Goal: Task Accomplishment & Management: Manage account settings

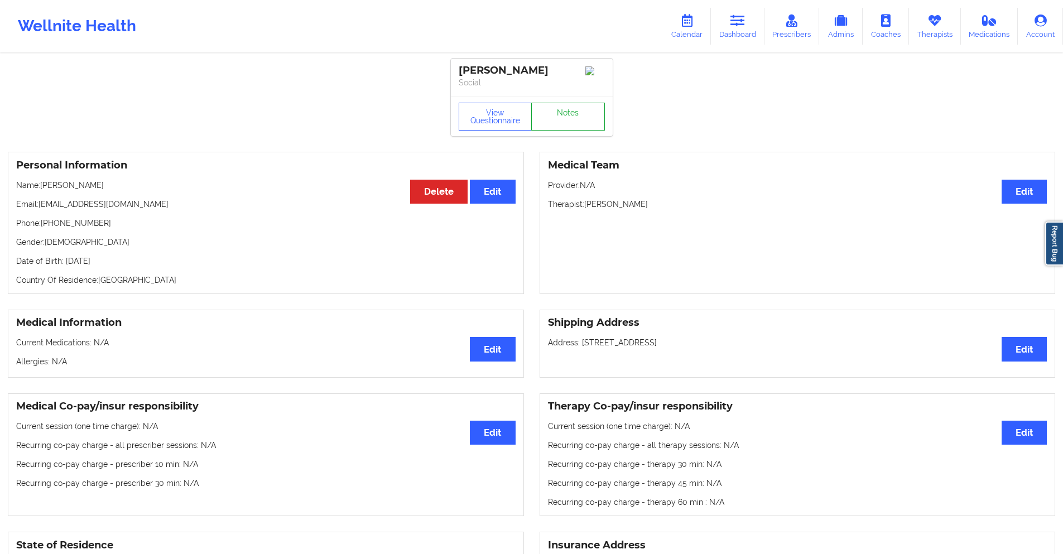
click at [559, 118] on link "Notes" at bounding box center [568, 117] width 74 height 28
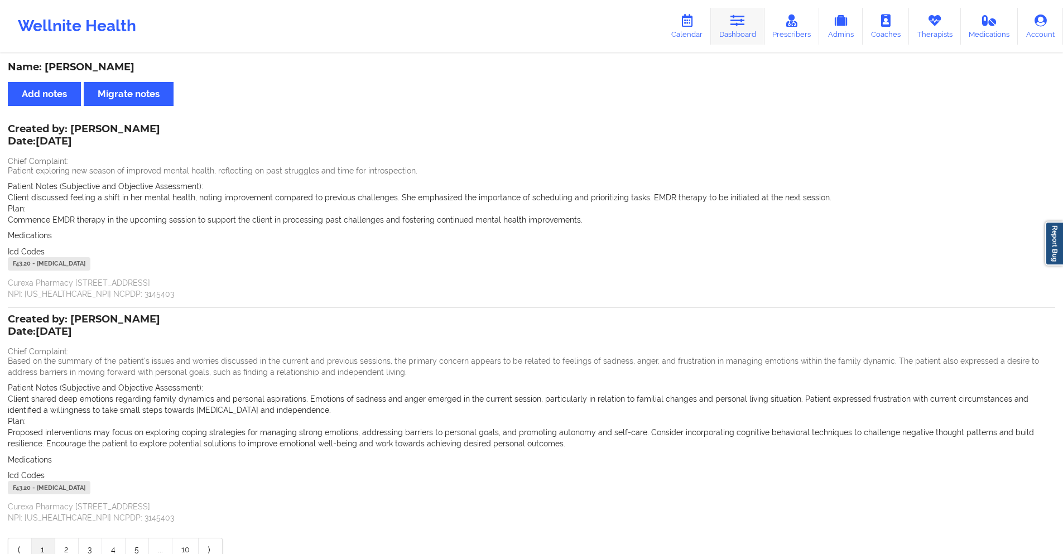
click at [738, 23] on icon at bounding box center [738, 21] width 15 height 12
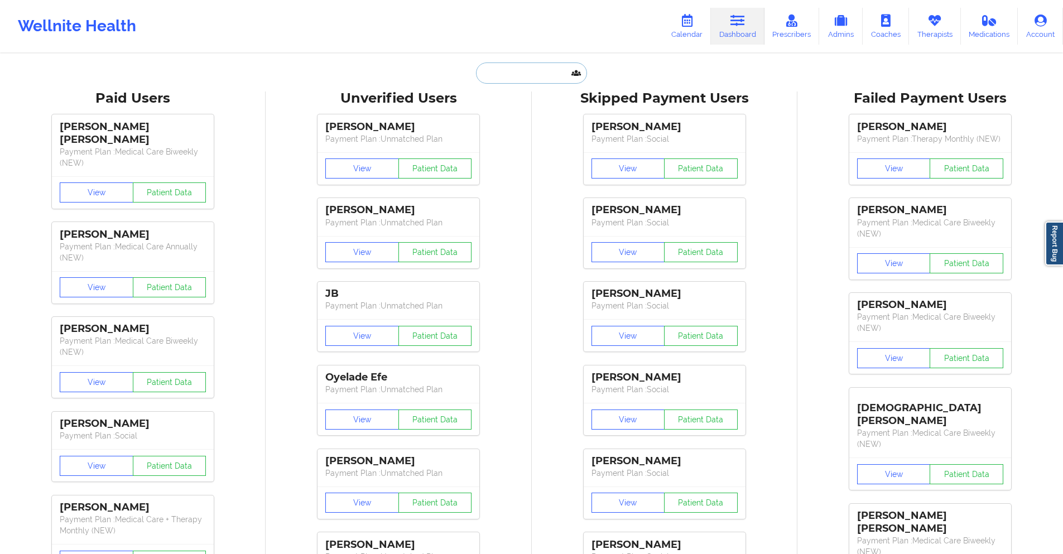
click at [540, 79] on input "text" at bounding box center [531, 73] width 110 height 21
paste input "[EMAIL_ADDRESS][DOMAIN_NAME]"
type input "[EMAIL_ADDRESS][DOMAIN_NAME]"
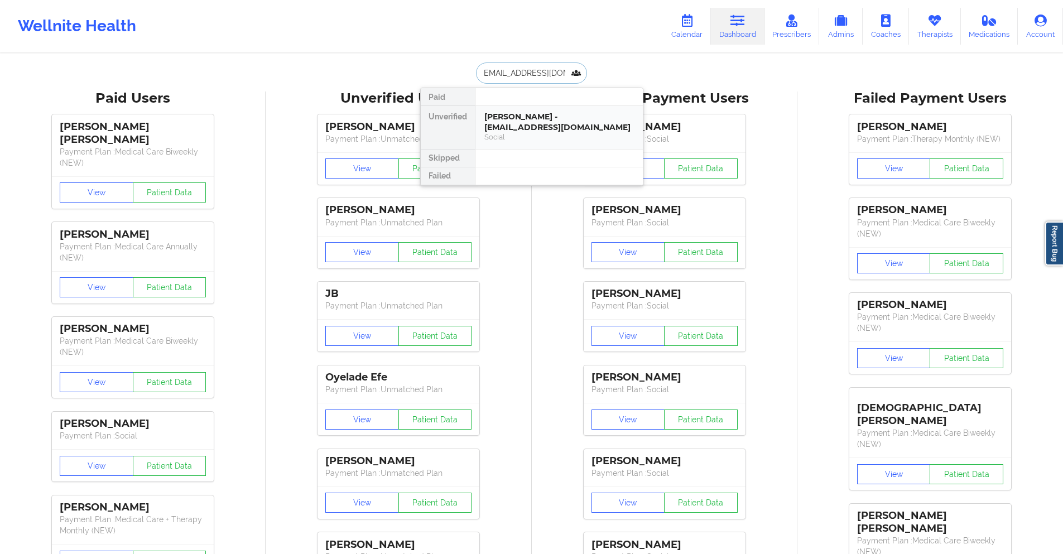
click at [549, 123] on div "[PERSON_NAME] - [EMAIL_ADDRESS][DOMAIN_NAME]" at bounding box center [559, 122] width 150 height 21
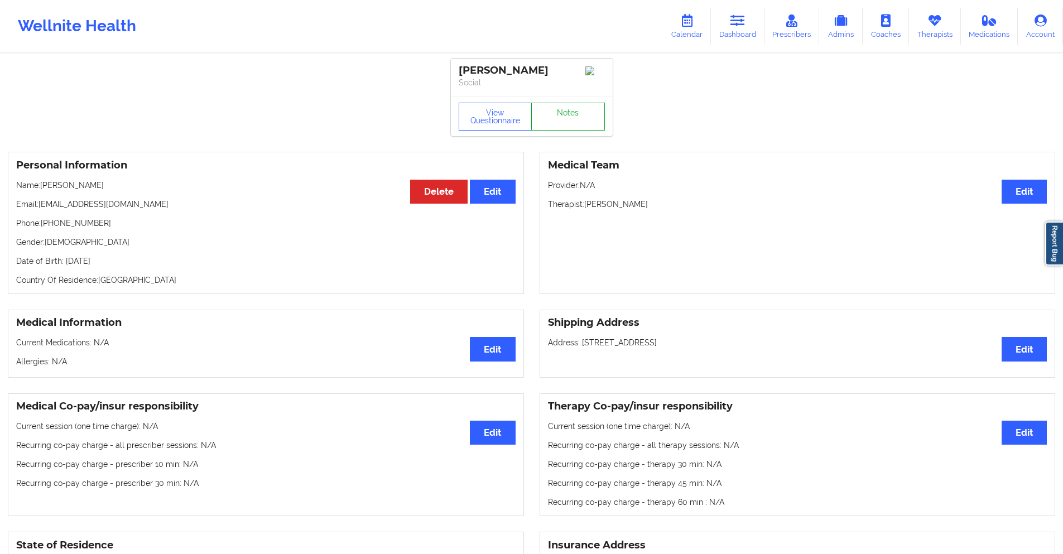
click at [549, 123] on link "Notes" at bounding box center [568, 117] width 74 height 28
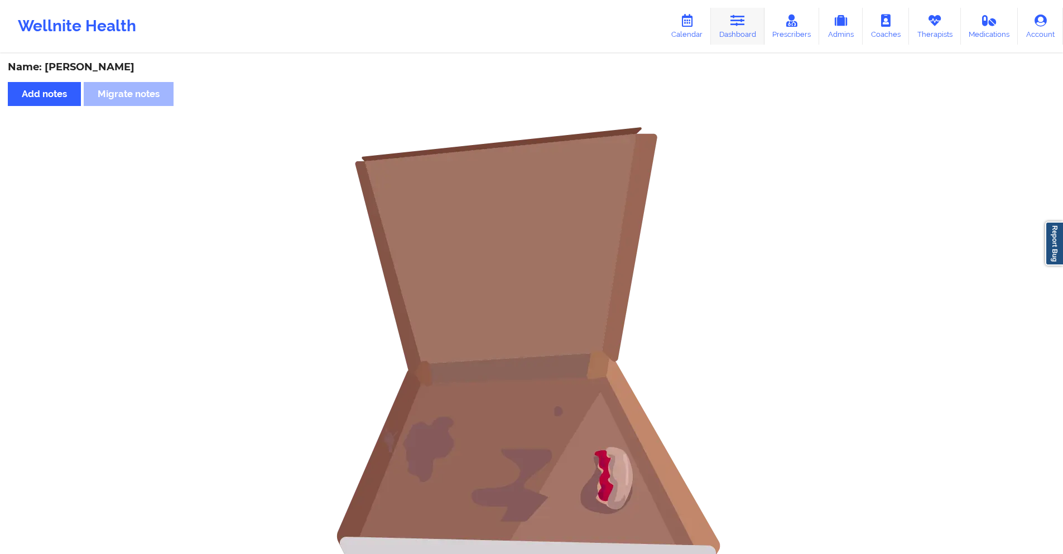
click at [737, 28] on link "Dashboard" at bounding box center [738, 26] width 54 height 37
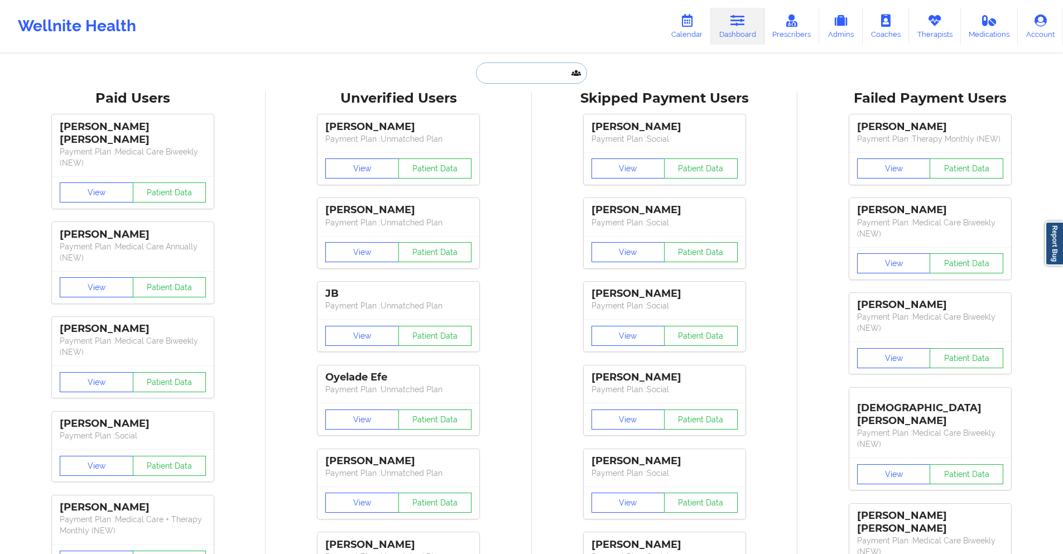
click at [534, 73] on input "text" at bounding box center [531, 73] width 110 height 21
paste input "Failed $30.00"
type input "Failed $30.00"
paste input "[PERSON_NAME][EMAIL_ADDRESS][PERSON_NAME][DOMAIN_NAME]"
type input "[PERSON_NAME][EMAIL_ADDRESS][PERSON_NAME][DOMAIN_NAME]"
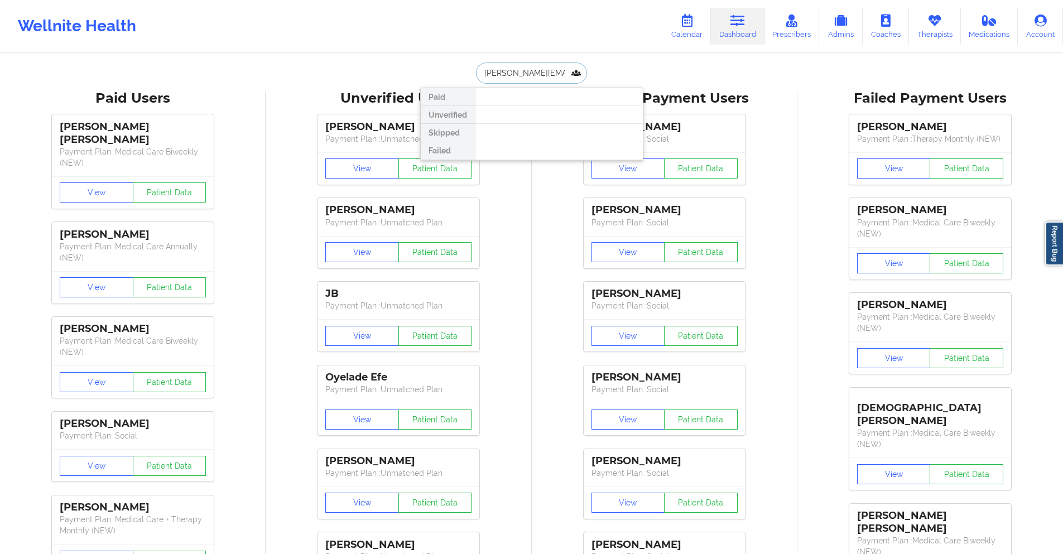
scroll to position [0, 11]
click at [536, 121] on div "[PERSON_NAME] Pimenta - [EMAIL_ADDRESS][PERSON_NAME][DOMAIN_NAME]" at bounding box center [559, 127] width 150 height 31
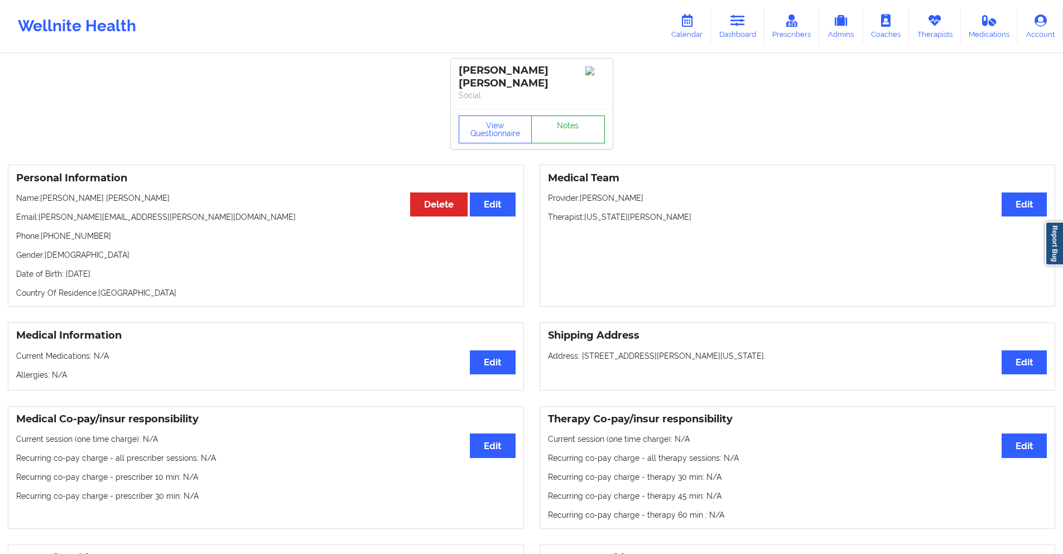
click at [566, 116] on link "Notes" at bounding box center [568, 130] width 74 height 28
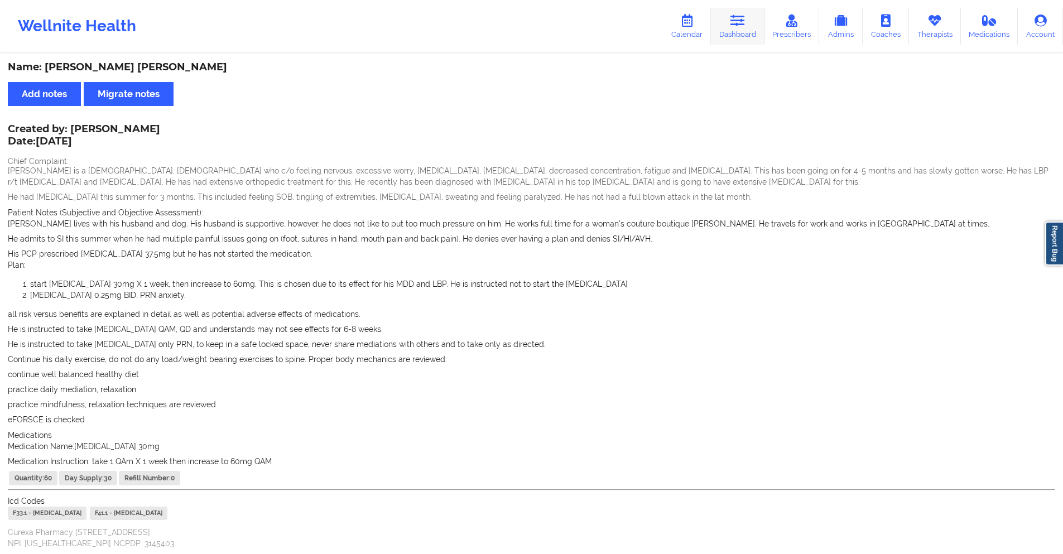
click at [737, 26] on icon at bounding box center [738, 21] width 15 height 12
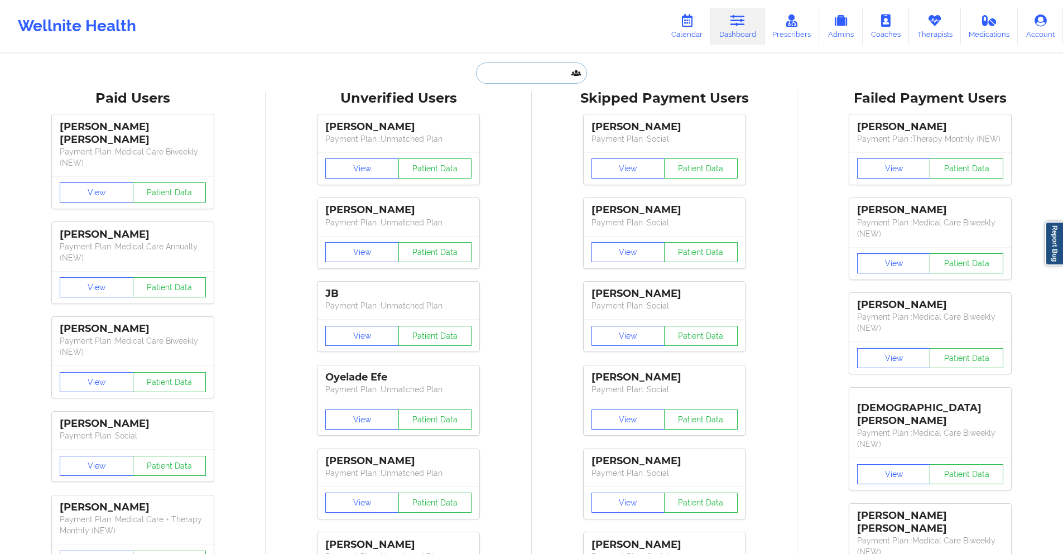
click at [513, 70] on input "text" at bounding box center [531, 73] width 110 height 21
paste input "[EMAIL_ADDRESS][DOMAIN_NAME]"
type input "[EMAIL_ADDRESS][DOMAIN_NAME]"
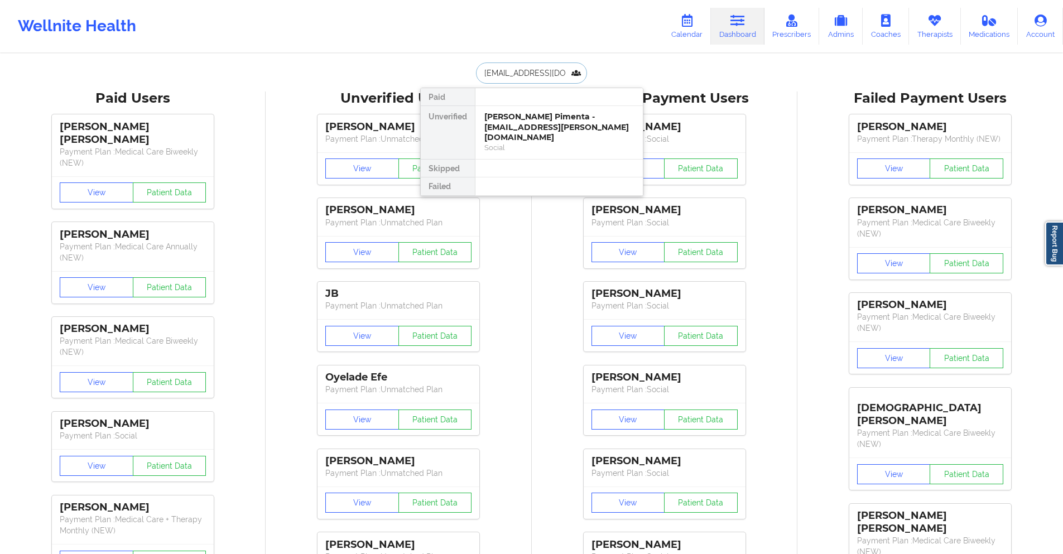
scroll to position [0, 25]
click at [555, 123] on div "[PERSON_NAME] - [EMAIL_ADDRESS][DOMAIN_NAME]" at bounding box center [559, 122] width 150 height 21
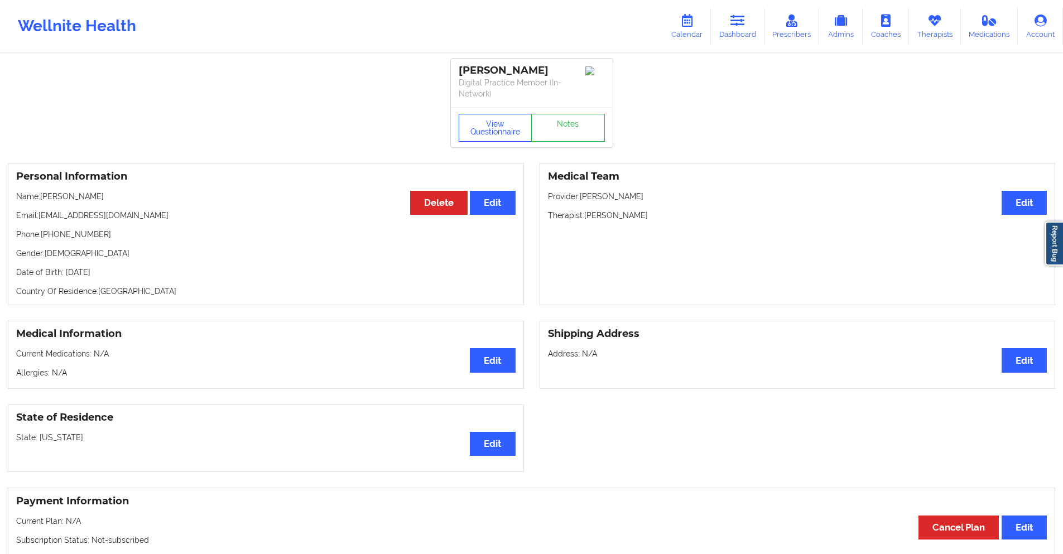
click at [507, 128] on button "View Questionnaire" at bounding box center [496, 128] width 74 height 28
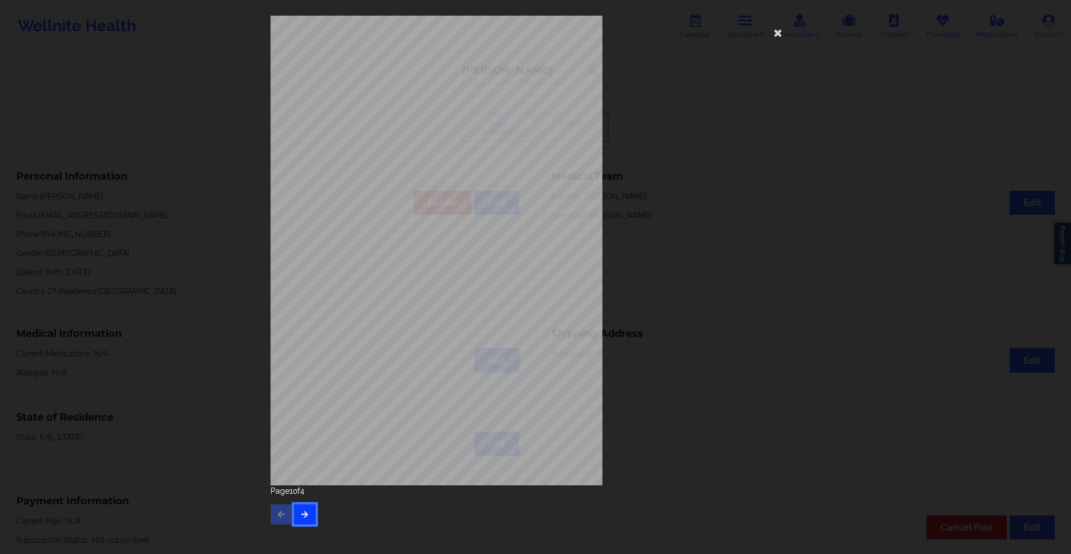
click at [305, 520] on button "button" at bounding box center [305, 514] width 22 height 20
click at [302, 517] on icon "button" at bounding box center [304, 514] width 9 height 7
click at [694, 168] on div "This patient has not provided the type of insurance Insurance Member ID for pat…" at bounding box center [536, 251] width 530 height 470
click at [778, 32] on icon at bounding box center [779, 32] width 18 height 18
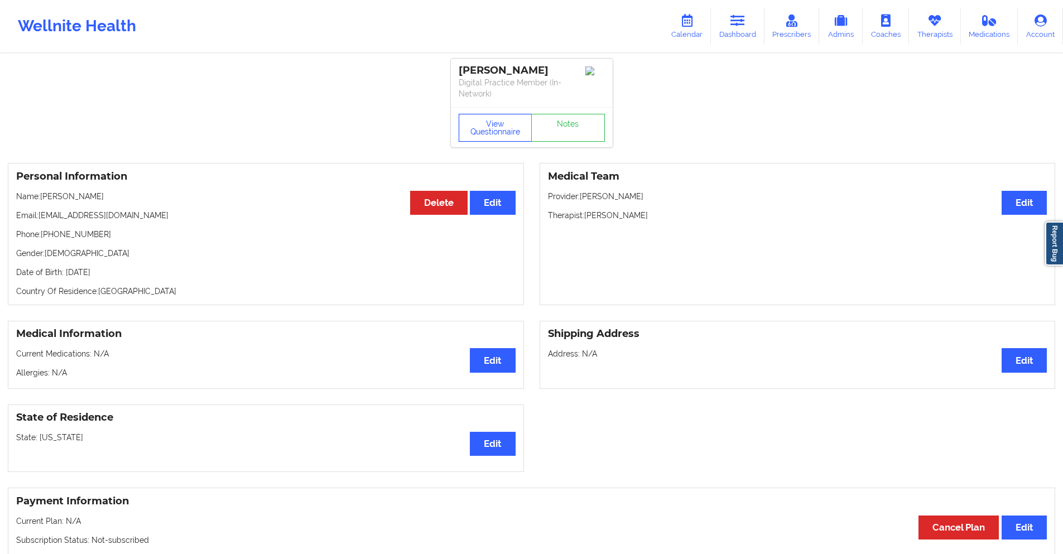
click at [504, 135] on button "View Questionnaire" at bounding box center [496, 128] width 74 height 28
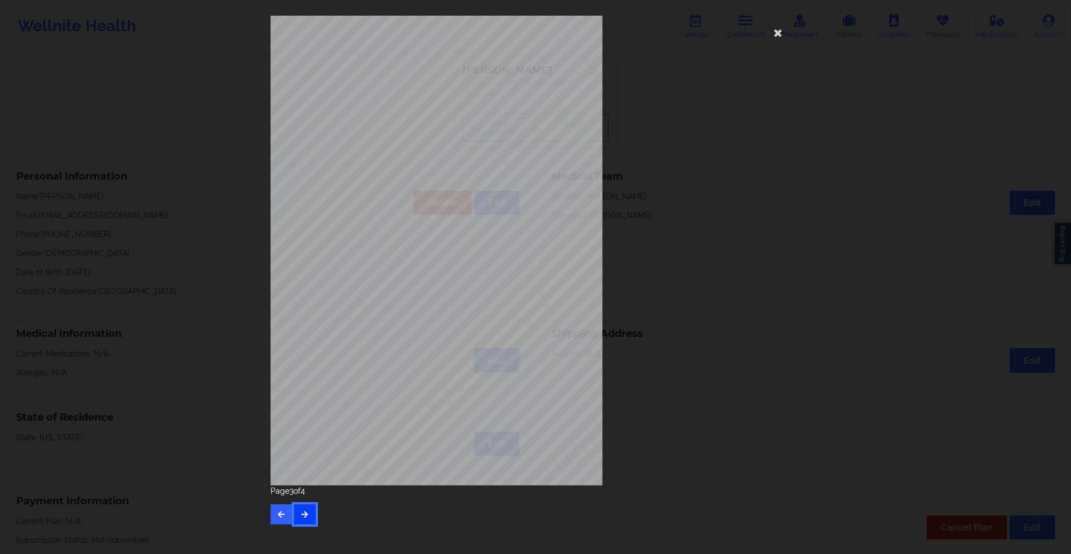
click at [303, 518] on button "button" at bounding box center [305, 514] width 22 height 20
click at [280, 517] on icon "button" at bounding box center [281, 514] width 9 height 7
click at [775, 70] on div "[STREET_ADDRESS] What state do you live in ? [US_STATE] Full Name [PERSON_NAME]…" at bounding box center [536, 251] width 530 height 470
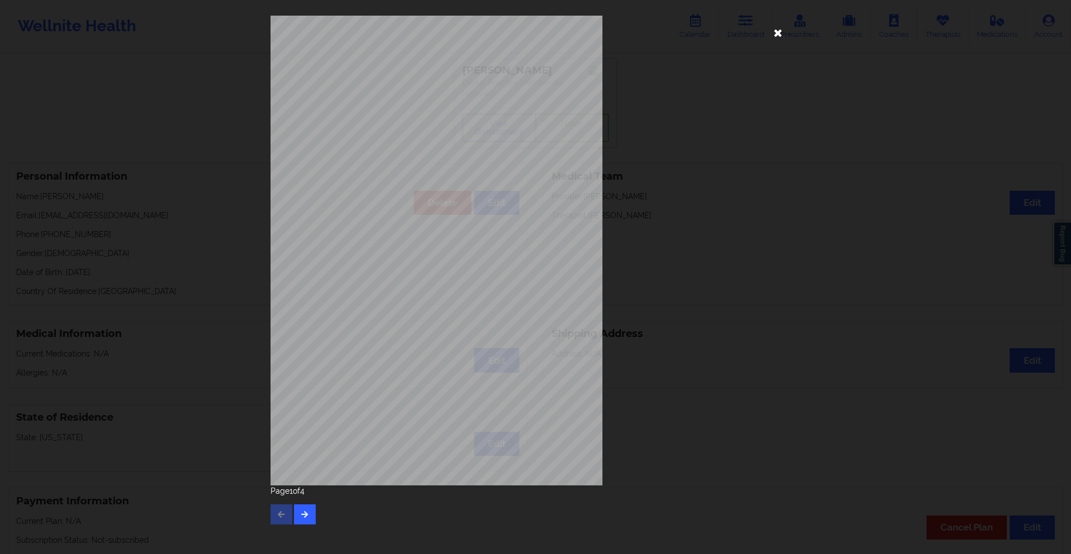
click at [773, 32] on icon at bounding box center [779, 32] width 18 height 18
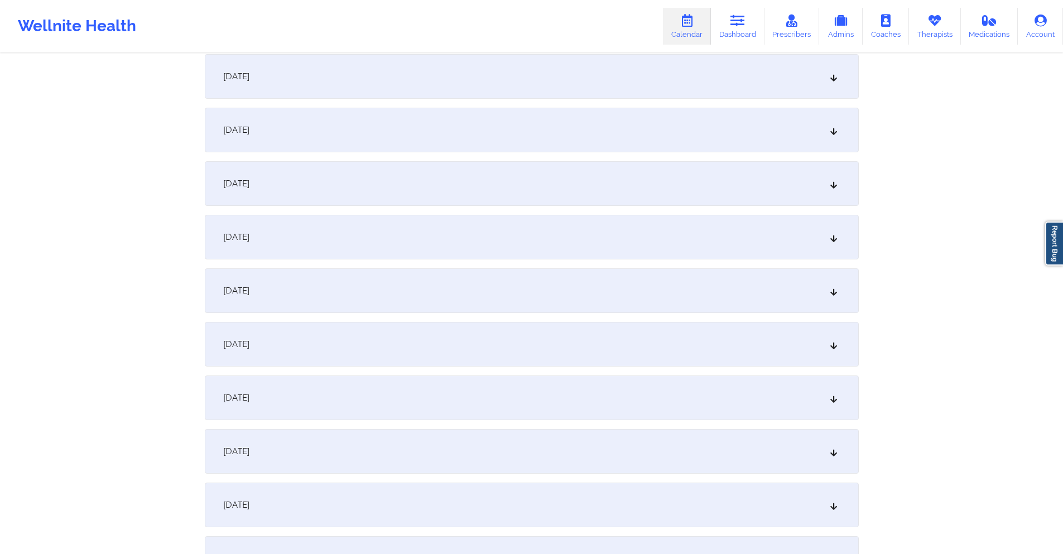
scroll to position [2176, 0]
click at [481, 352] on div "October 11, 2025" at bounding box center [532, 337] width 654 height 45
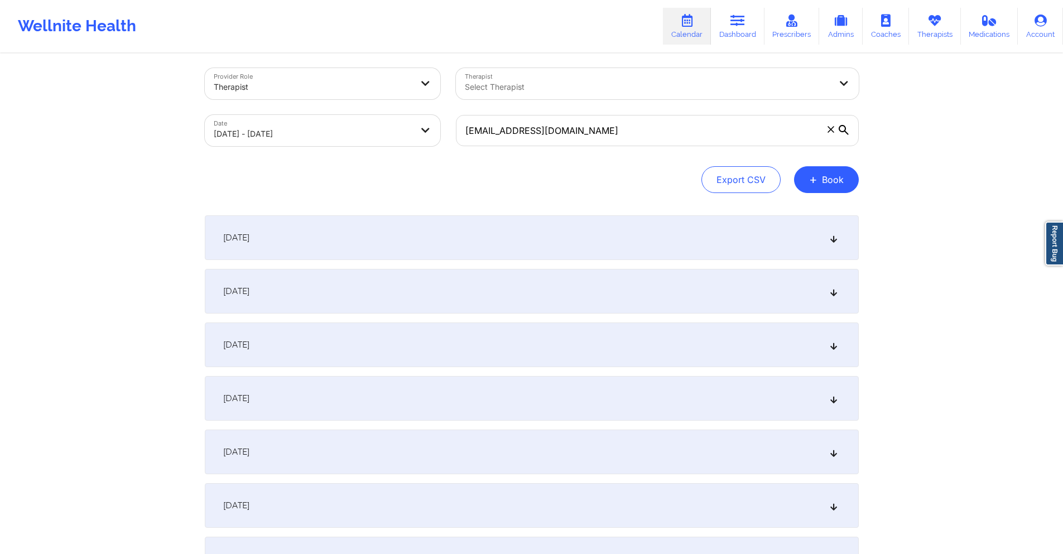
scroll to position [0, 0]
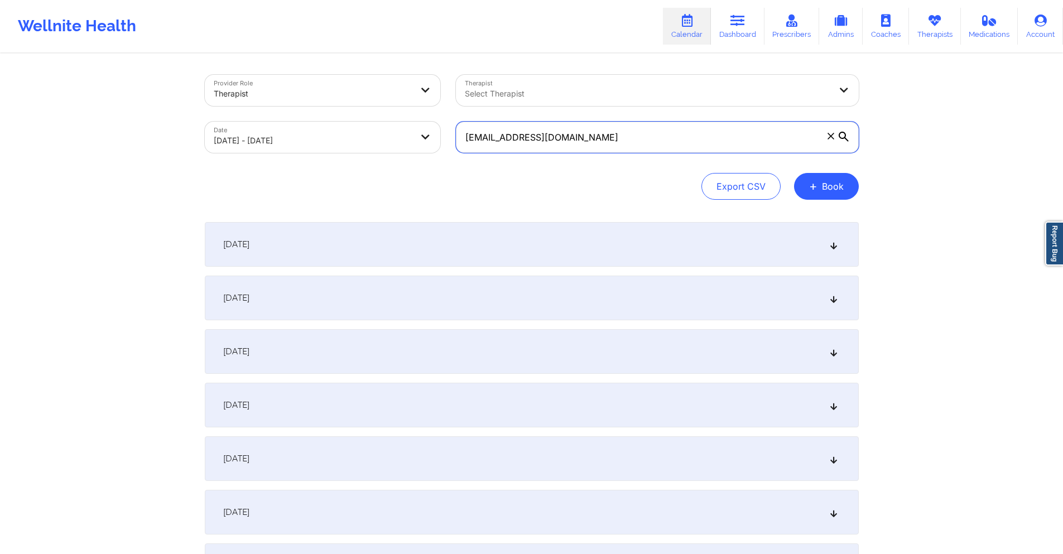
click at [611, 135] on input "[EMAIL_ADDRESS][DOMAIN_NAME]" at bounding box center [657, 137] width 403 height 31
paste input "drea70398"
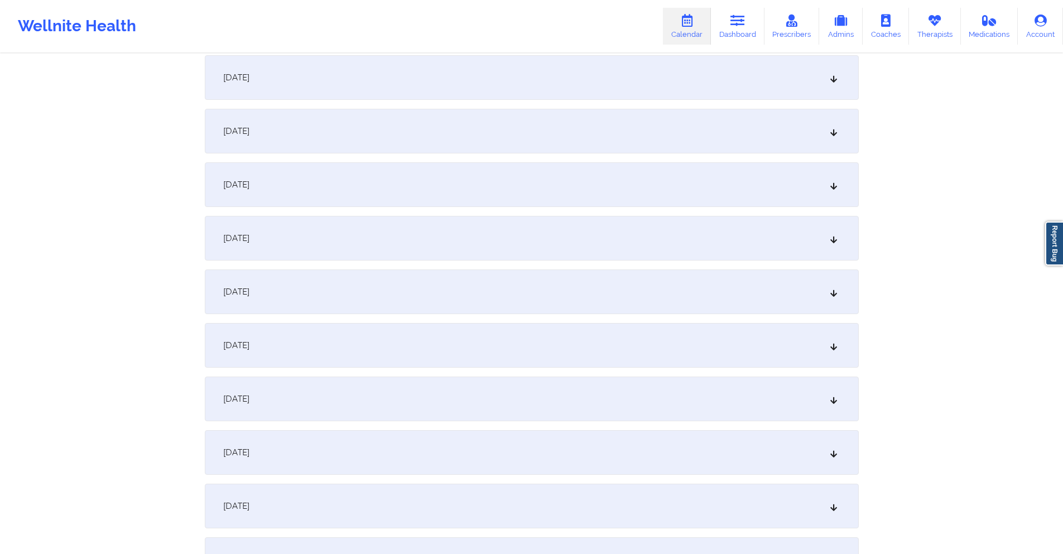
scroll to position [1819, 0]
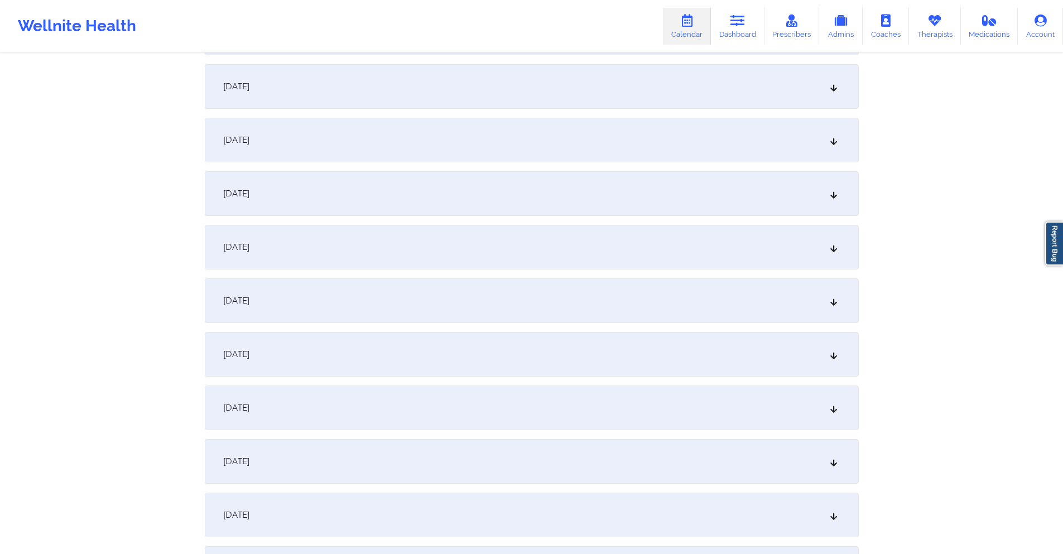
click at [520, 191] on div "October 4, 2025" at bounding box center [532, 193] width 654 height 45
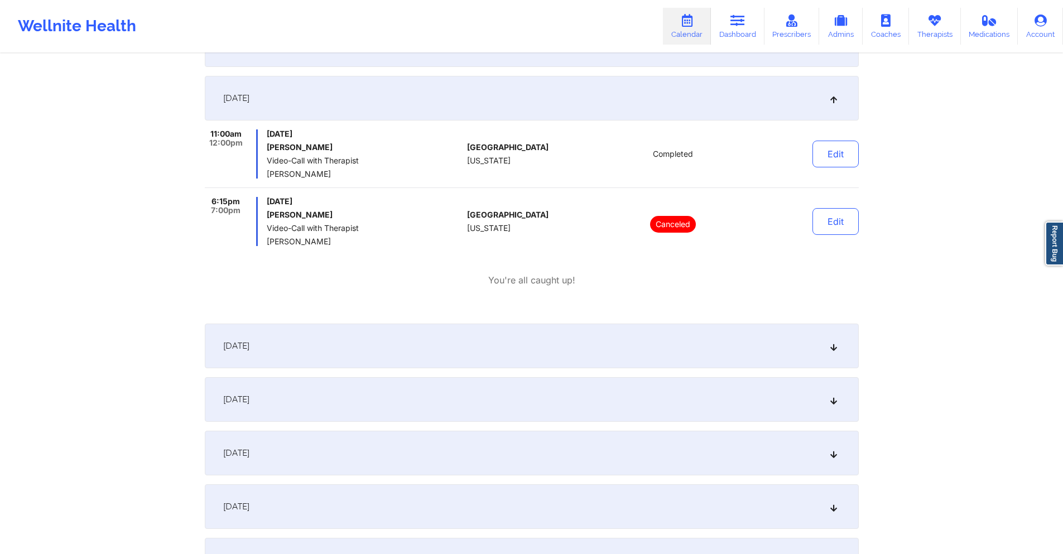
scroll to position [1930, 0]
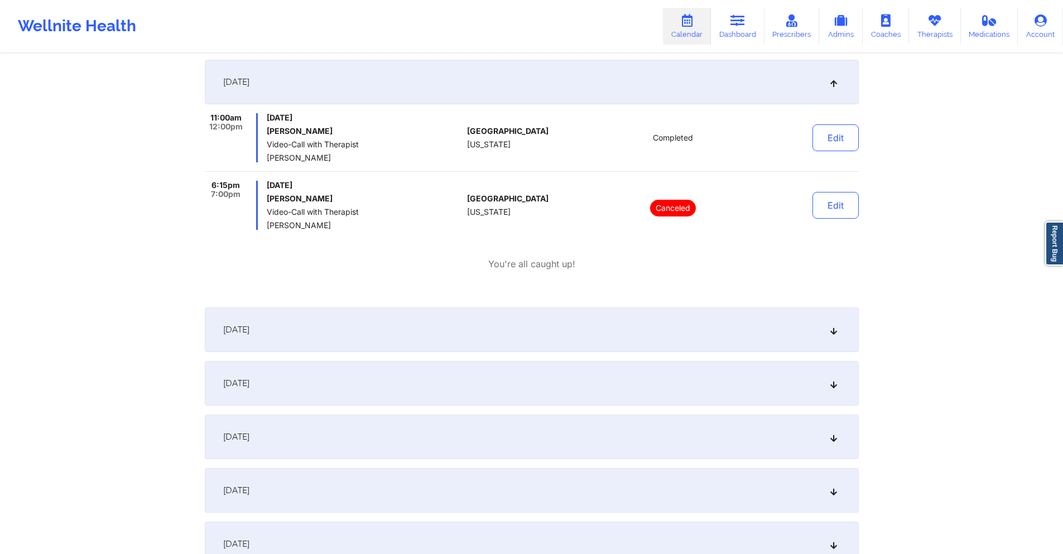
click at [497, 381] on div "October 6, 2025" at bounding box center [532, 383] width 654 height 45
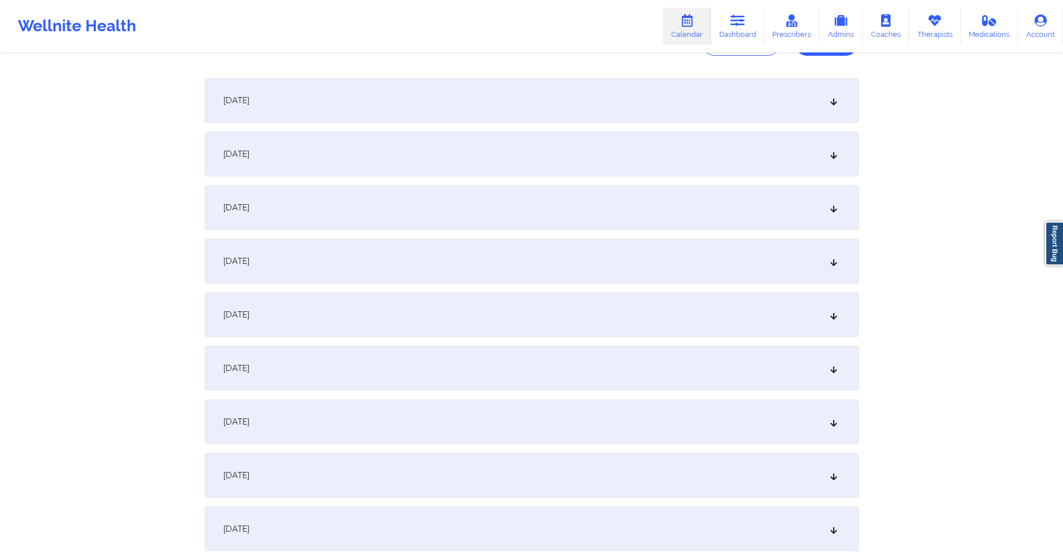
scroll to position [0, 0]
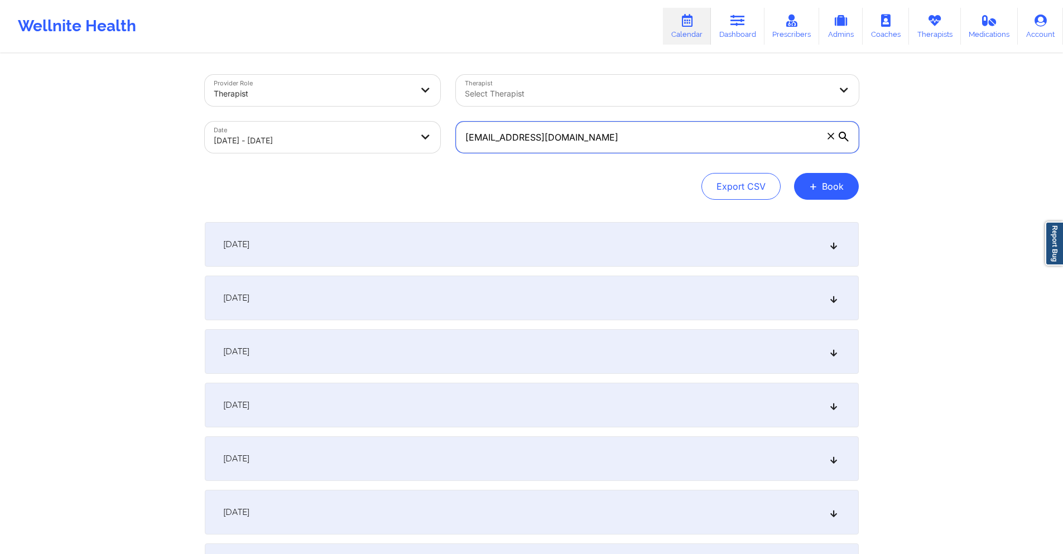
click at [581, 138] on input "drea70398@gmail.com" at bounding box center [657, 137] width 403 height 31
paste input "Coverage plan:EPO Effective date-- - No termed date Pre-auth needed: no In-Netw…"
paste input "enriqueztwb"
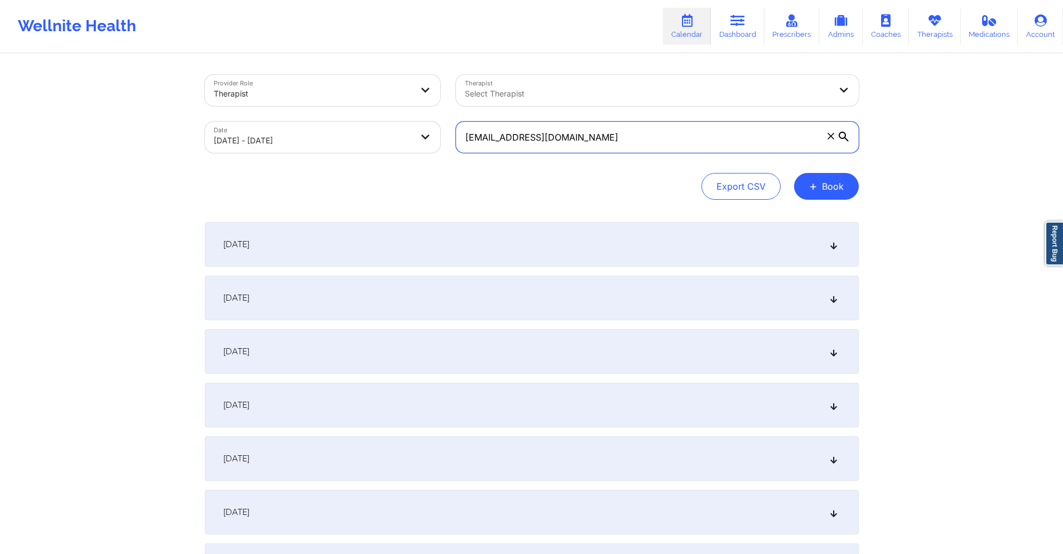
type input "enriqueztwb@gmail.com"
click at [329, 140] on body "Wellnite Health Calendar Dashboard Prescribers Admins Coaches Therapists Medica…" at bounding box center [531, 277] width 1063 height 554
select select "2025-8"
select select "2025-9"
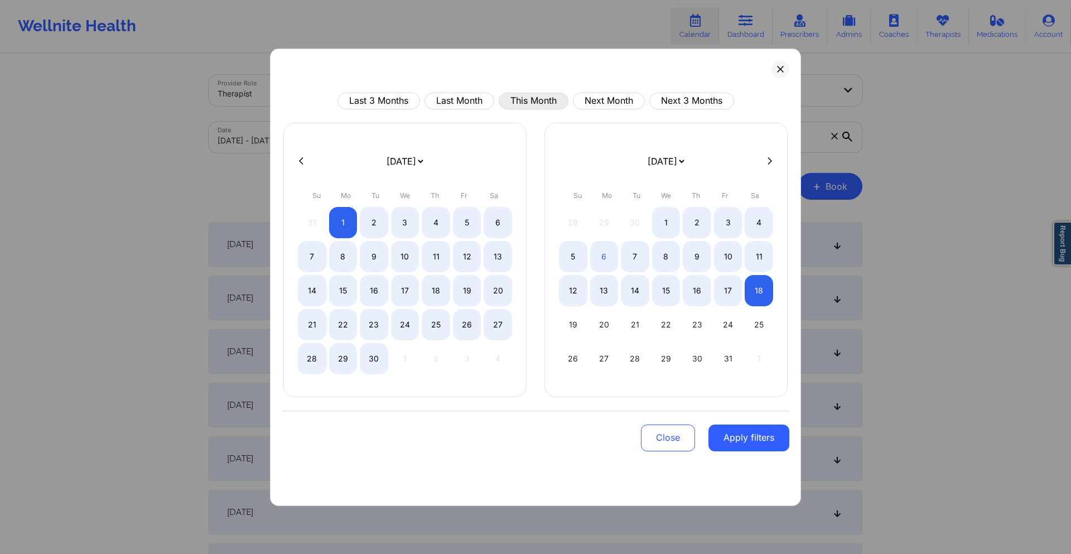
click at [535, 98] on button "This Month" at bounding box center [534, 101] width 70 height 17
select select "2025-9"
select select "2025-10"
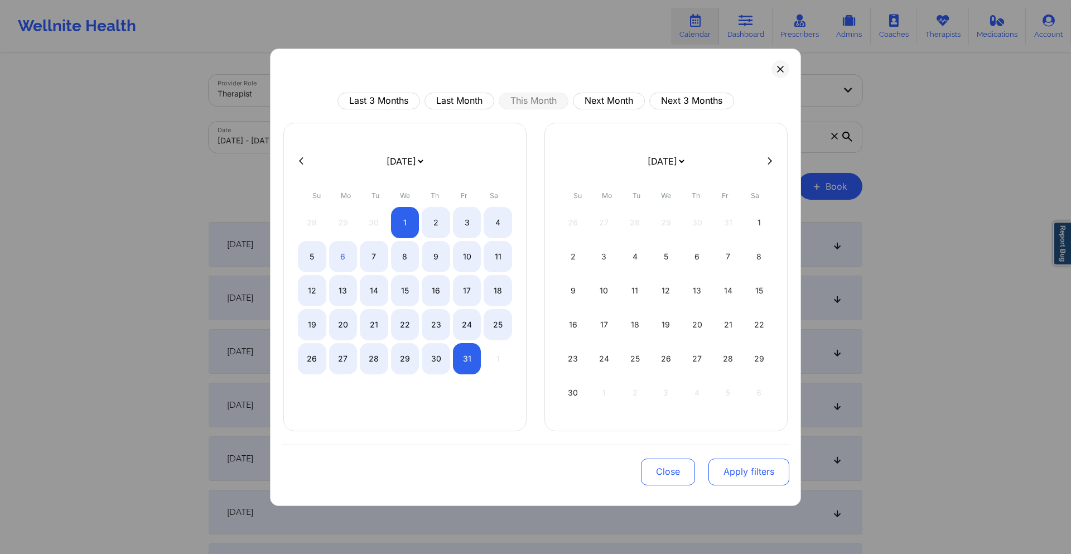
click at [761, 477] on button "Apply filters" at bounding box center [749, 472] width 81 height 27
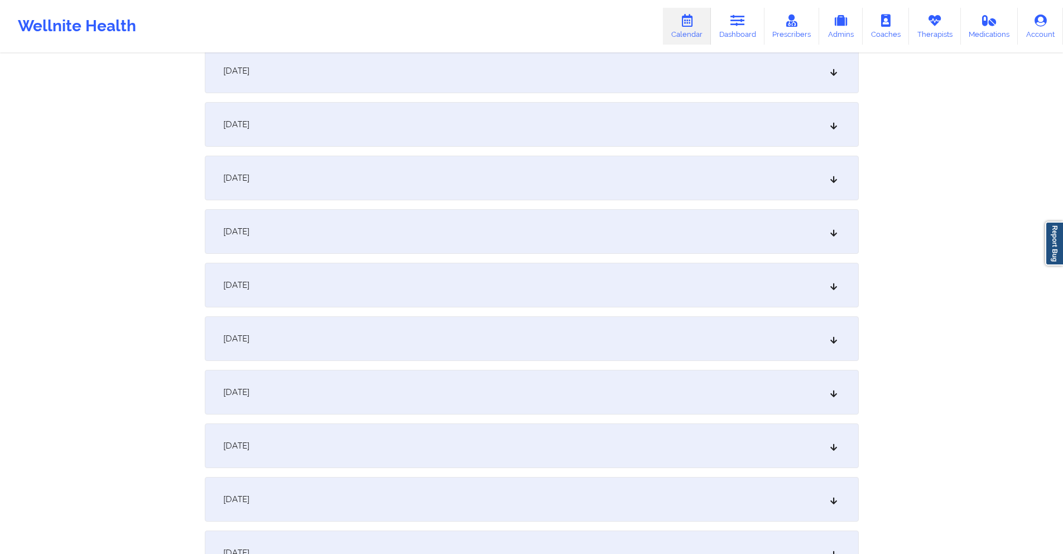
scroll to position [391, 0]
click at [433, 265] on div "October 9, 2025" at bounding box center [532, 282] width 654 height 45
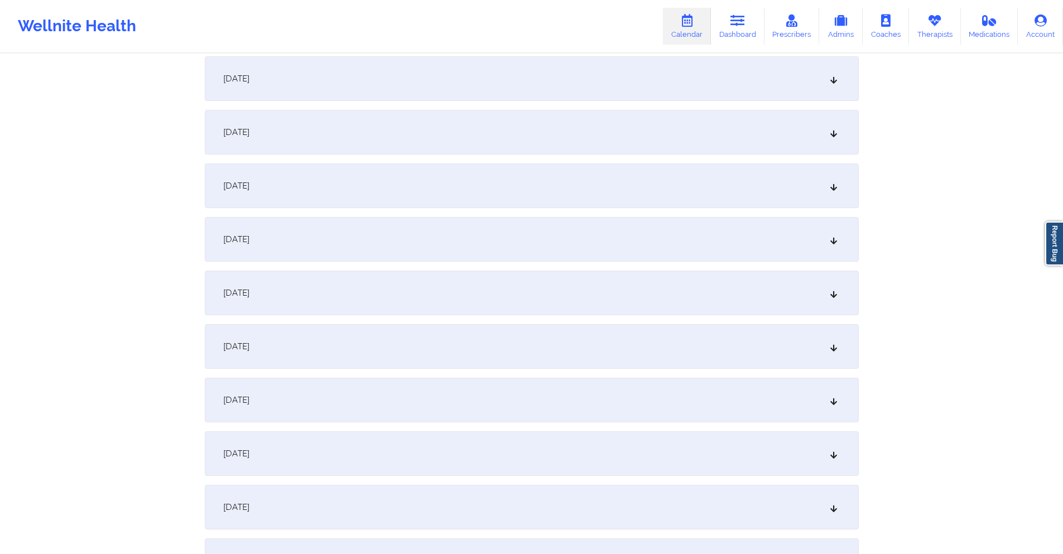
scroll to position [781, 0]
click at [405, 359] on div "October 16, 2025" at bounding box center [532, 344] width 654 height 45
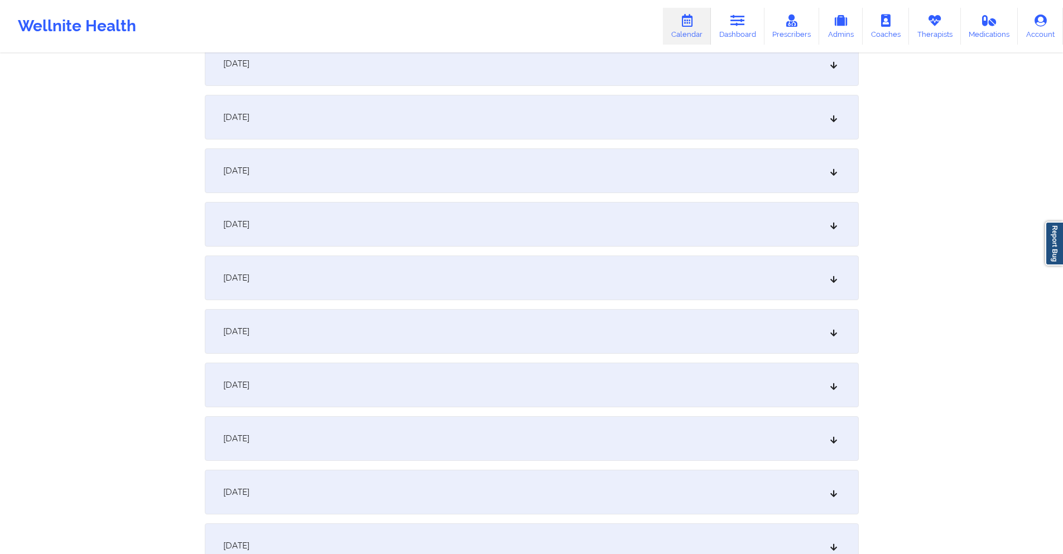
scroll to position [1284, 0]
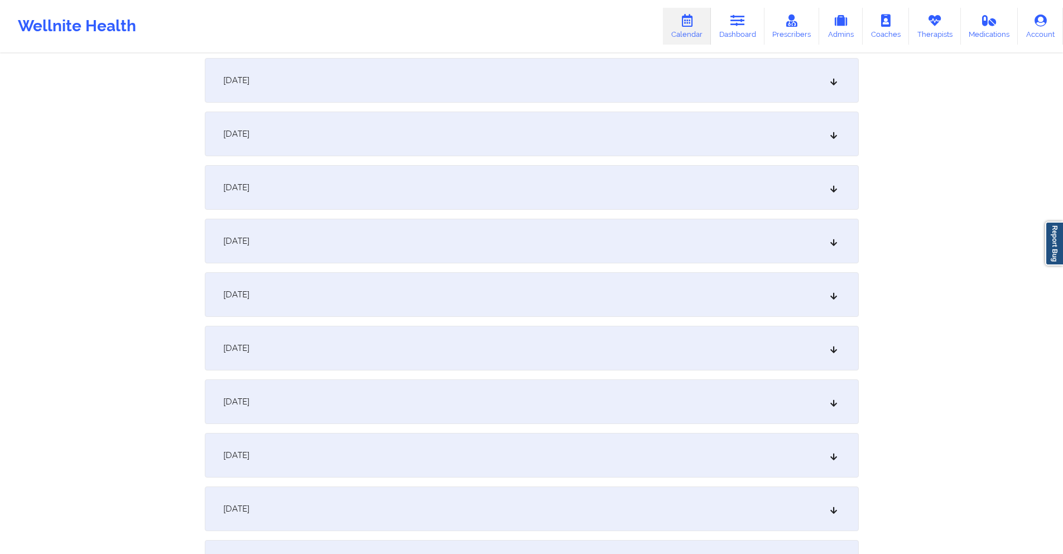
click at [419, 296] on div "October 23, 2025" at bounding box center [532, 294] width 654 height 45
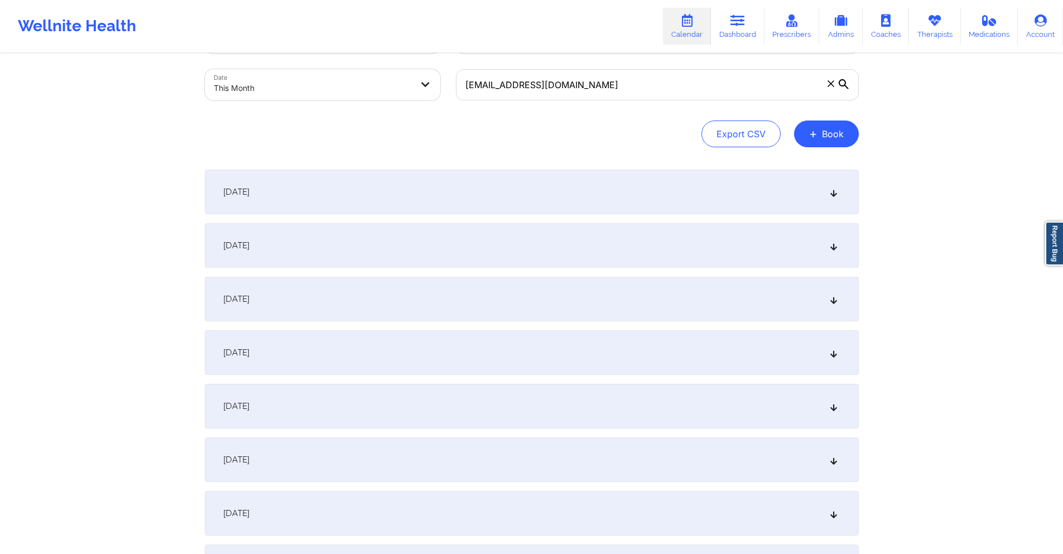
scroll to position [0, 0]
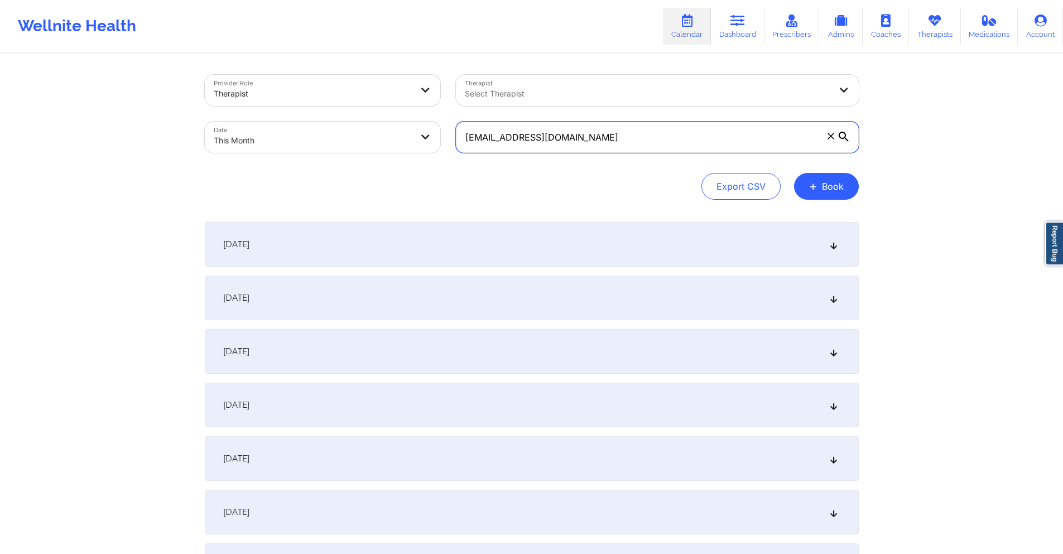
click at [598, 136] on input "enriqueztwb@gmail.com" at bounding box center [657, 137] width 403 height 31
paste input "jamboree68@yahoo"
type input "[EMAIL_ADDRESS][DOMAIN_NAME]"
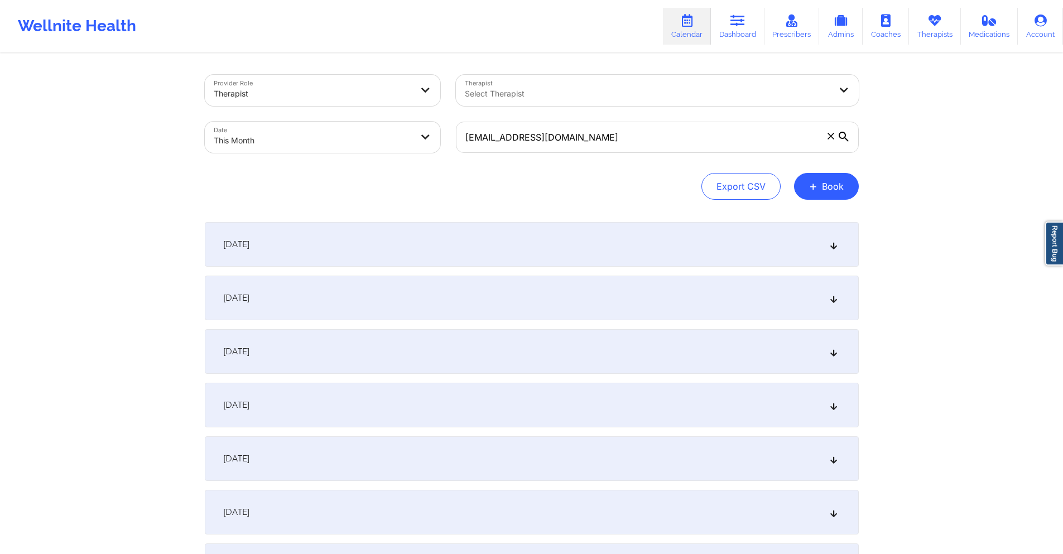
click at [391, 138] on body "Wellnite Health Calendar Dashboard Prescribers Admins Coaches Therapists Medica…" at bounding box center [531, 277] width 1063 height 554
select select "2025-9"
select select "2025-10"
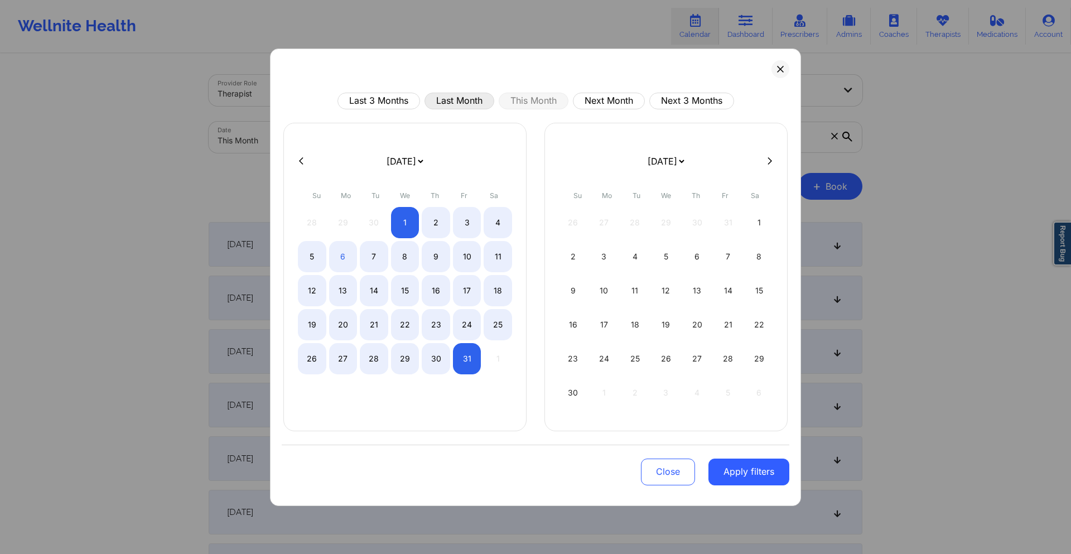
click at [466, 106] on button "Last Month" at bounding box center [460, 101] width 70 height 17
select select "2025-8"
select select "2025-9"
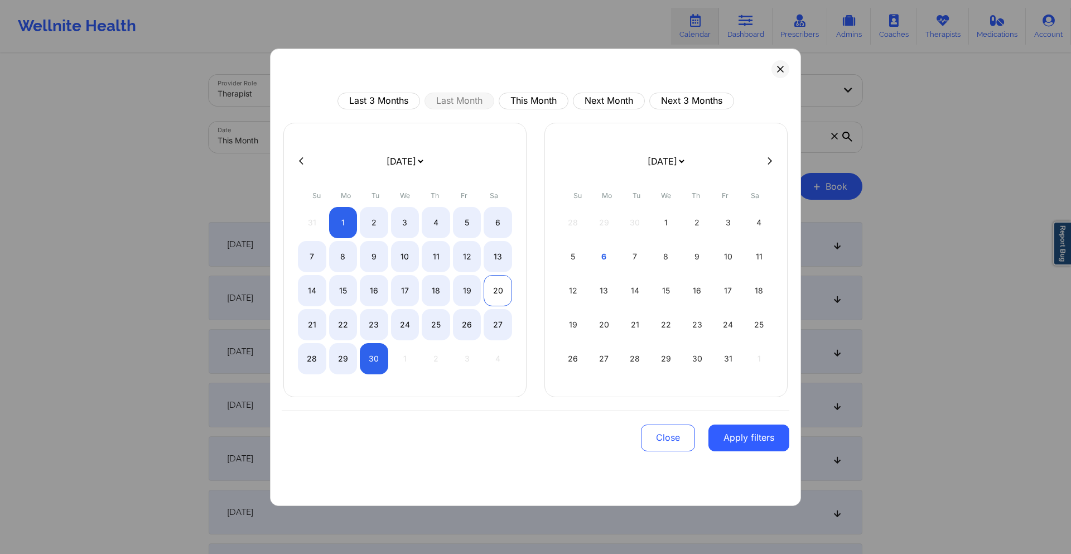
click at [499, 294] on div "20" at bounding box center [498, 290] width 28 height 31
select select "2025-8"
select select "2025-9"
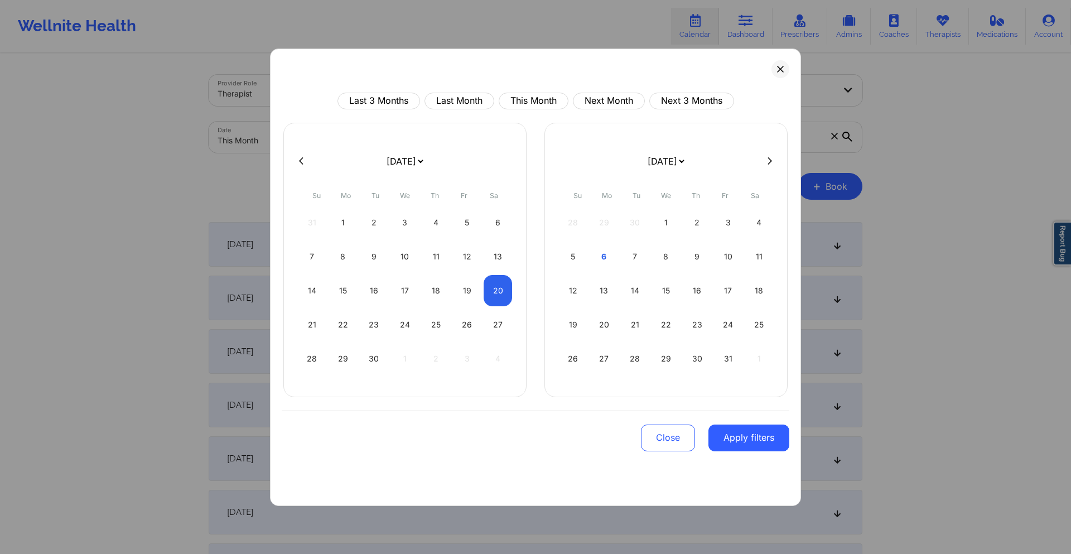
select select "2025-8"
select select "2025-9"
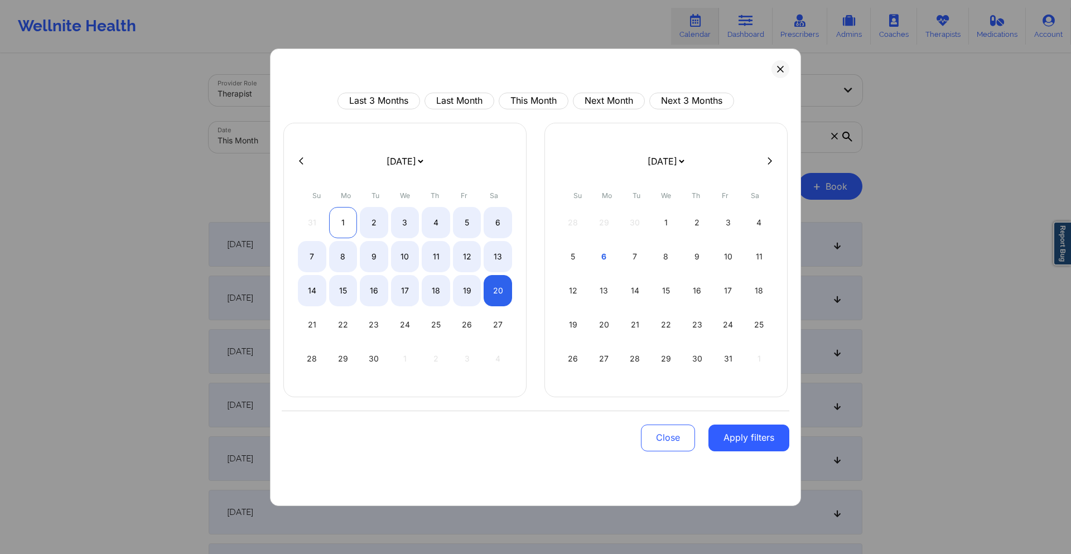
select select "2025-8"
select select "2025-9"
click at [465, 108] on button "Last Month" at bounding box center [460, 101] width 70 height 17
select select "2025-8"
select select "2025-9"
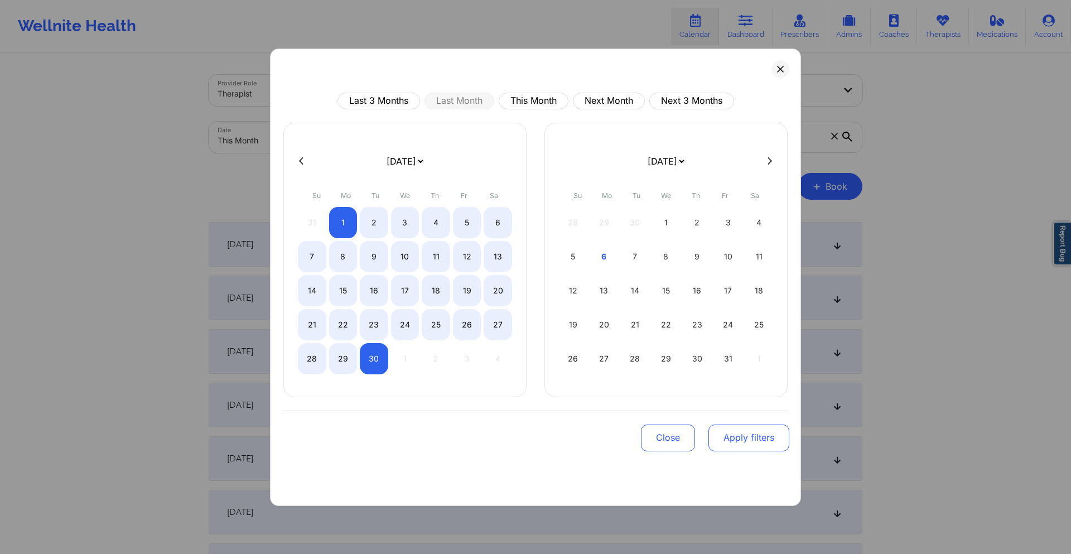
click at [765, 439] on button "Apply filters" at bounding box center [749, 438] width 81 height 27
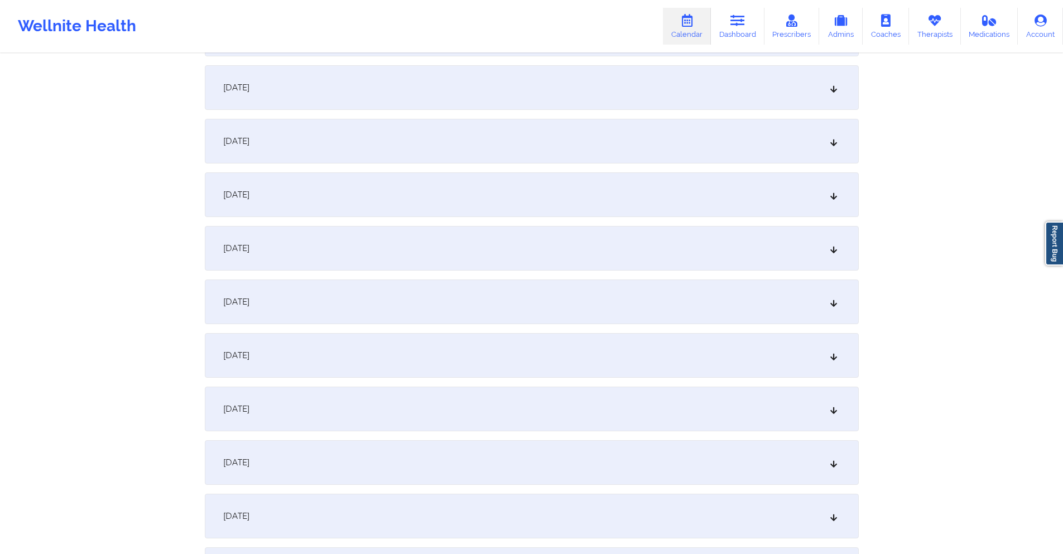
scroll to position [1005, 0]
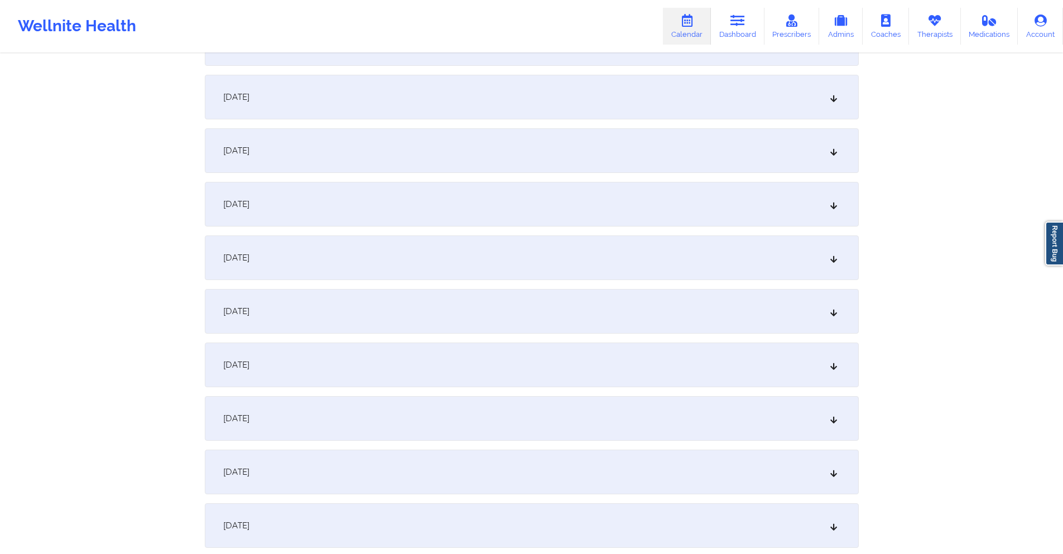
click at [496, 269] on div "September 20, 2025" at bounding box center [532, 258] width 654 height 45
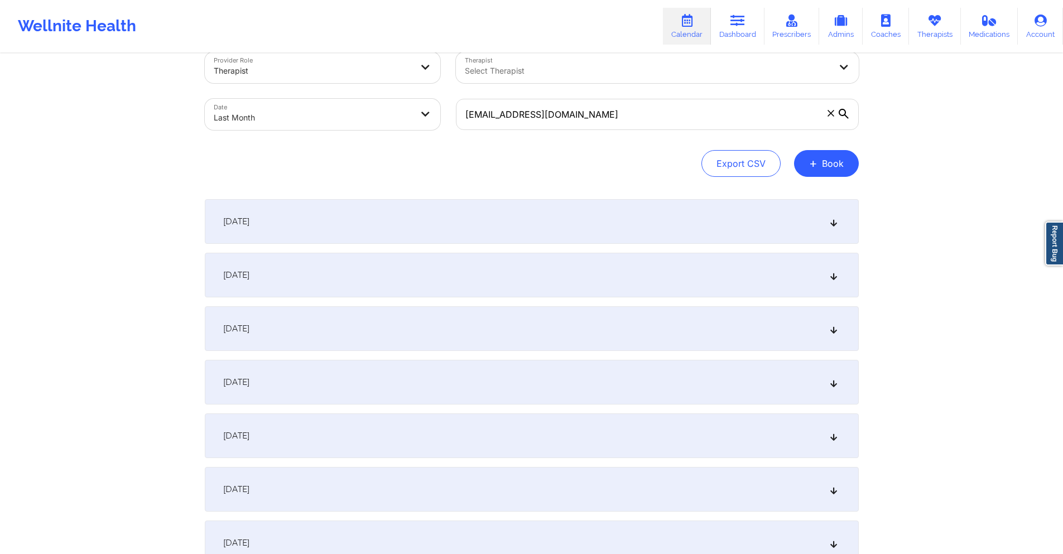
scroll to position [0, 0]
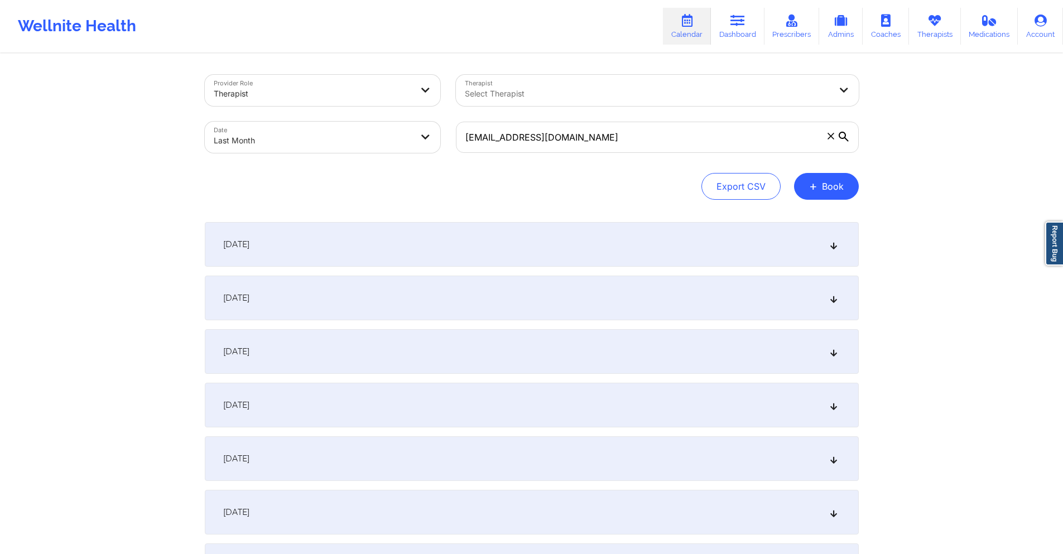
click at [419, 138] on body "Wellnite Health Calendar Dashboard Prescribers Admins Coaches Therapists Medica…" at bounding box center [531, 277] width 1063 height 554
select select "2025-8"
select select "2025-9"
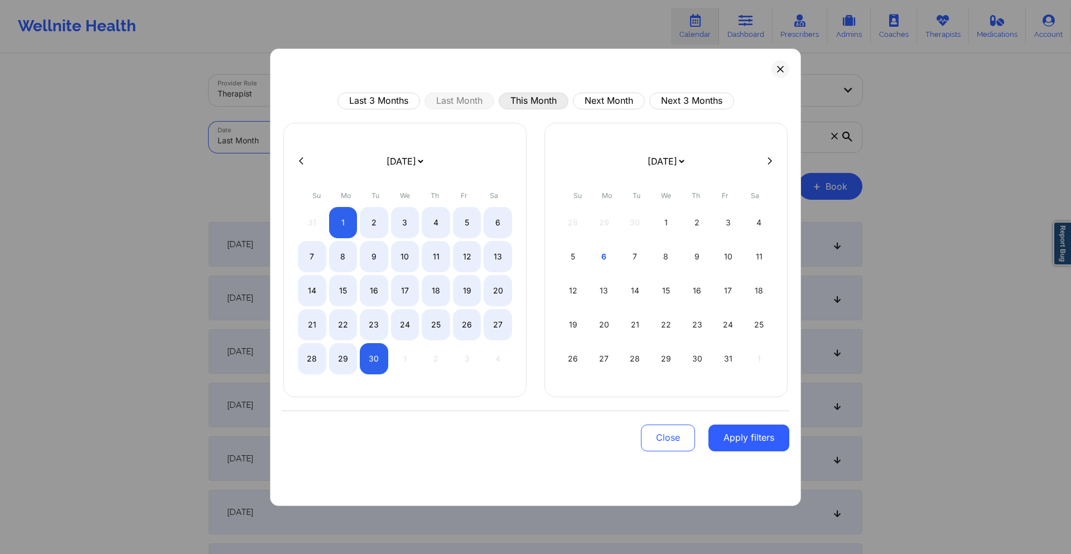
click at [521, 104] on button "This Month" at bounding box center [534, 101] width 70 height 17
select select "2025-9"
select select "2025-10"
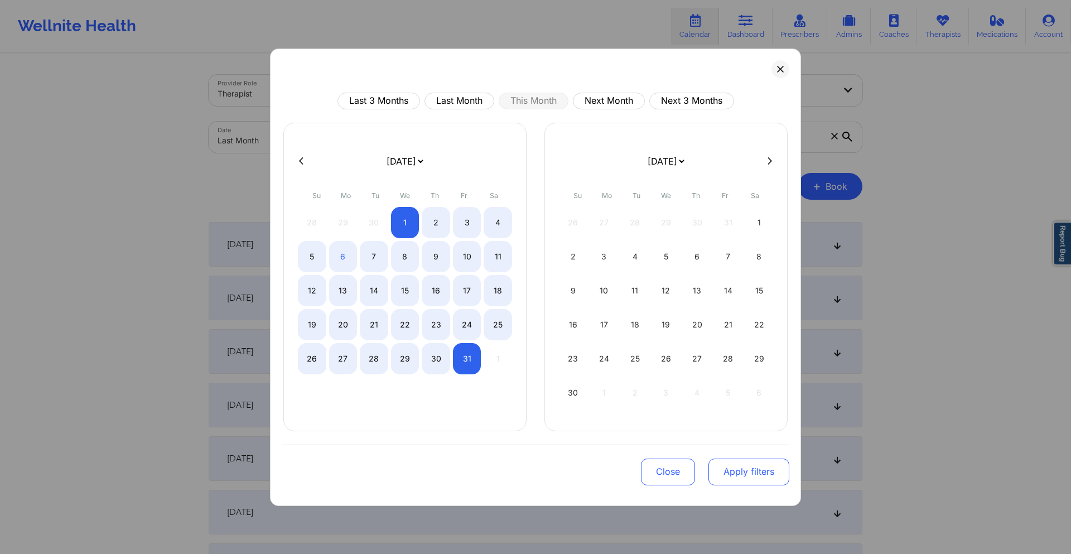
click at [745, 479] on button "Apply filters" at bounding box center [749, 472] width 81 height 27
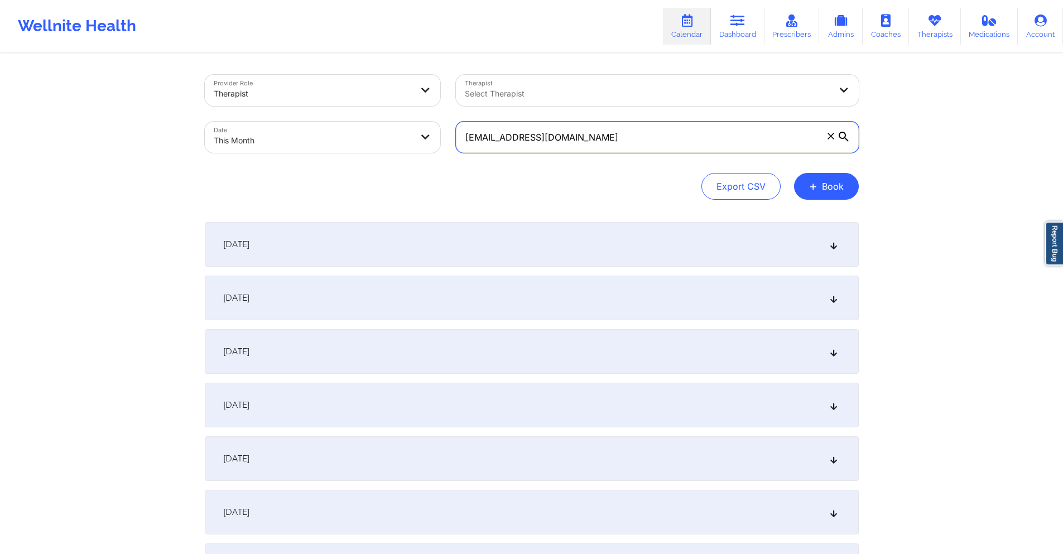
click at [603, 143] on input "[EMAIL_ADDRESS][DOMAIN_NAME]" at bounding box center [657, 137] width 403 height 31
paste input "health@korostelev.one"
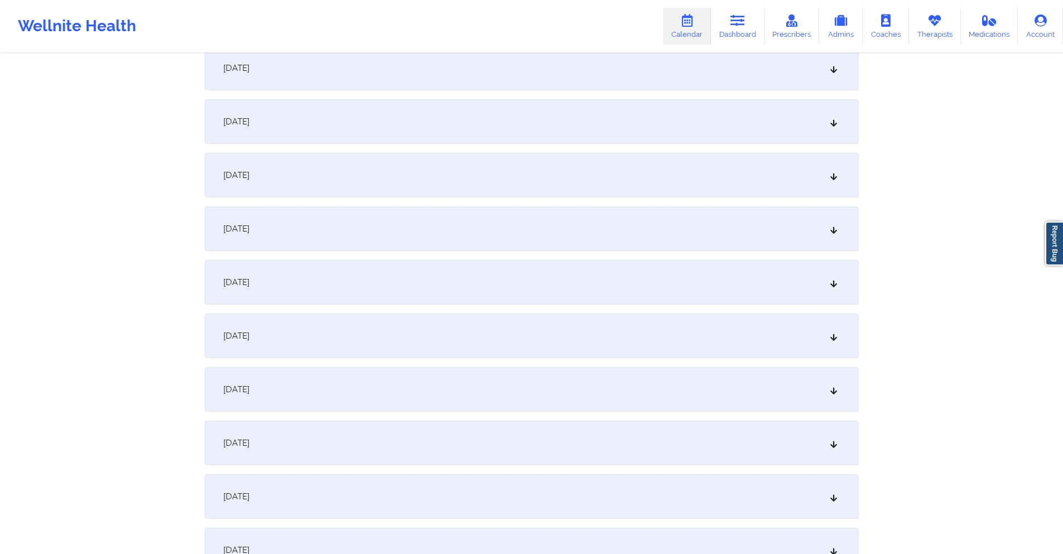
scroll to position [670, 0]
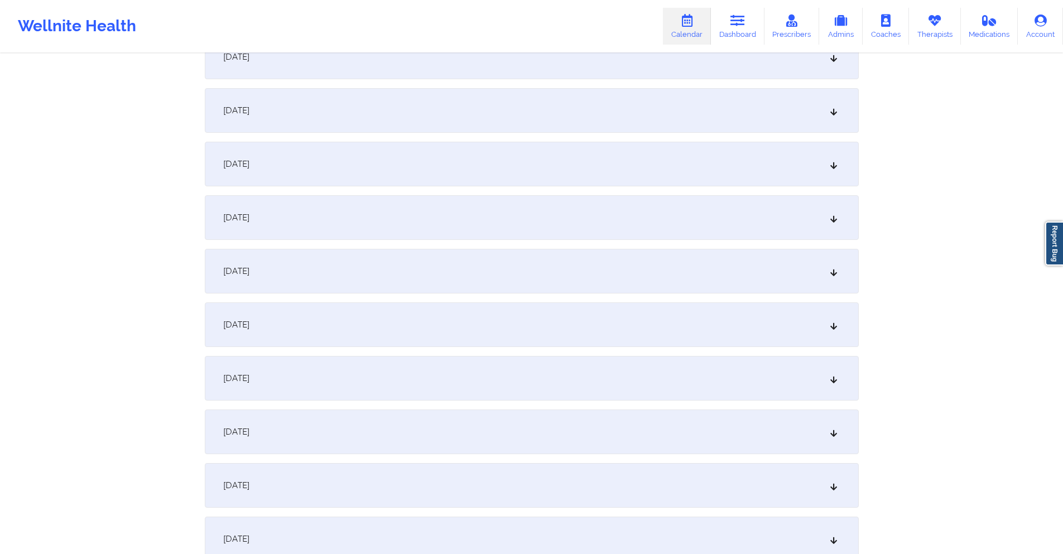
click at [483, 108] on div "October 11, 2025" at bounding box center [532, 110] width 654 height 45
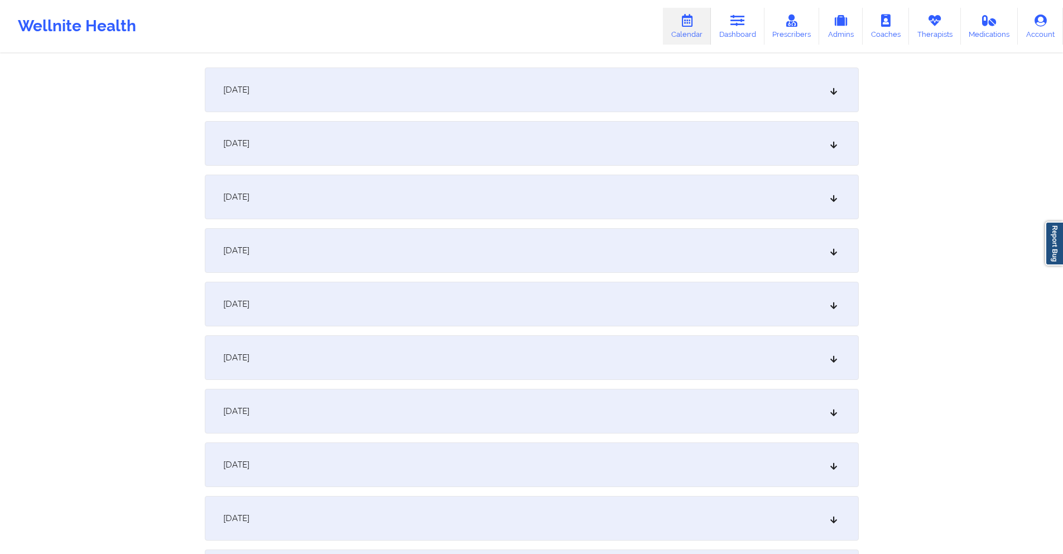
scroll to position [0, 0]
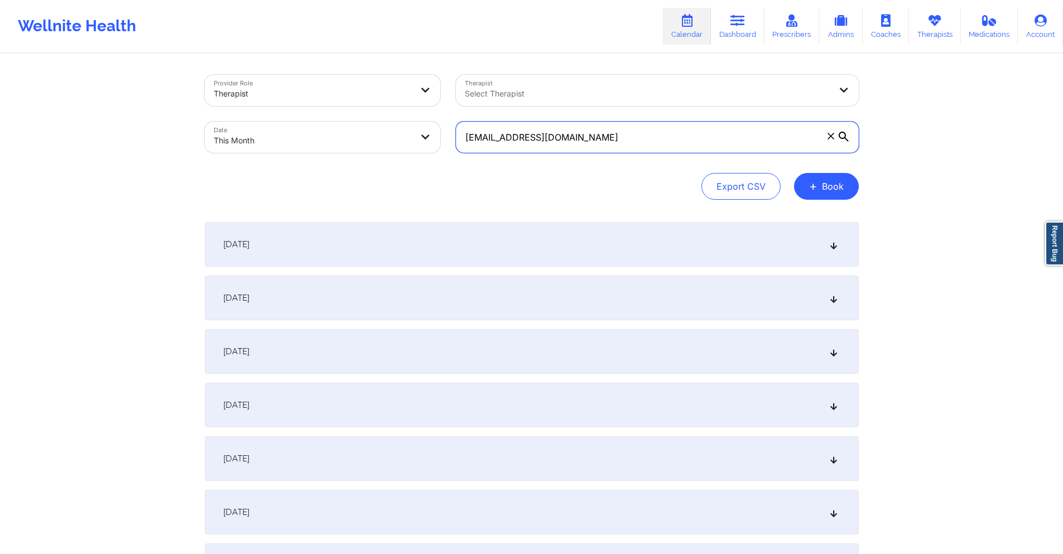
click at [588, 146] on input "health@korostelev.one" at bounding box center [657, 137] width 403 height 31
paste input "[PERSON_NAME][EMAIL_ADDRESS][PERSON_NAME][DOMAIN_NAME]"
click at [476, 337] on div "October 3, 2025" at bounding box center [532, 351] width 654 height 45
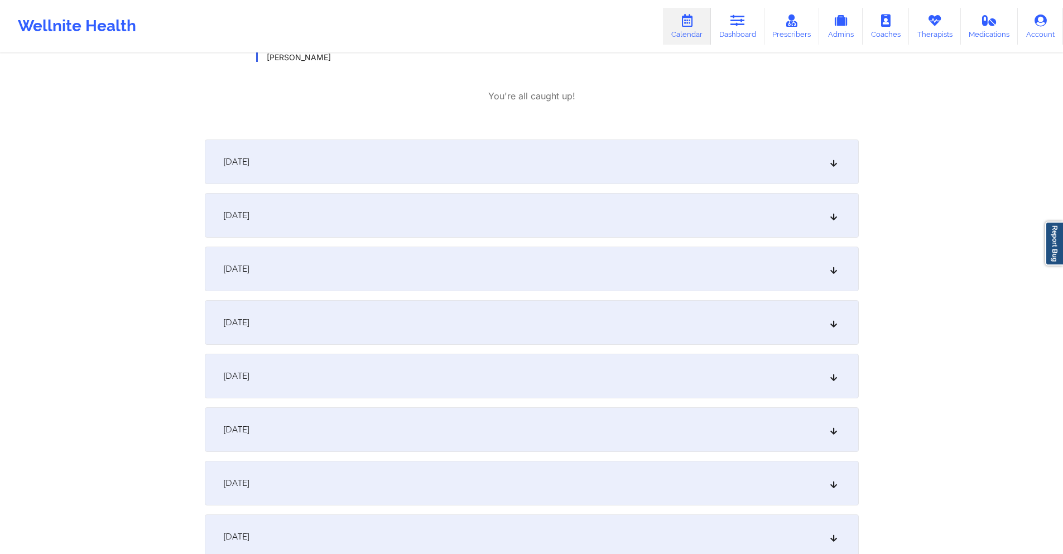
scroll to position [1228, 0]
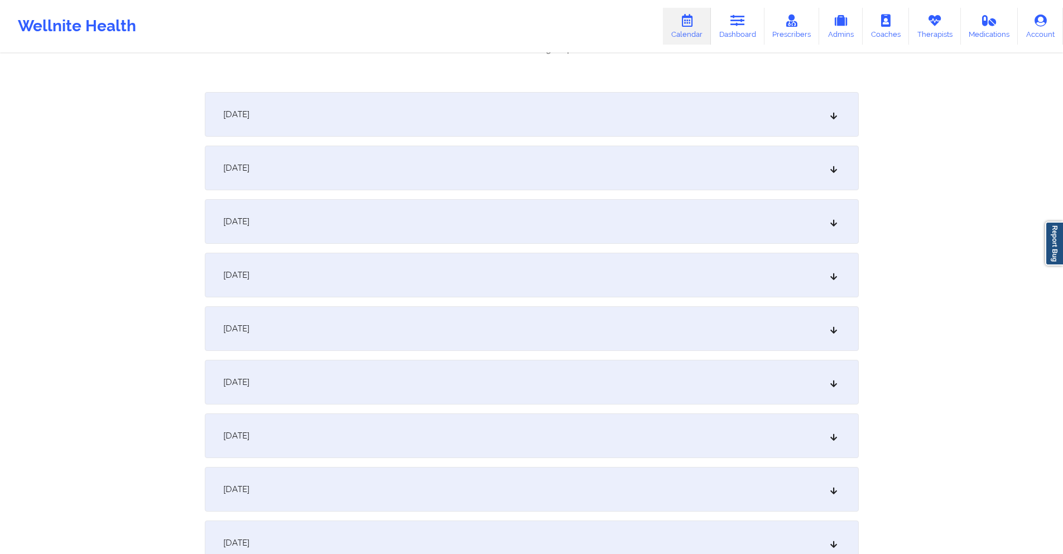
click at [548, 126] on div "October 4, 2025" at bounding box center [532, 114] width 654 height 45
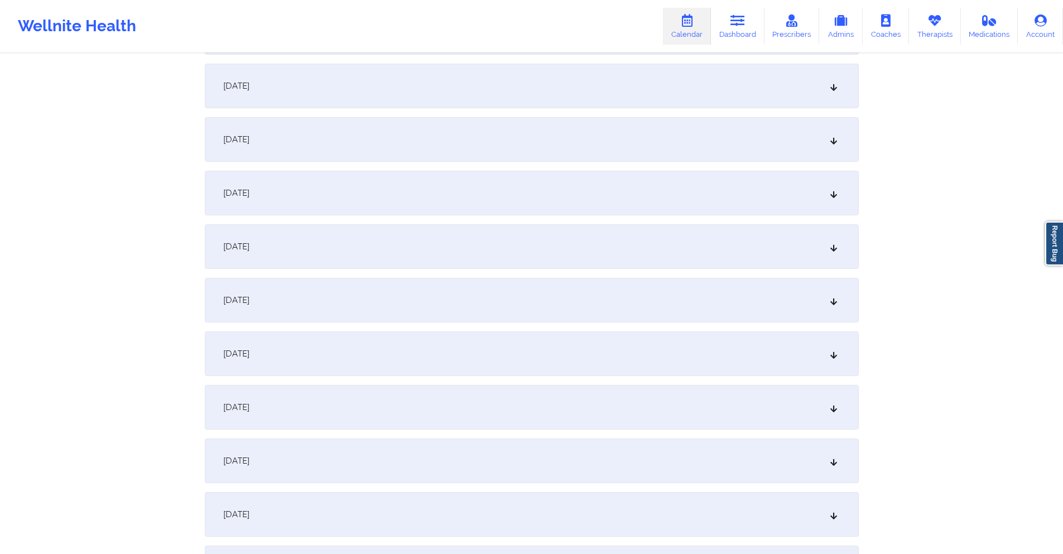
scroll to position [1674, 0]
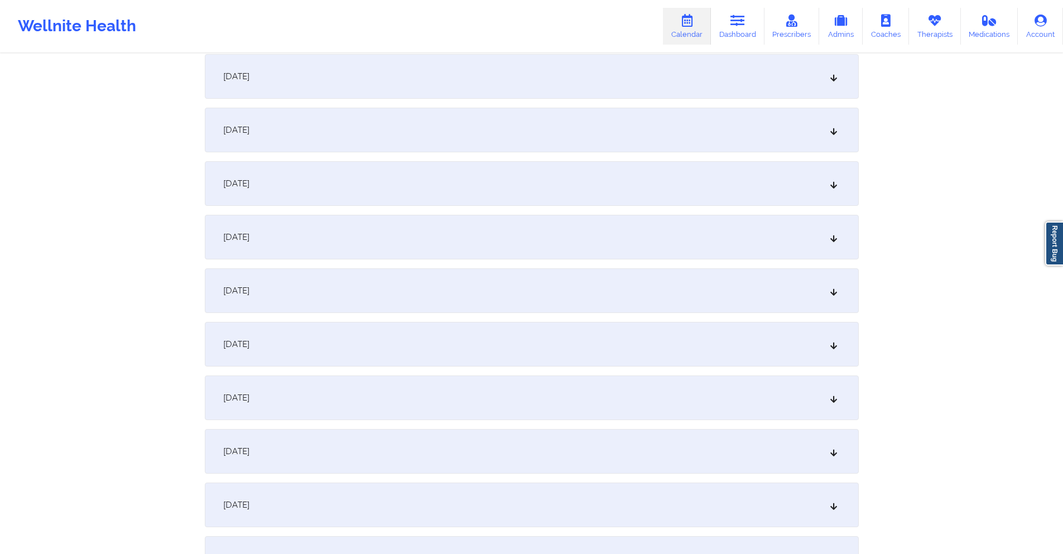
click at [426, 331] on div "October 13, 2025" at bounding box center [532, 344] width 654 height 45
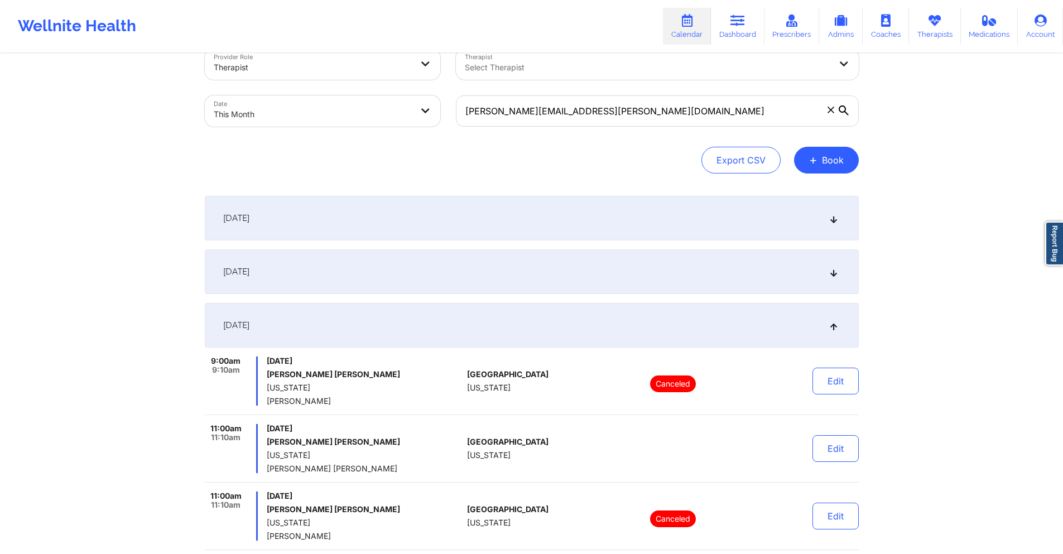
scroll to position [0, 0]
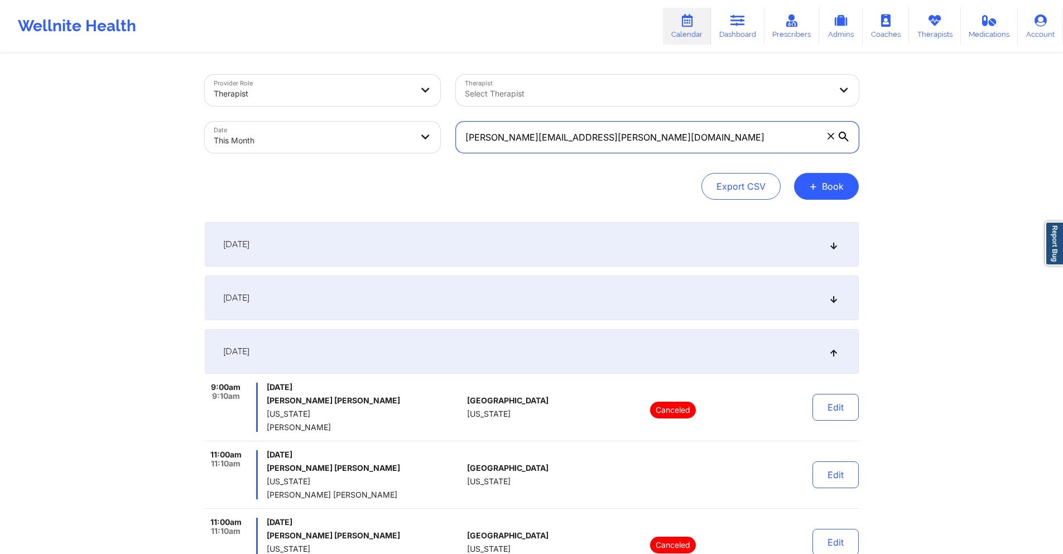
click at [584, 133] on input "[PERSON_NAME][EMAIL_ADDRESS][PERSON_NAME][DOMAIN_NAME]" at bounding box center [657, 137] width 403 height 31
paste input "ibejahc"
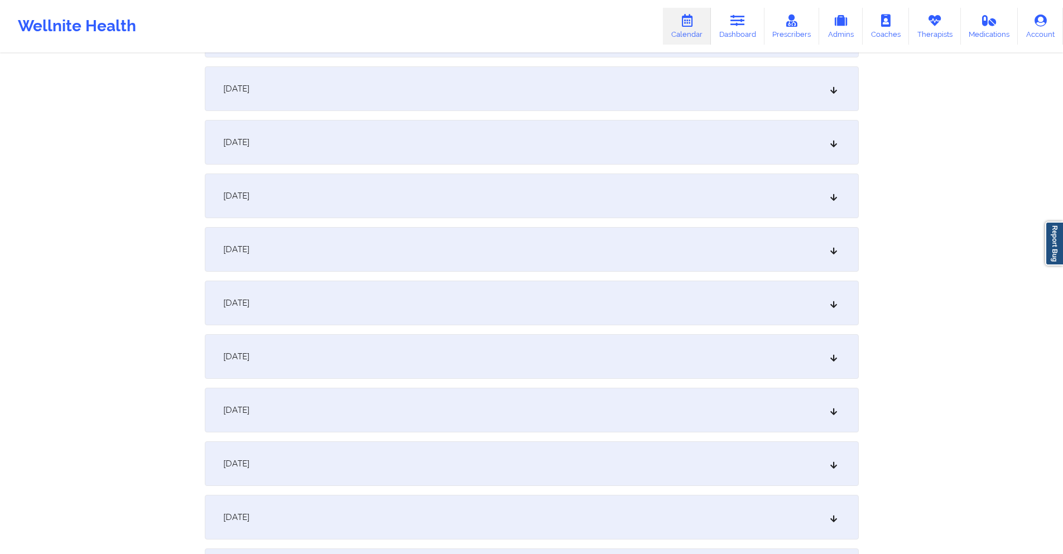
scroll to position [335, 0]
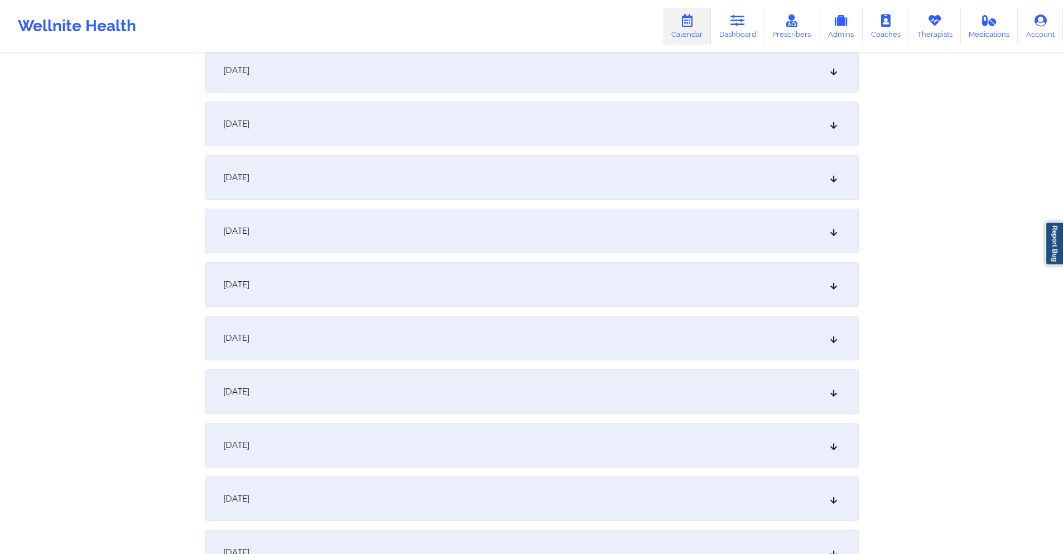
click at [393, 230] on div "October 7, 2025" at bounding box center [532, 231] width 654 height 45
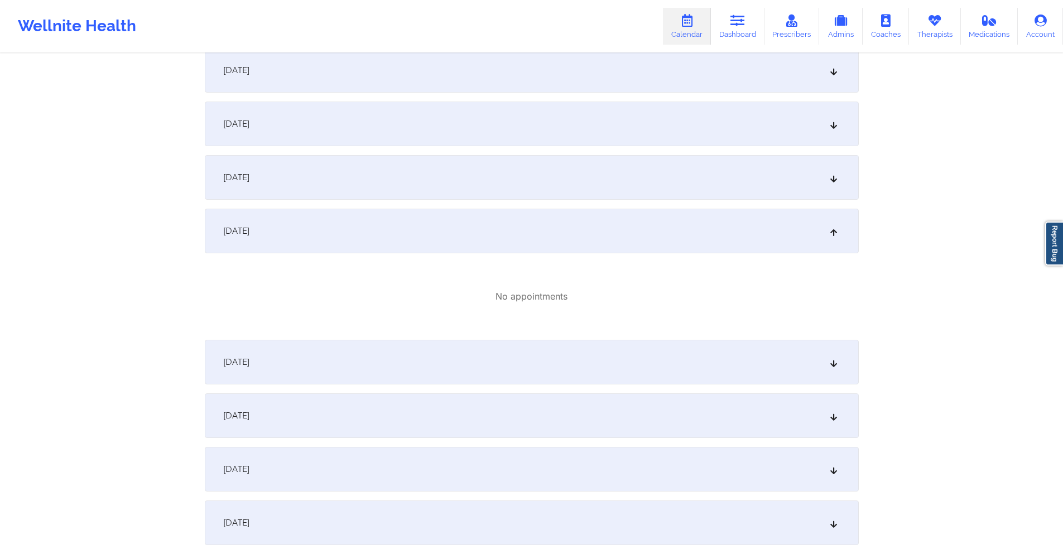
click at [422, 514] on div "October 11, 2025" at bounding box center [532, 523] width 654 height 45
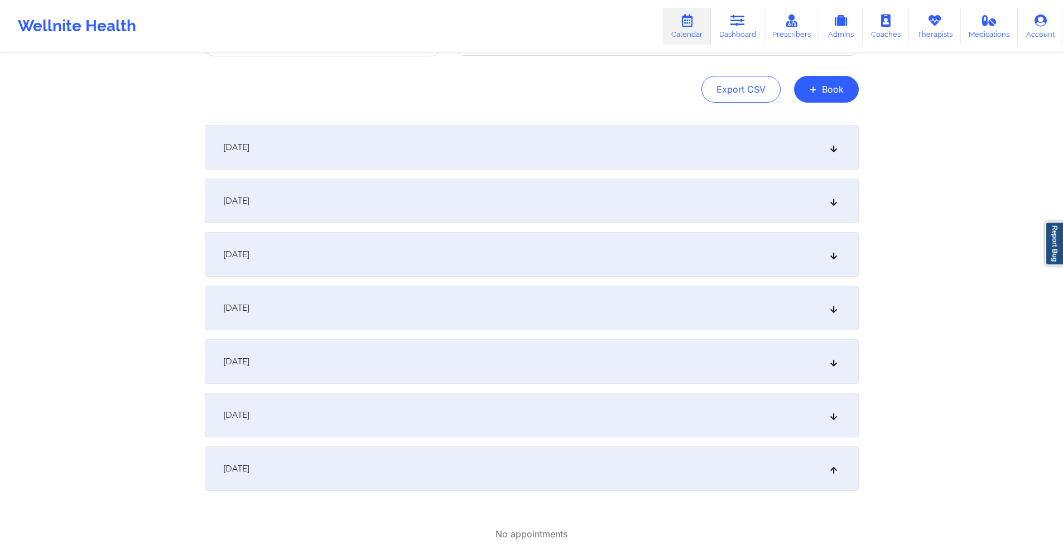
scroll to position [0, 0]
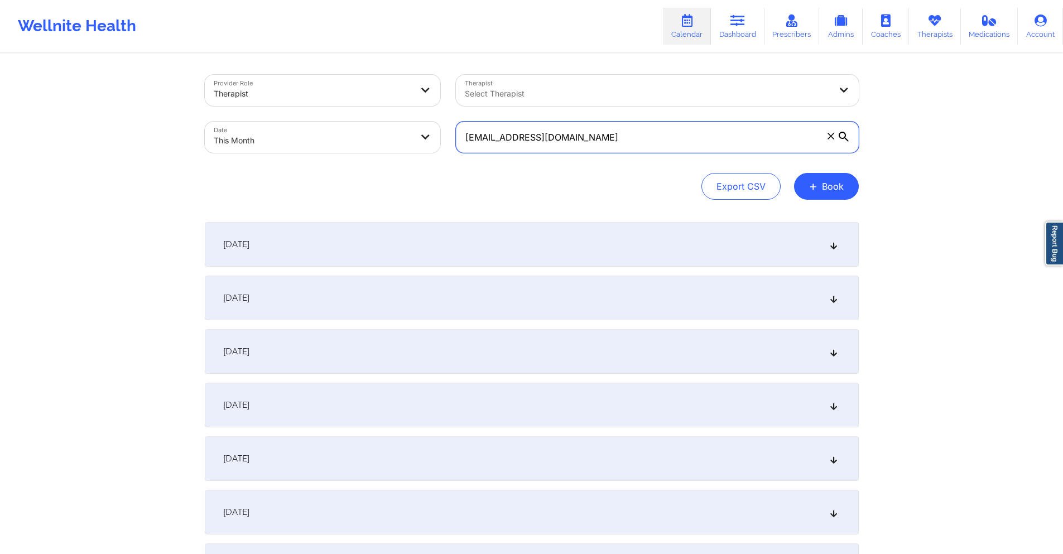
click at [612, 132] on input "ibejahc@gmail.com" at bounding box center [657, 137] width 403 height 31
drag, startPoint x: 612, startPoint y: 132, endPoint x: 597, endPoint y: 140, distance: 16.7
click at [597, 140] on input "ibejahc@gmail.com" at bounding box center [657, 137] width 403 height 31
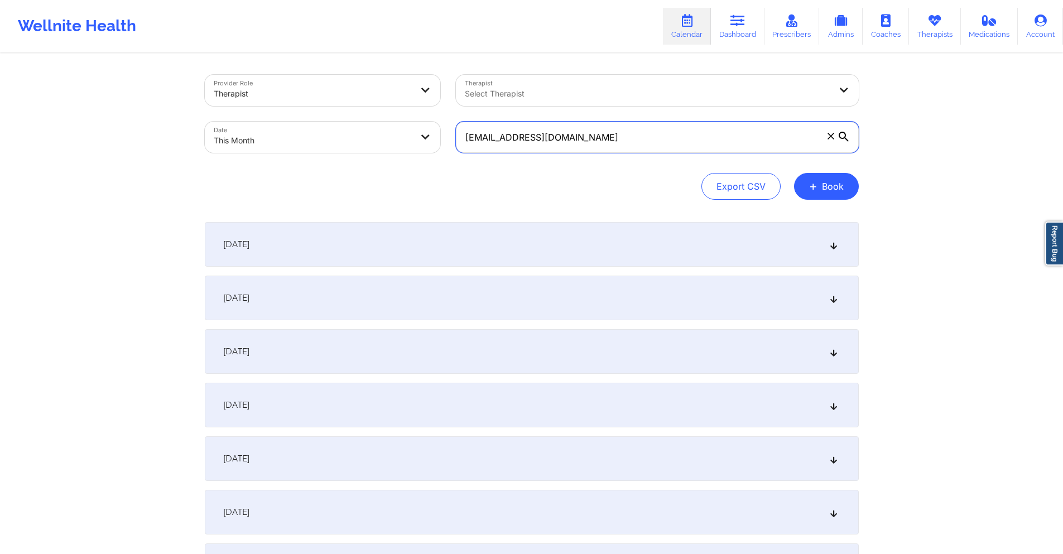
click at [597, 140] on input "ibejahc@gmail.com" at bounding box center [657, 137] width 403 height 31
paste input "hlucas810"
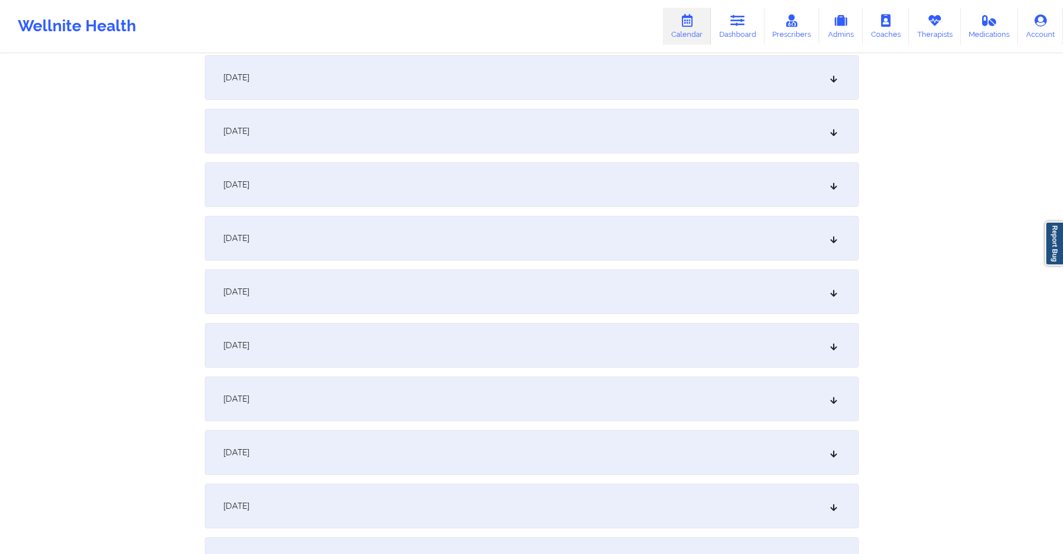
scroll to position [167, 0]
click at [410, 340] on div "October 6, 2025" at bounding box center [532, 345] width 654 height 45
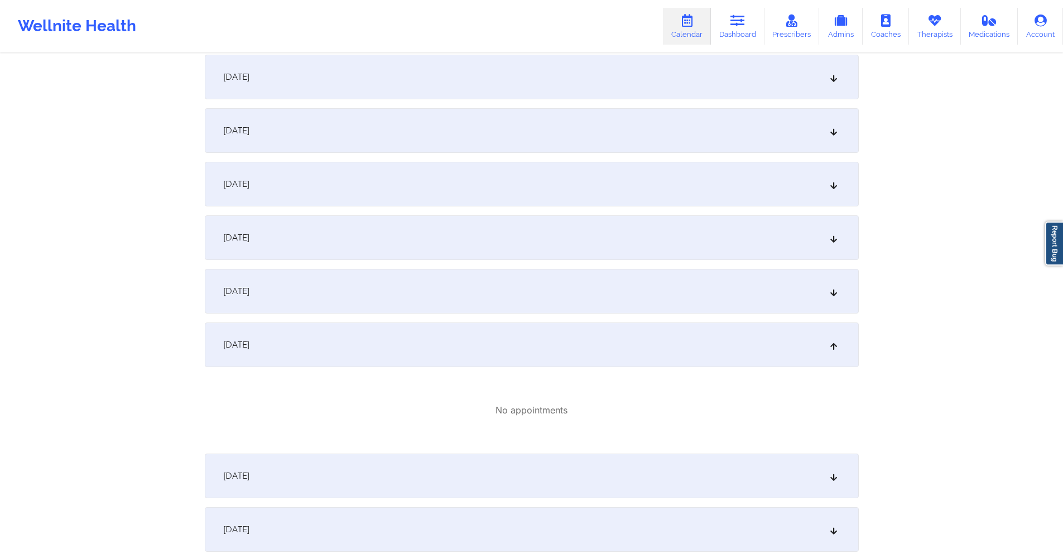
click at [477, 283] on div "October 5, 2025" at bounding box center [532, 291] width 654 height 45
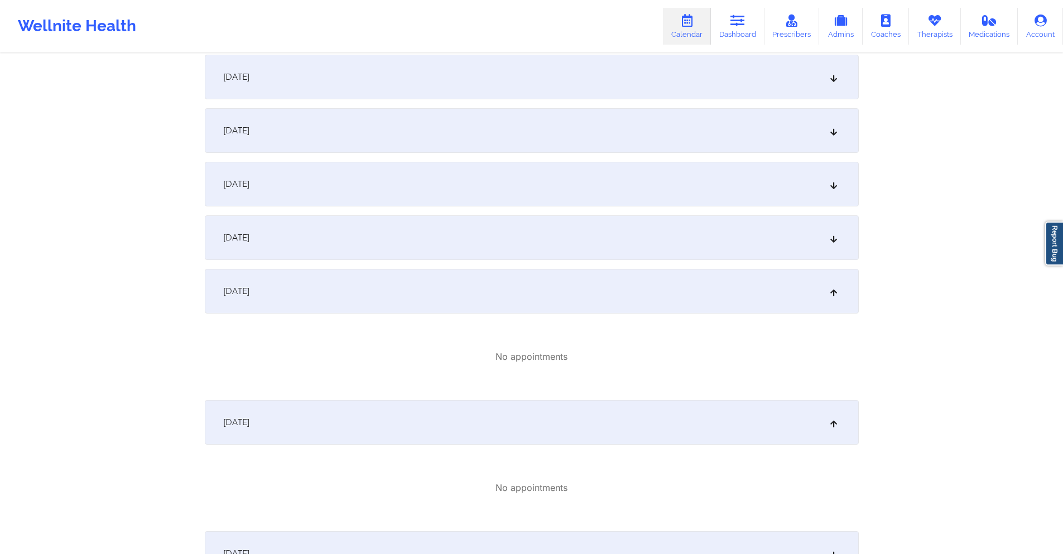
click at [472, 242] on div "October 4, 2025" at bounding box center [532, 237] width 654 height 45
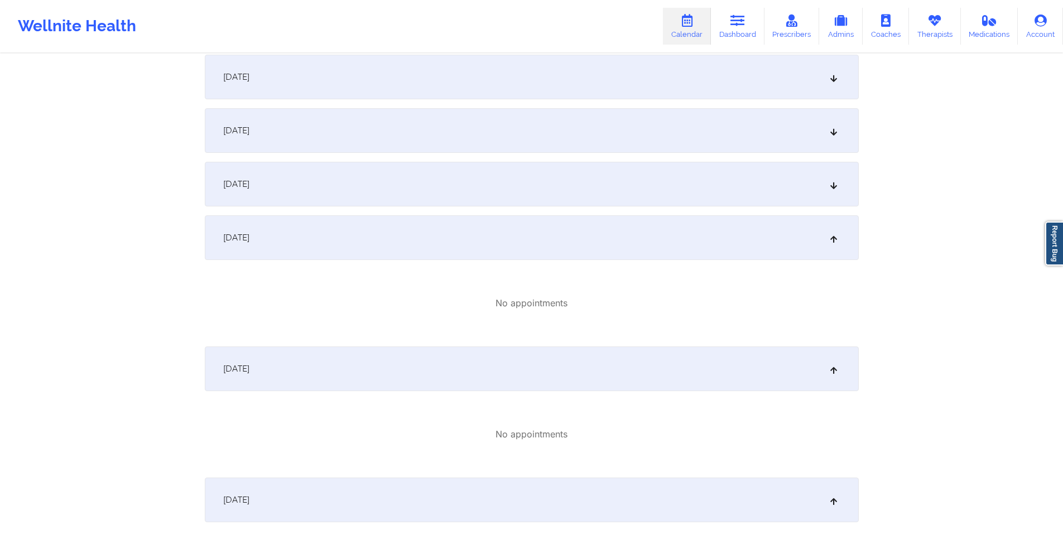
drag, startPoint x: 470, startPoint y: 179, endPoint x: 470, endPoint y: 160, distance: 18.4
click at [470, 178] on div "October 3, 2025" at bounding box center [532, 184] width 654 height 45
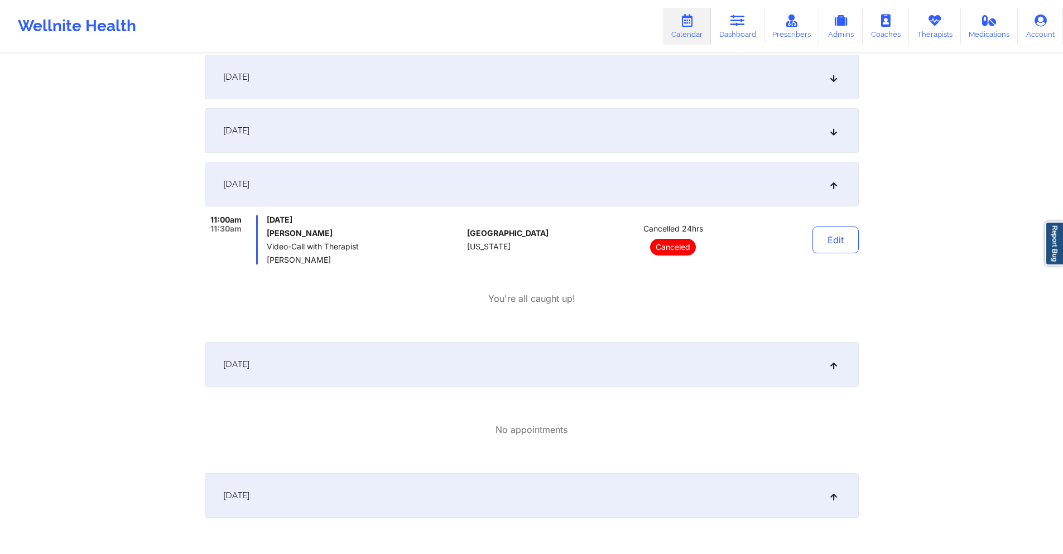
drag, startPoint x: 334, startPoint y: 260, endPoint x: 266, endPoint y: 263, distance: 68.2
click at [266, 263] on div "11:00am 11:30am Friday, October 3, 2025 Lucas R Hunter Video-Call with Therapis…" at bounding box center [334, 239] width 258 height 49
copy span "Sakima Gonzalez"
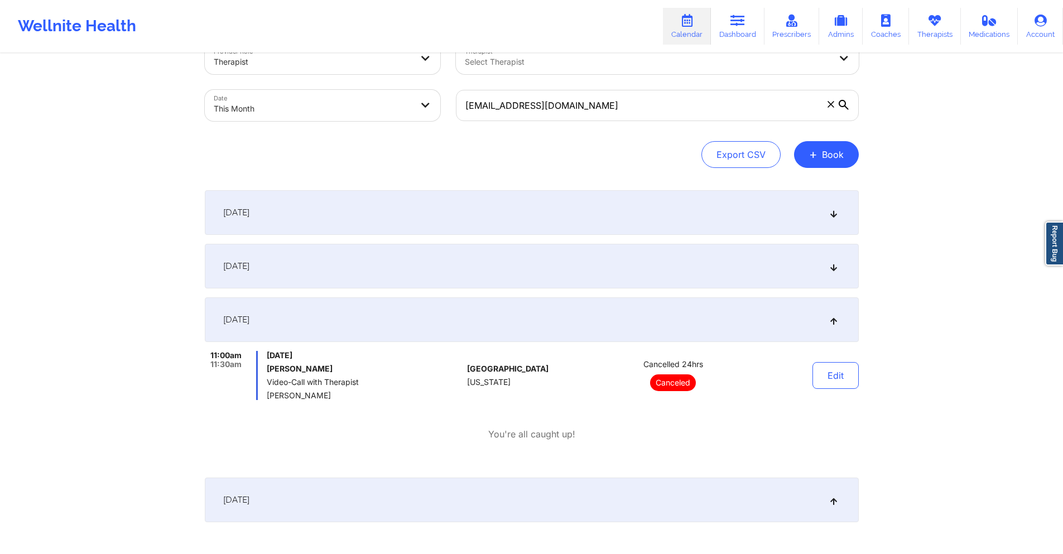
scroll to position [0, 0]
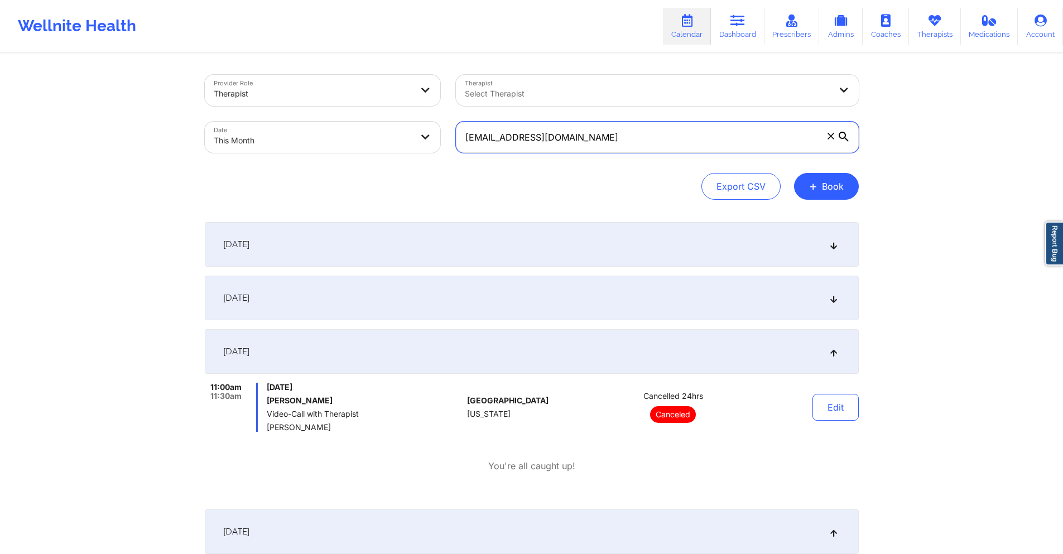
click at [606, 142] on input "hlucas810@gmail.com" at bounding box center [657, 137] width 403 height 31
paste input "kenhoneyb@icloud"
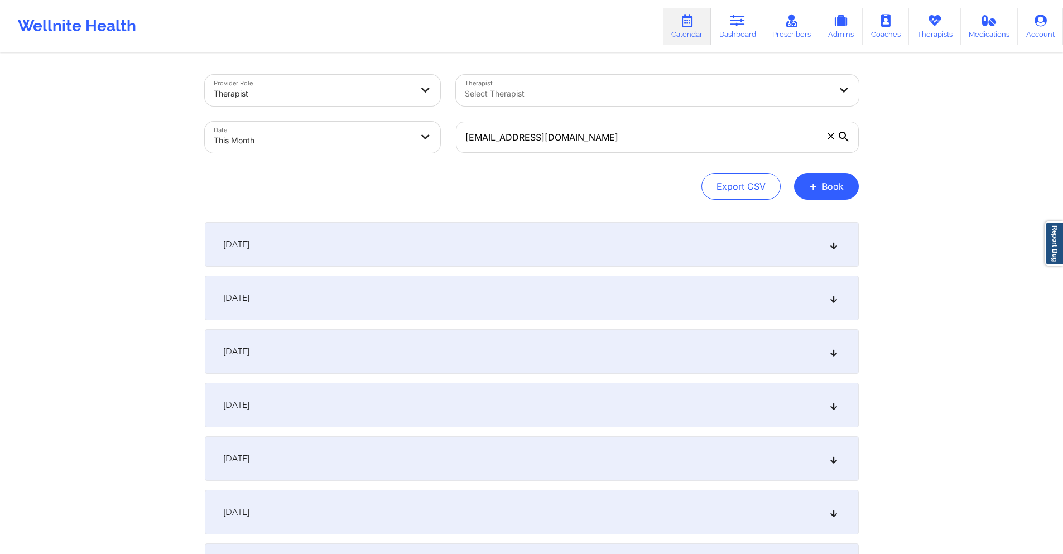
click at [425, 305] on div "October 2, 2025" at bounding box center [532, 298] width 654 height 45
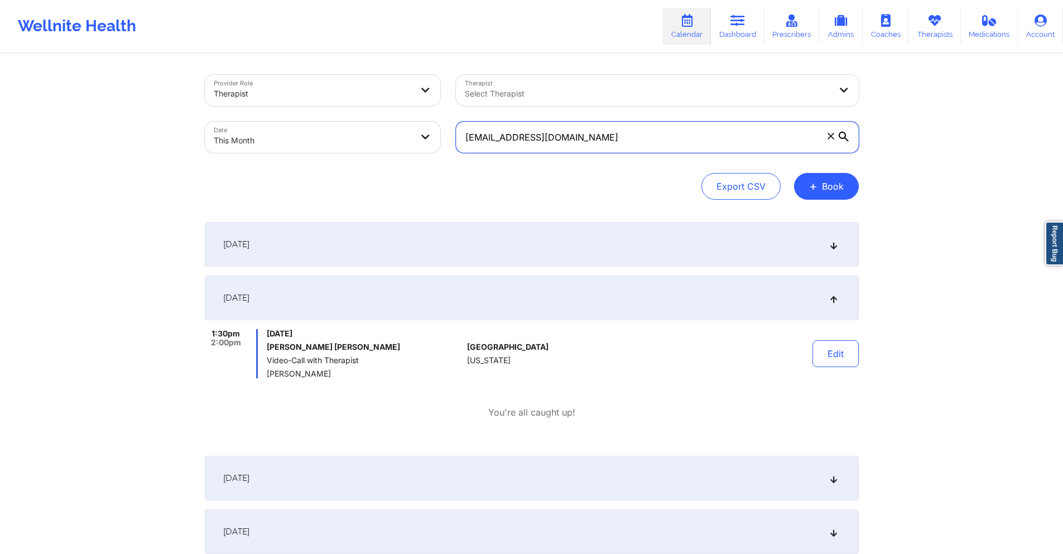
click at [661, 140] on input "kenhoneyb@icloud.com" at bounding box center [657, 137] width 403 height 31
paste input "dcammarata1106@gmail"
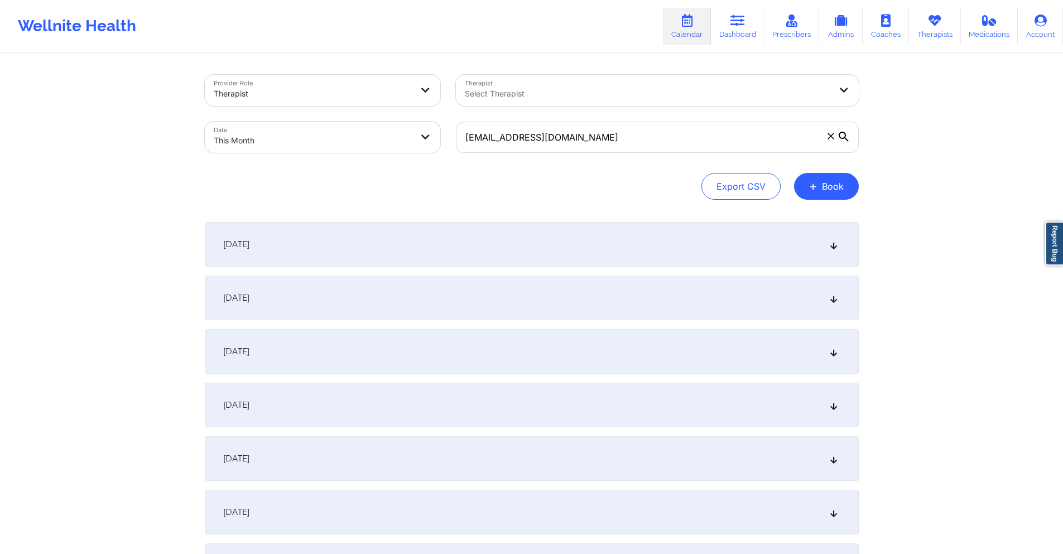
drag, startPoint x: 563, startPoint y: 344, endPoint x: 563, endPoint y: 254, distance: 89.3
click at [563, 343] on div "October 3, 2025" at bounding box center [532, 351] width 654 height 45
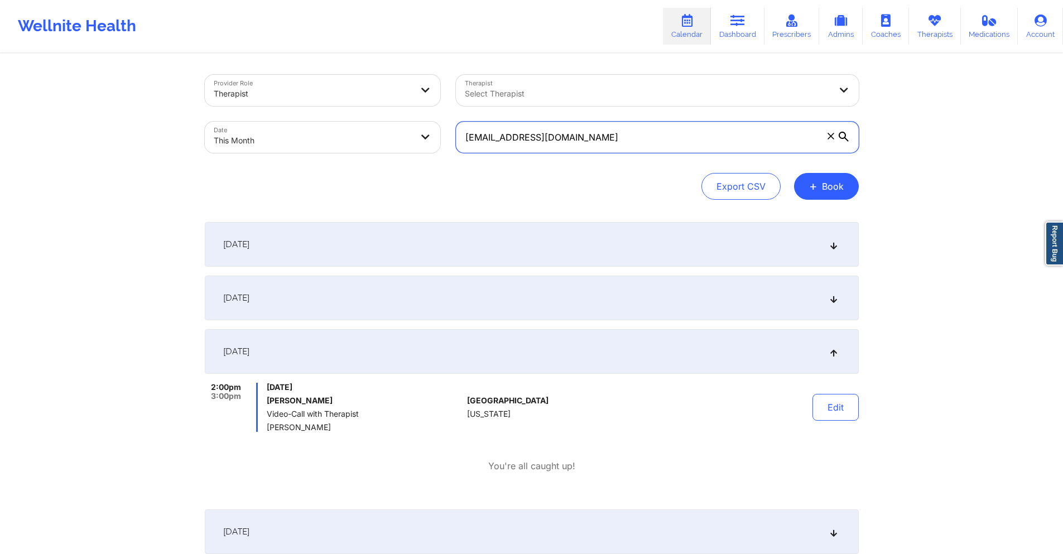
click at [598, 138] on input "dcammarata1106@gmail.com" at bounding box center [657, 137] width 403 height 31
click at [597, 139] on input "dcammarata1106@gmail.com" at bounding box center [657, 137] width 403 height 31
paste input "snylisten"
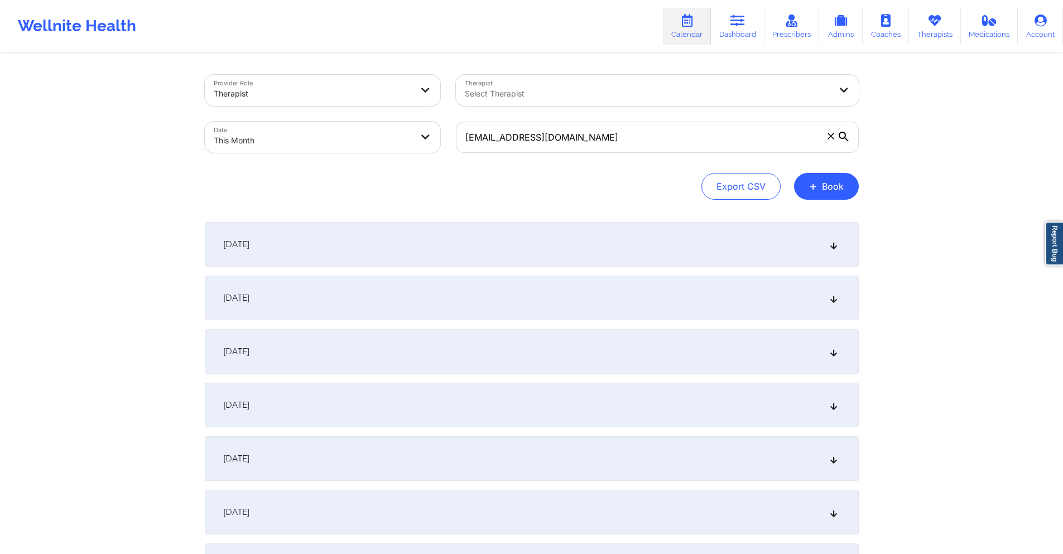
click at [534, 335] on div "October 3, 2025" at bounding box center [532, 351] width 654 height 45
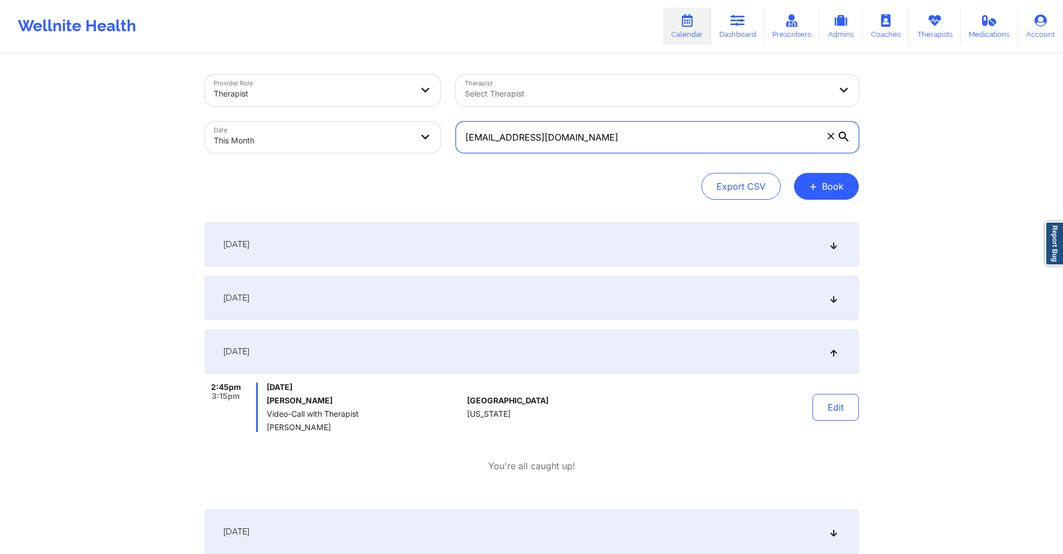
click at [546, 131] on input "snylisten@gmail.com" at bounding box center [657, 137] width 403 height 31
paste input "jasonfilms"
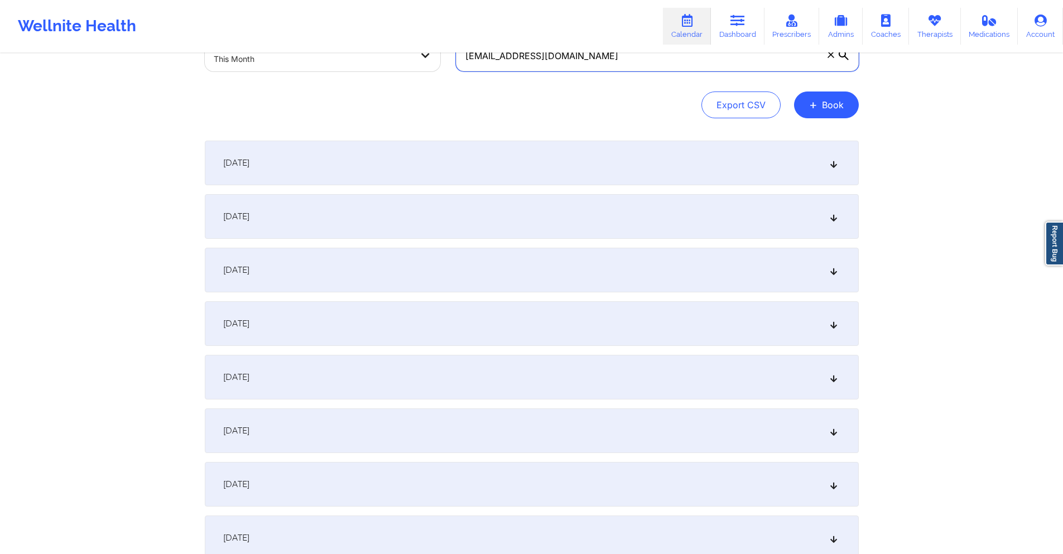
scroll to position [112, 0]
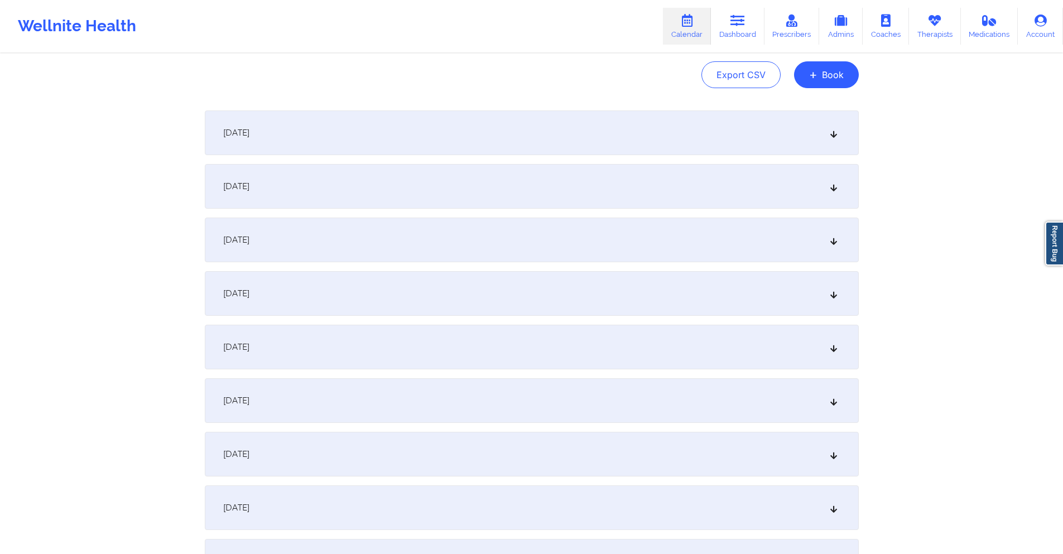
click at [522, 226] on div "October 3, 2025" at bounding box center [532, 240] width 654 height 45
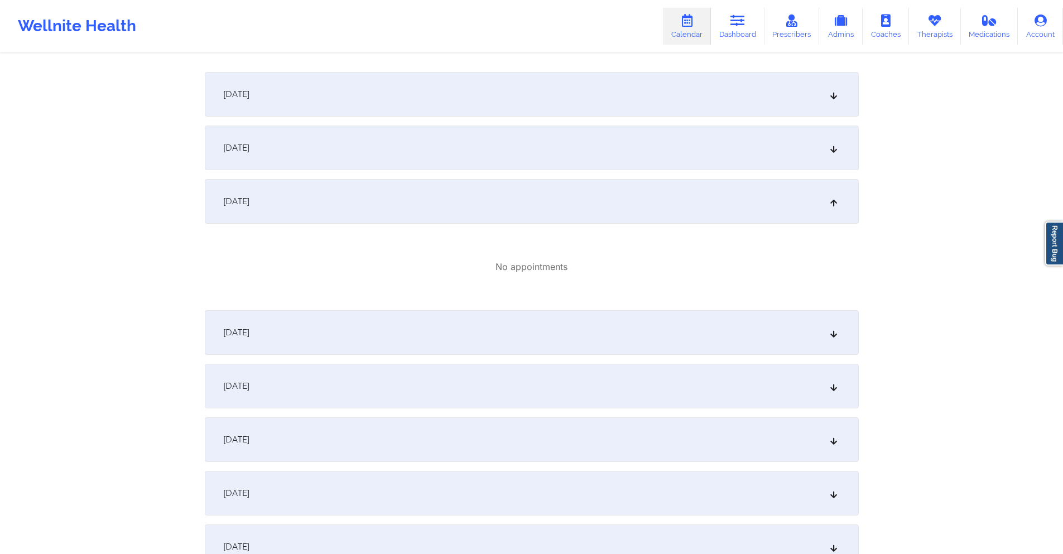
scroll to position [223, 0]
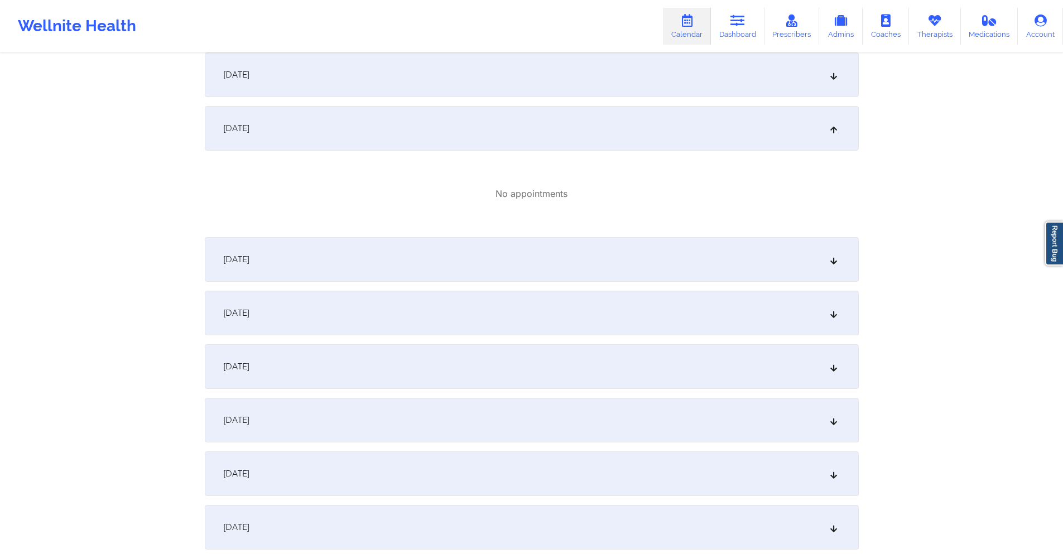
click at [456, 357] on div "October 6, 2025" at bounding box center [532, 366] width 654 height 45
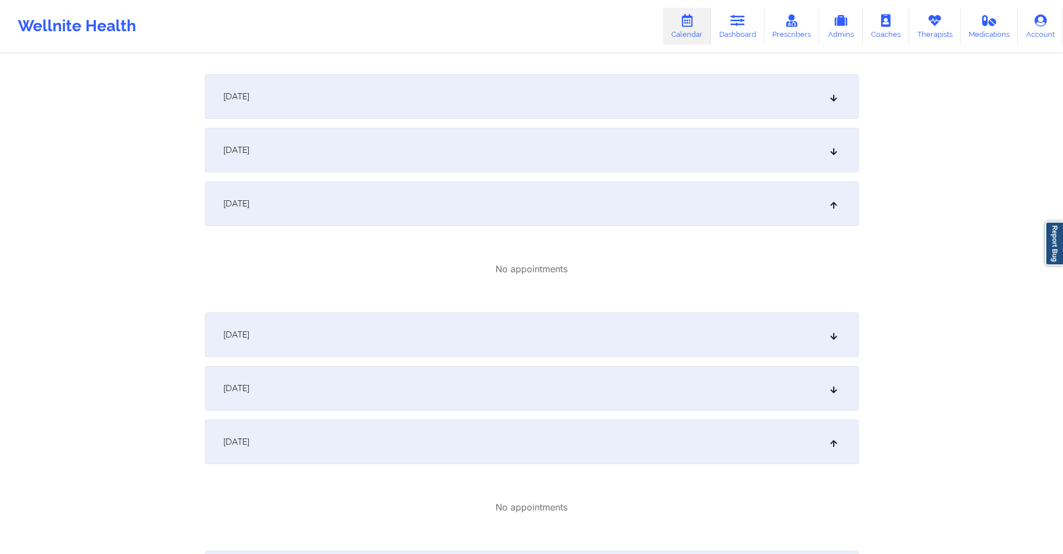
scroll to position [0, 0]
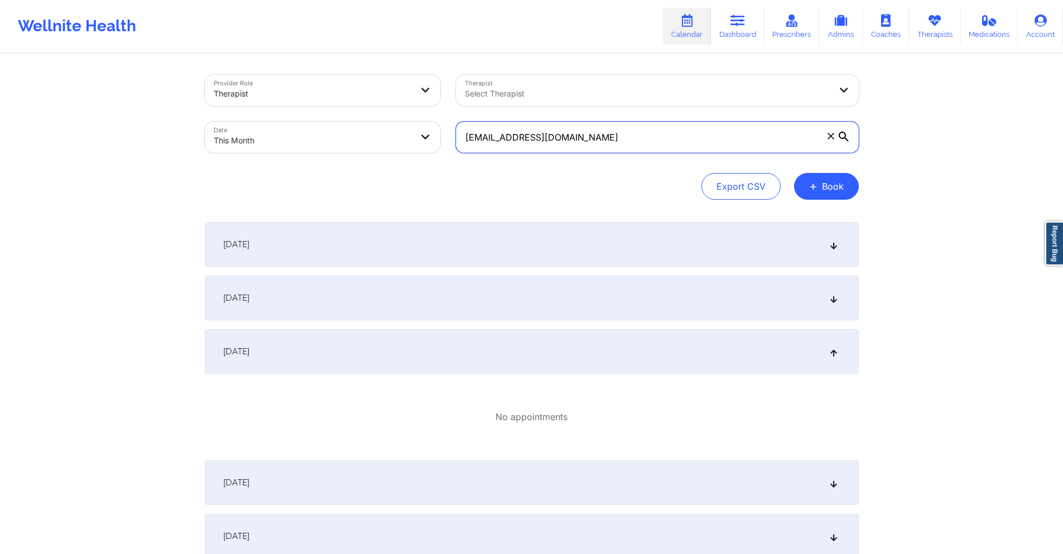
click at [534, 130] on input "jasonfilms@gmail.com" at bounding box center [657, 137] width 403 height 31
paste input "sharlenehossain"
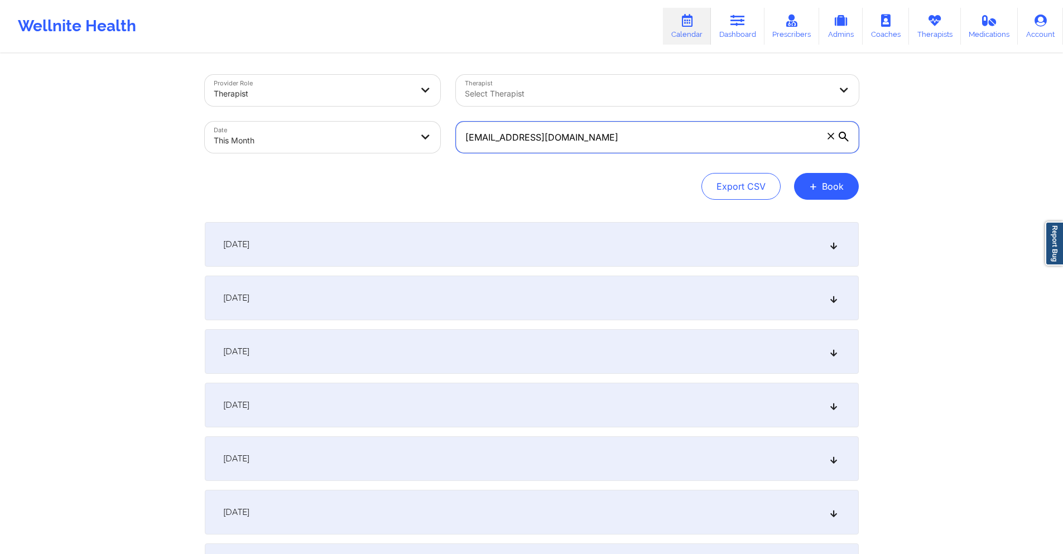
type input "sharlenehossain@gmail.com"
click at [384, 346] on div "October 3, 2025" at bounding box center [532, 351] width 654 height 45
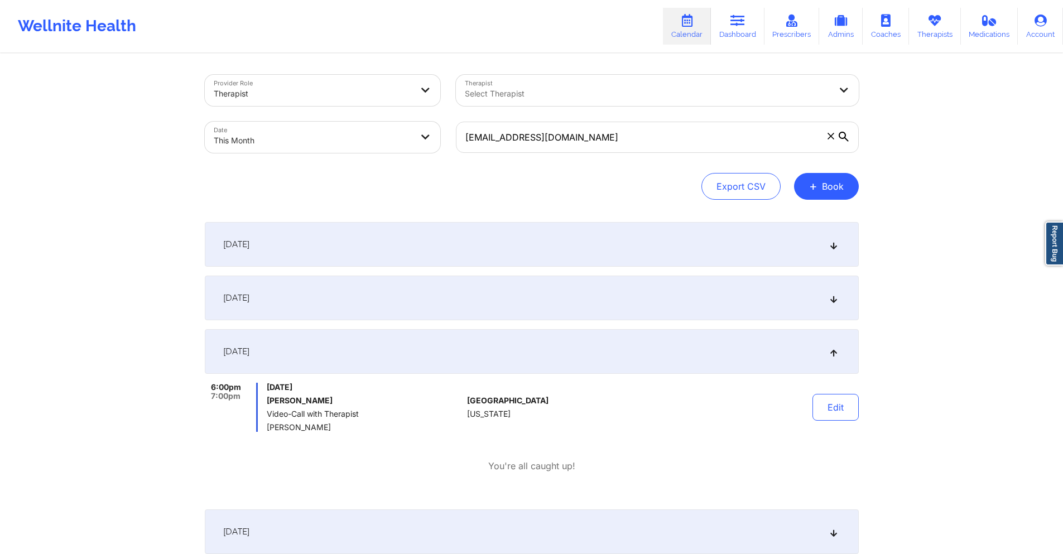
click at [352, 132] on body "Wellnite Health Calendar Dashboard Prescribers Admins Coaches Therapists Medica…" at bounding box center [531, 277] width 1063 height 554
select select "2025-9"
select select "2025-10"
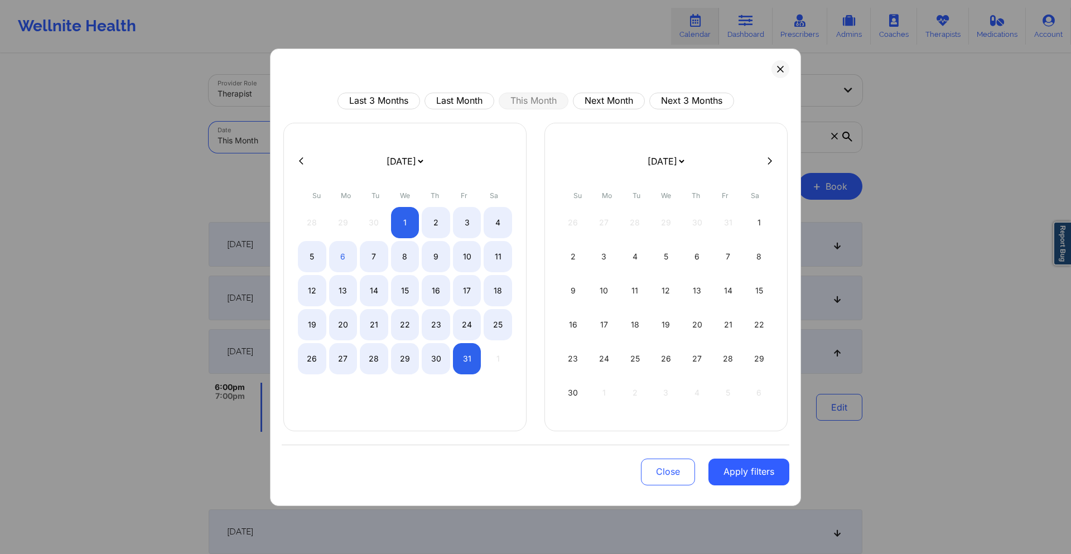
drag, startPoint x: 449, startPoint y: 100, endPoint x: 457, endPoint y: 120, distance: 21.3
click at [449, 100] on button "Last Month" at bounding box center [460, 101] width 70 height 17
select select "2025-8"
select select "2025-9"
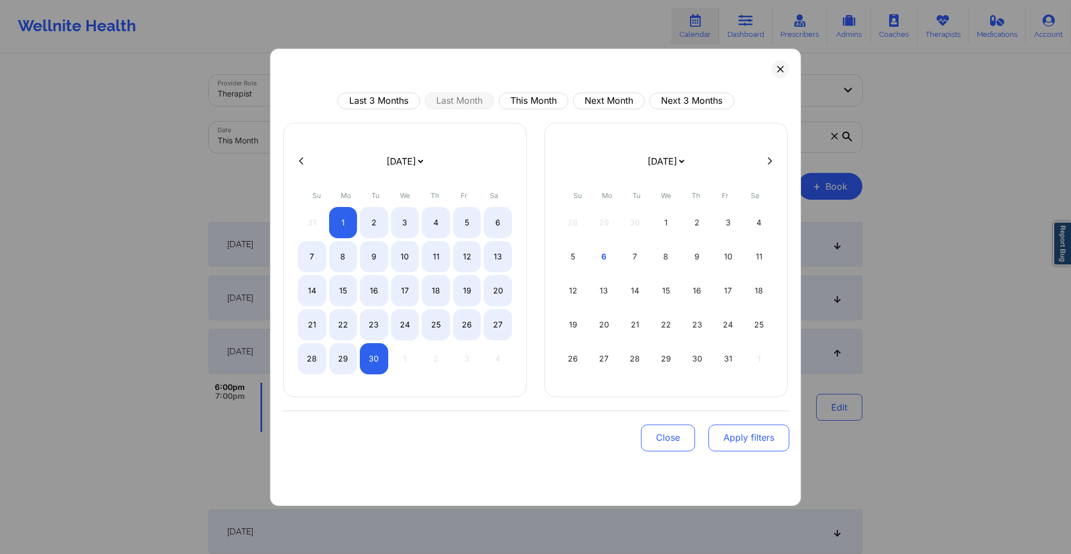
click at [739, 441] on button "Apply filters" at bounding box center [749, 438] width 81 height 27
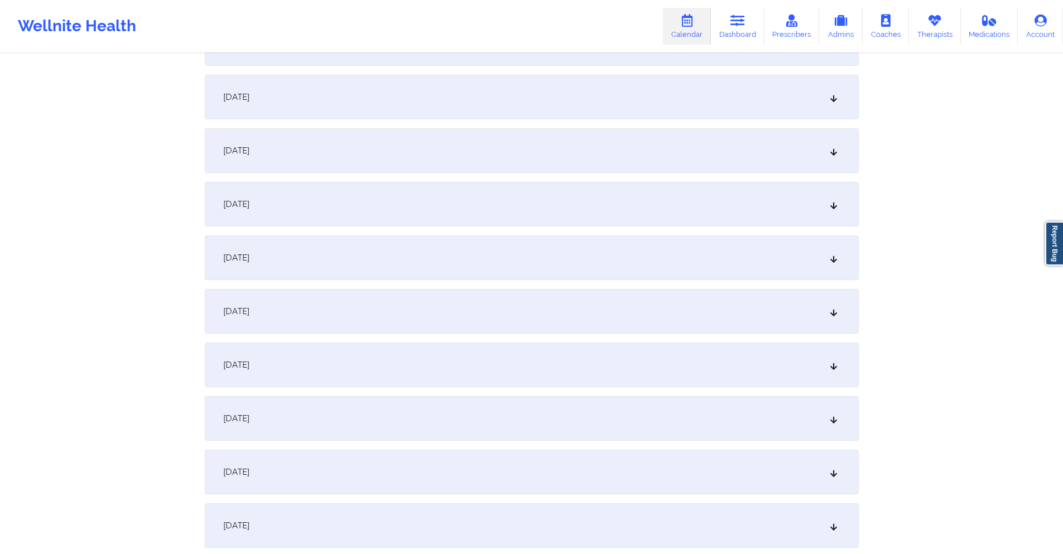
scroll to position [725, 0]
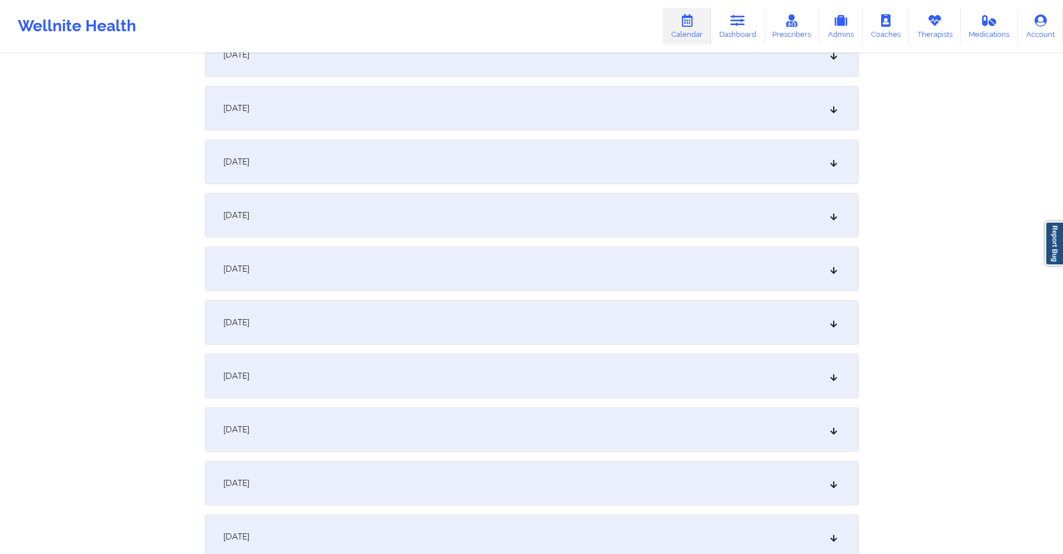
click at [403, 473] on div "September 19, 2025" at bounding box center [532, 483] width 654 height 45
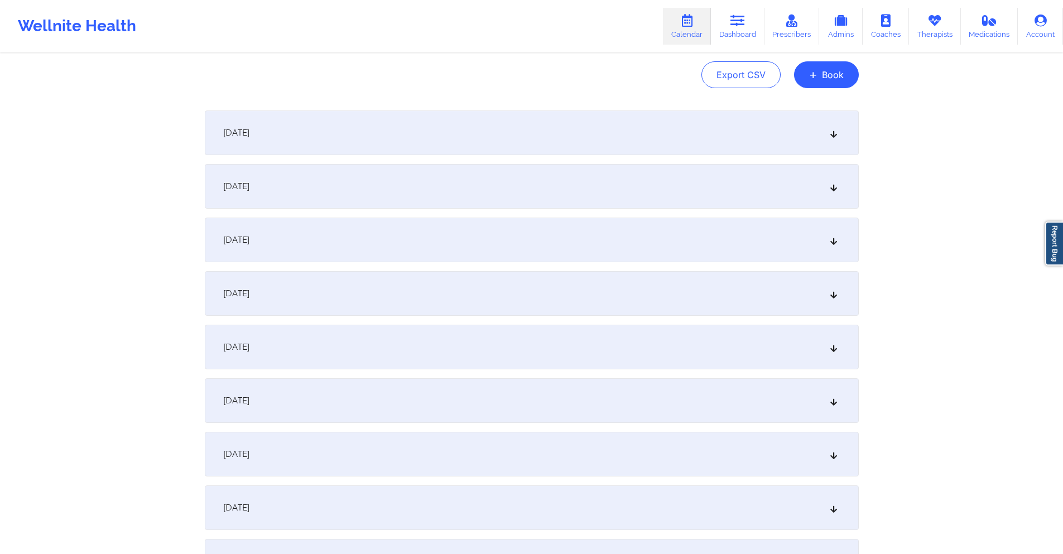
scroll to position [0, 0]
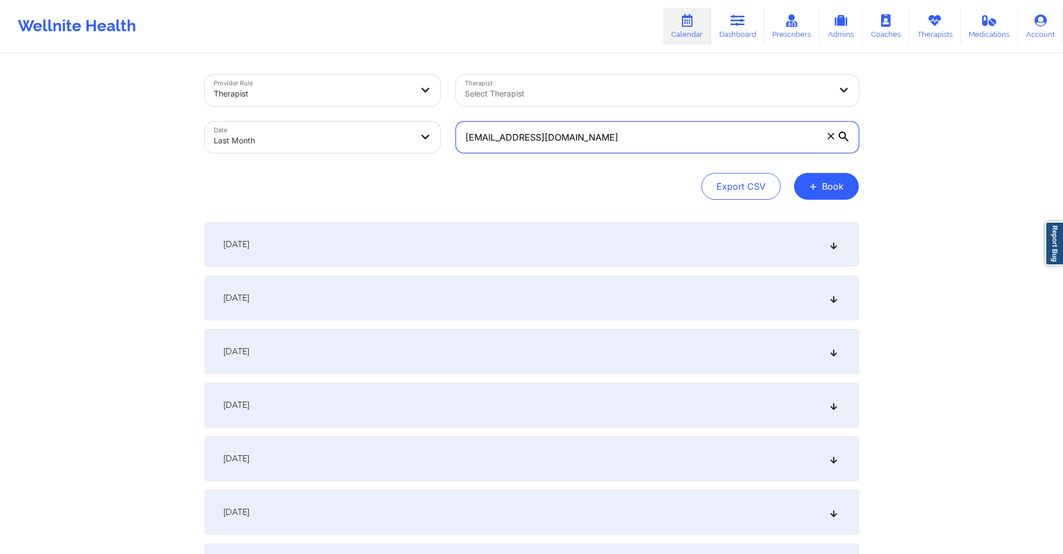
click at [596, 138] on input "sharlenehossain@gmail.com" at bounding box center [657, 137] width 403 height 31
paste input "wpgrace88"
type input "wpgrace88@gmail.com"
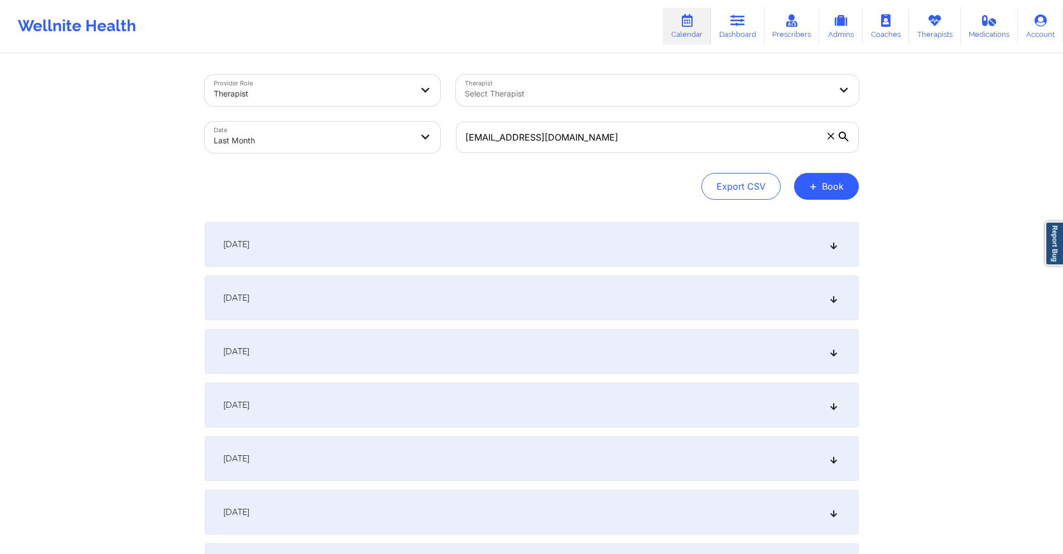
click at [409, 138] on body "Wellnite Health Calendar Dashboard Prescribers Admins Coaches Therapists Medica…" at bounding box center [531, 277] width 1063 height 554
select select "2025-8"
select select "2025-9"
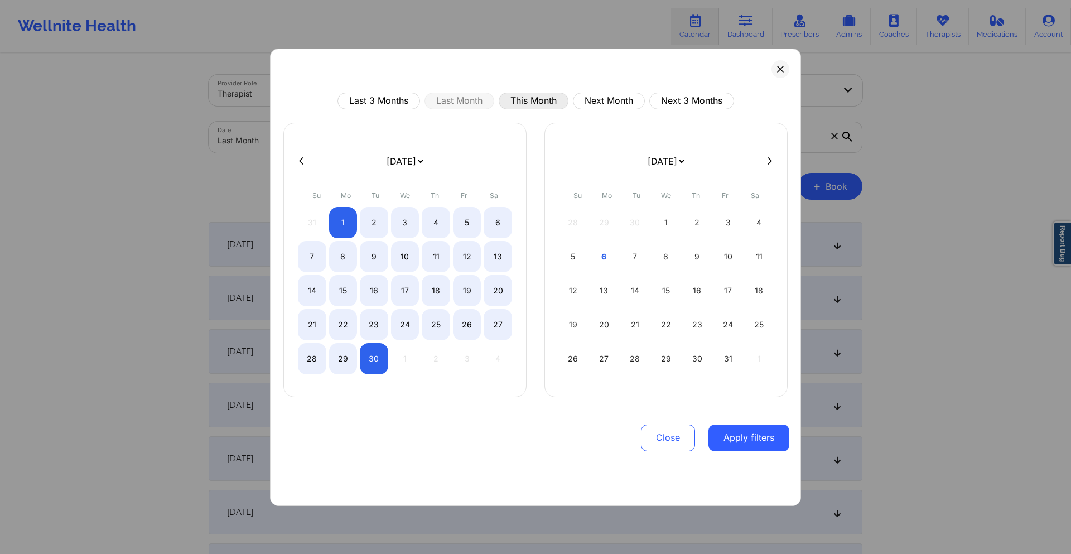
click at [534, 107] on button "This Month" at bounding box center [534, 101] width 70 height 17
select select "2025-9"
select select "2025-10"
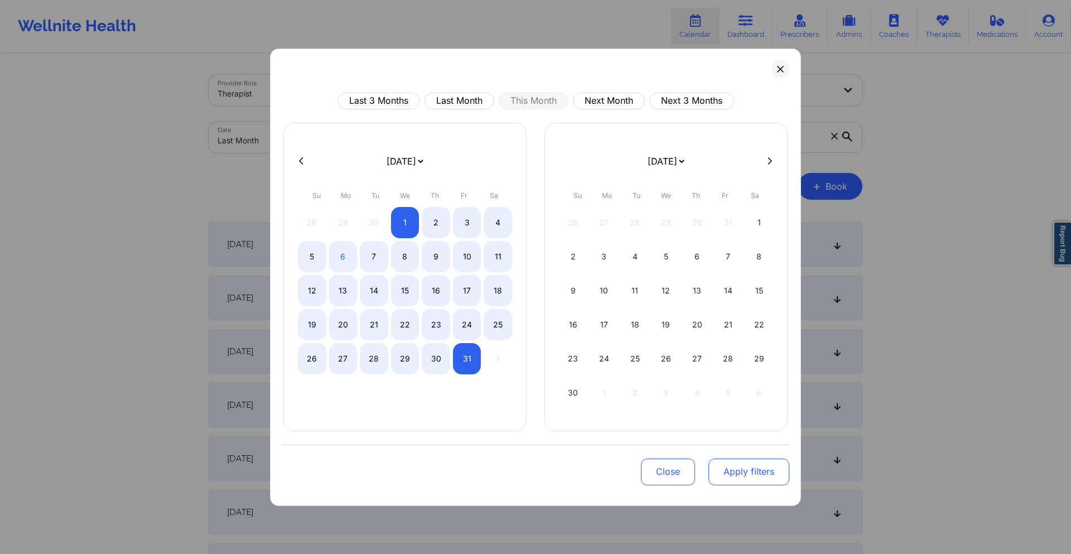
click at [734, 474] on button "Apply filters" at bounding box center [749, 472] width 81 height 27
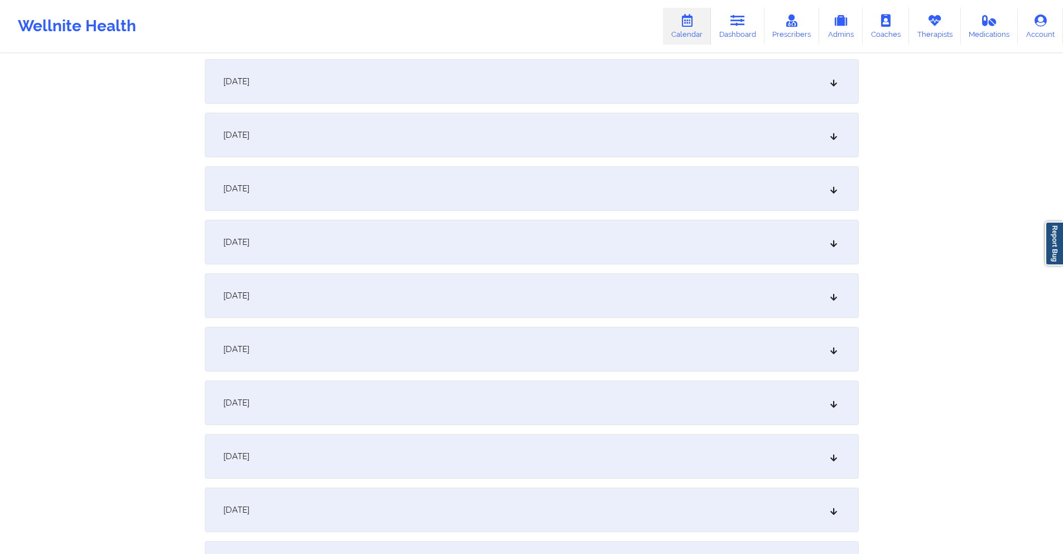
scroll to position [167, 0]
click at [501, 177] on div "October 3, 2025" at bounding box center [532, 184] width 654 height 45
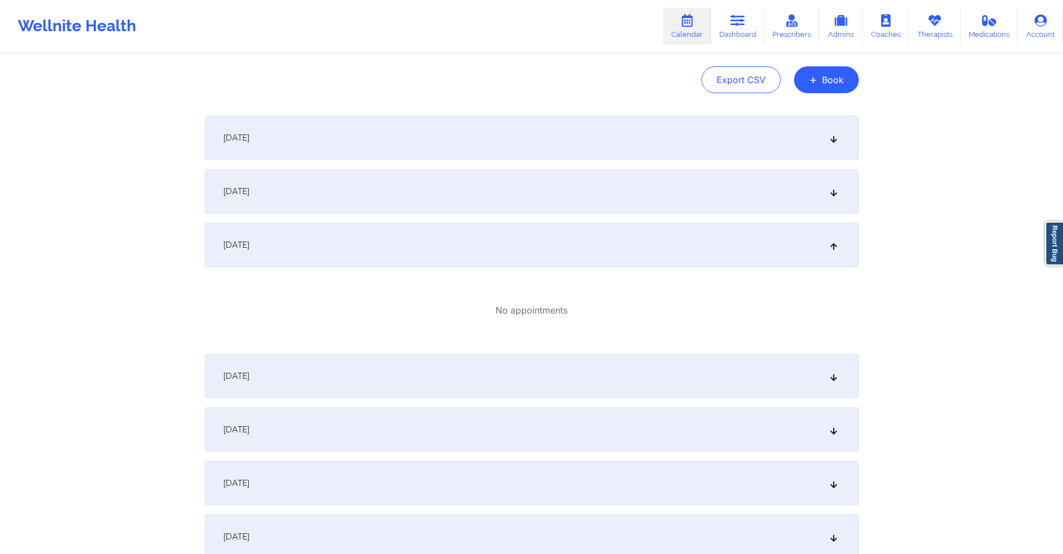
scroll to position [0, 0]
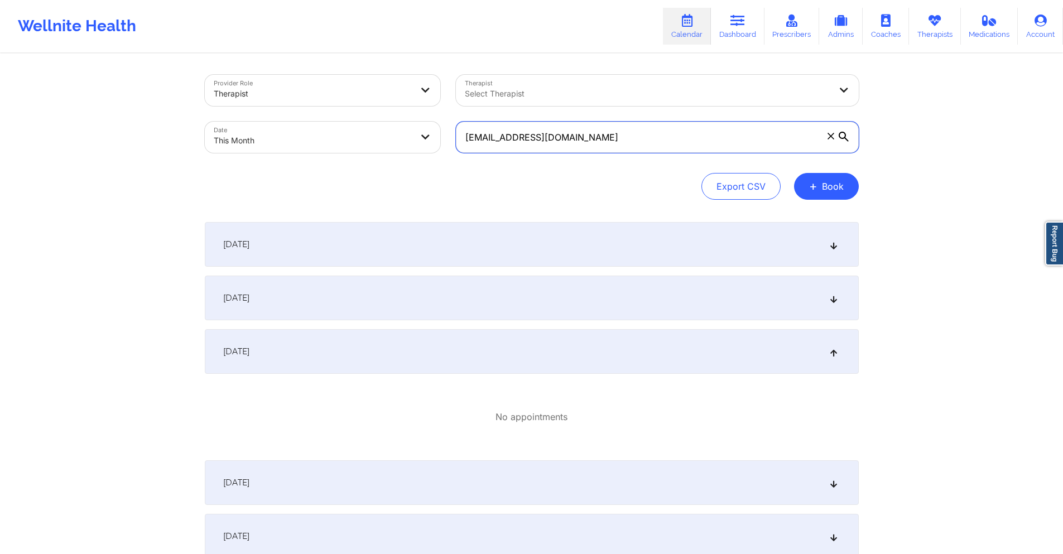
click at [584, 138] on input "wpgrace88@gmail.com" at bounding box center [657, 137] width 403 height 31
paste input "selfers@clarkepsi"
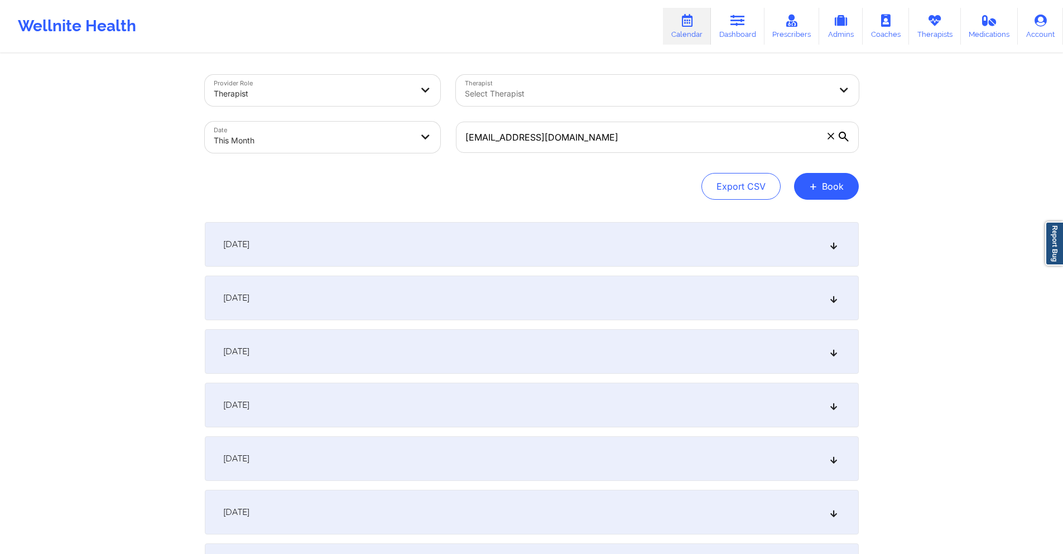
click at [374, 354] on div "October 3, 2025" at bounding box center [532, 351] width 654 height 45
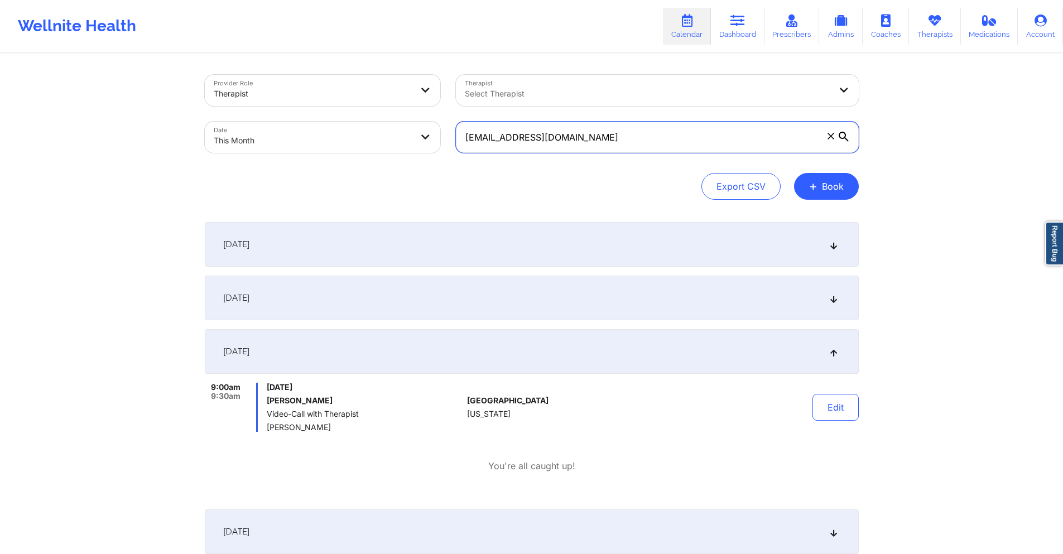
click at [599, 141] on input "selfers@clarkepsi.com" at bounding box center [657, 137] width 403 height 31
paste input "cuku4coco@gmail"
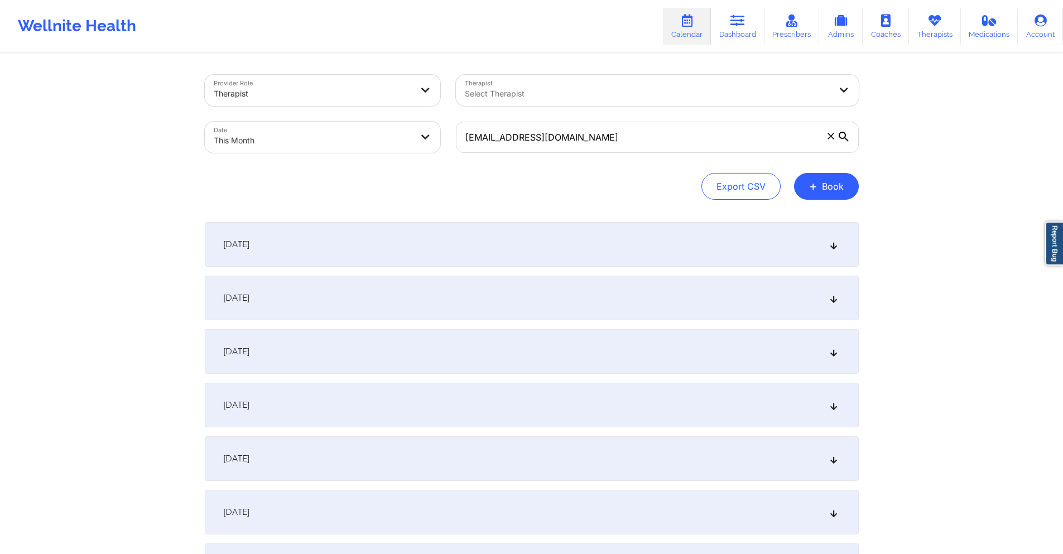
drag, startPoint x: 386, startPoint y: 355, endPoint x: 405, endPoint y: 297, distance: 61.1
click at [386, 356] on div "October 3, 2025" at bounding box center [532, 351] width 654 height 45
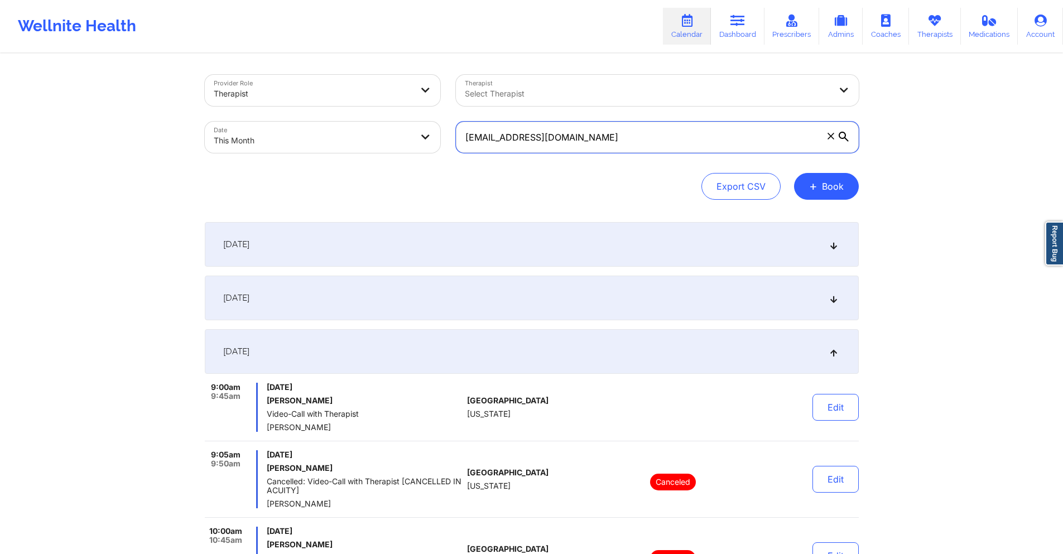
click at [592, 145] on input "cuku4coco@gmail.com" at bounding box center [657, 137] width 403 height 31
click at [592, 144] on input "cuku4coco@gmail.com" at bounding box center [657, 137] width 403 height 31
paste input "jahlilda1"
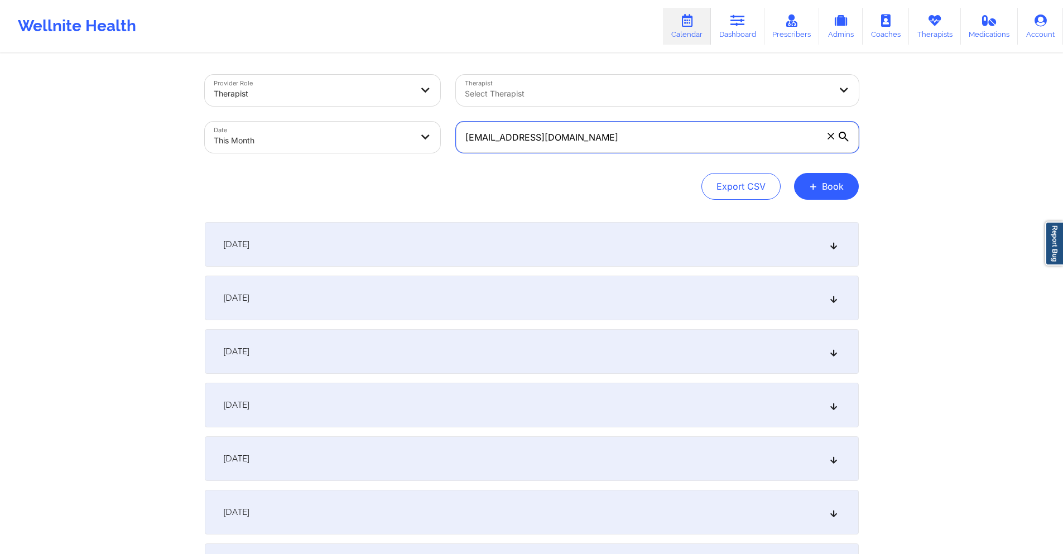
paste input "jahlilda1@gmail.com"
click at [488, 346] on div "October 3, 2025" at bounding box center [532, 351] width 654 height 45
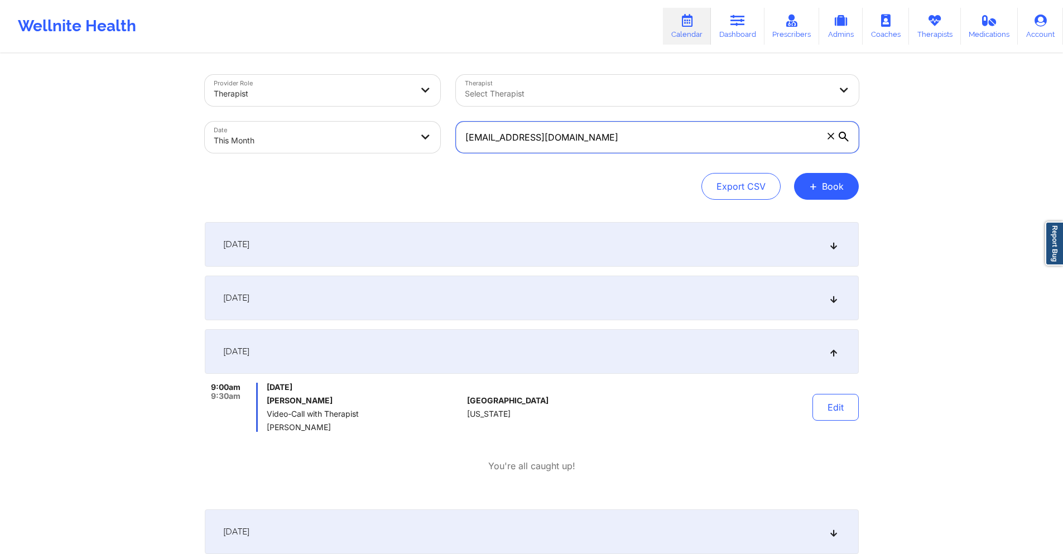
click at [570, 143] on input "jahlilda1@gmail.com" at bounding box center [657, 137] width 403 height 31
paste input "conor.vh@proton"
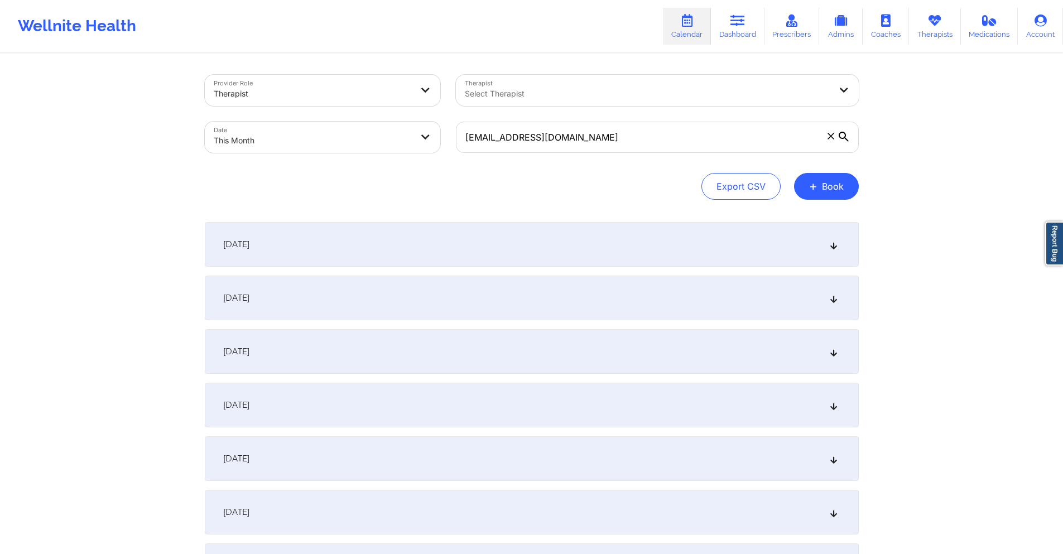
click at [507, 354] on div "October 3, 2025" at bounding box center [532, 351] width 654 height 45
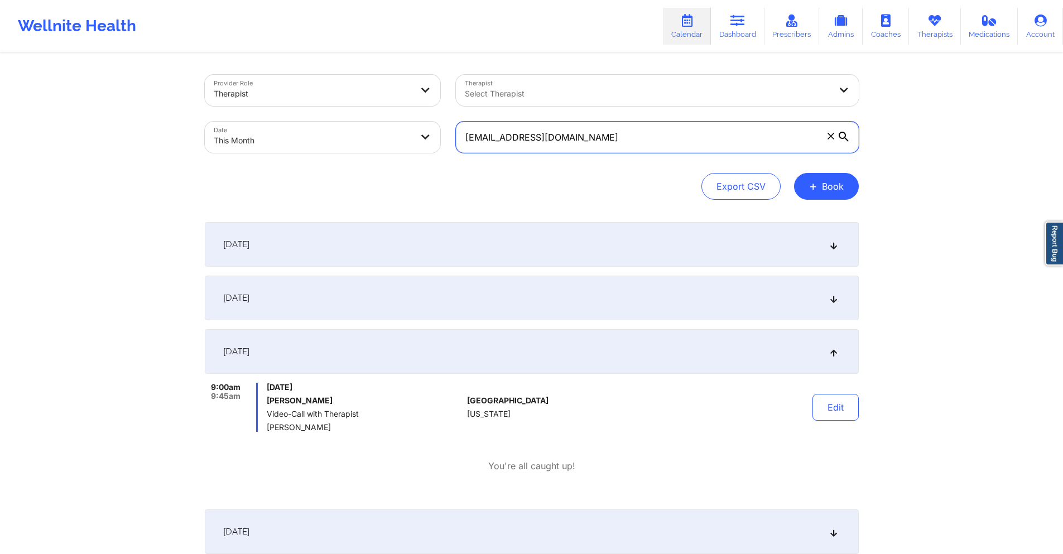
click at [554, 134] on input "conor.vh@protonmail.com" at bounding box center [657, 137] width 403 height 31
paste input "daizahnelle@g"
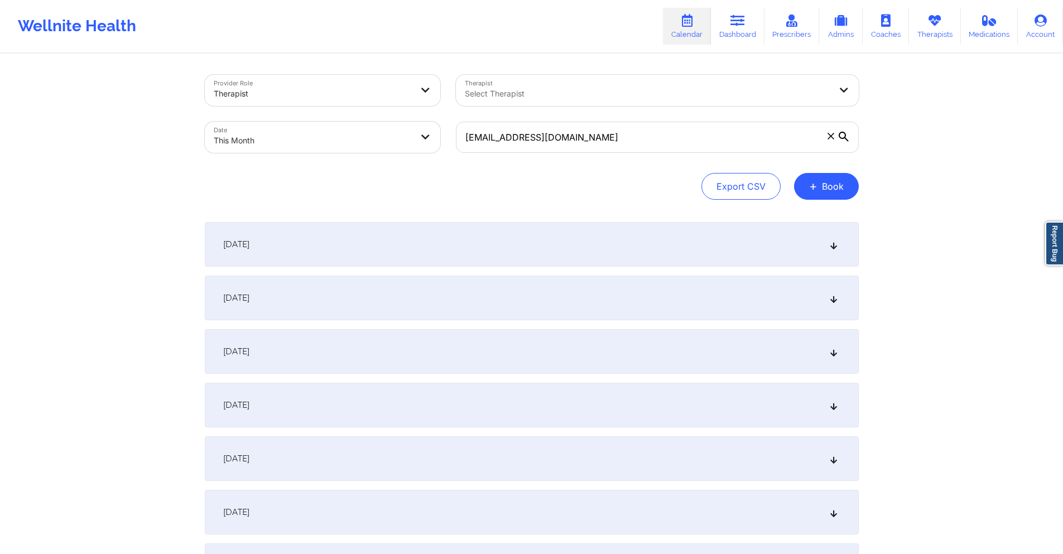
click at [551, 341] on div "October 3, 2025" at bounding box center [532, 351] width 654 height 45
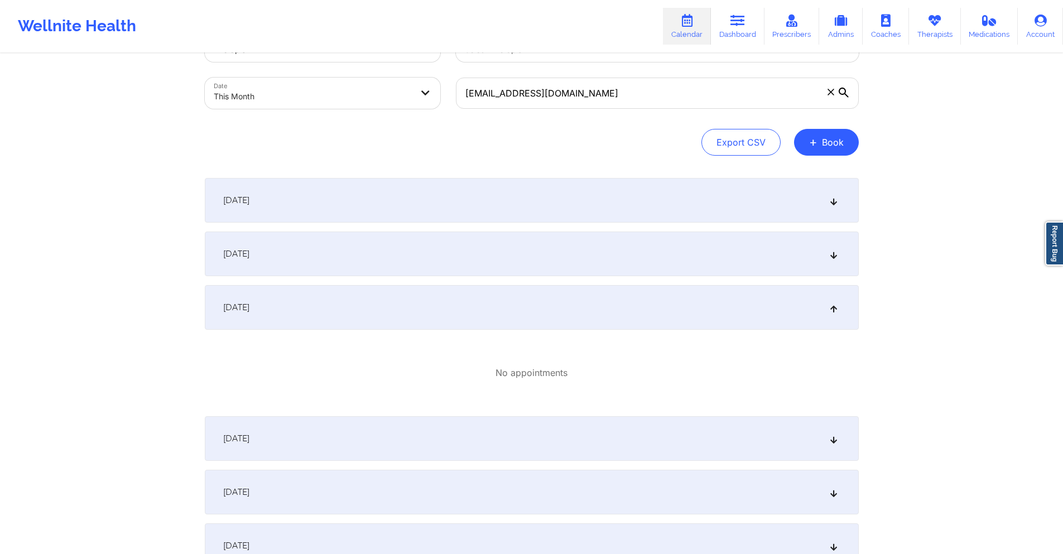
scroll to position [112, 0]
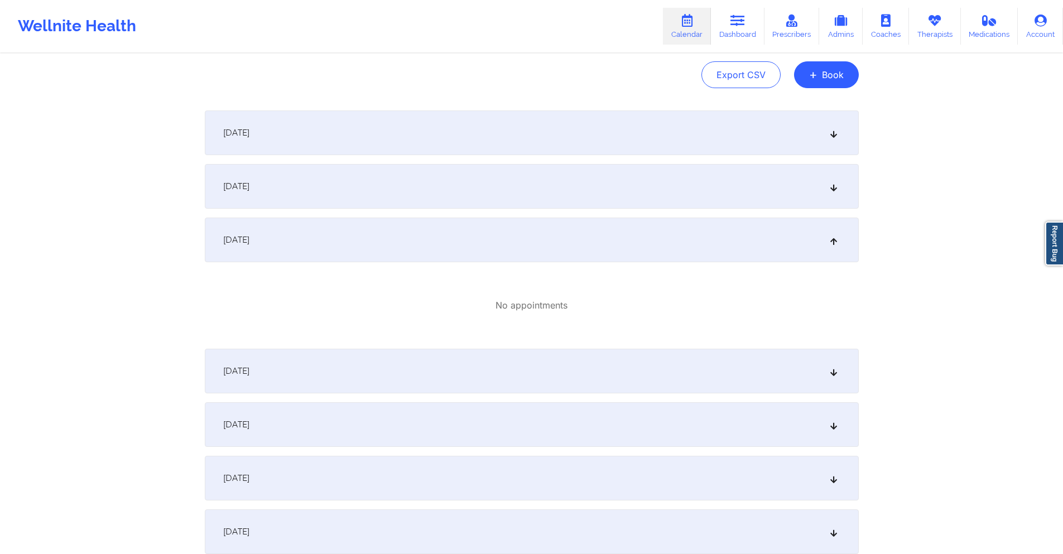
click at [432, 359] on div "October 4, 2025" at bounding box center [532, 371] width 654 height 45
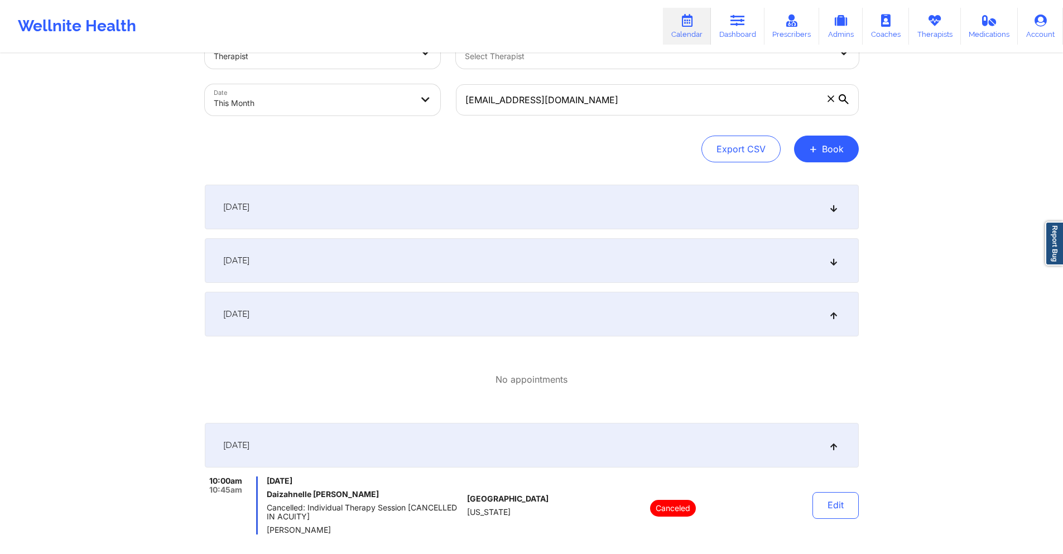
scroll to position [0, 0]
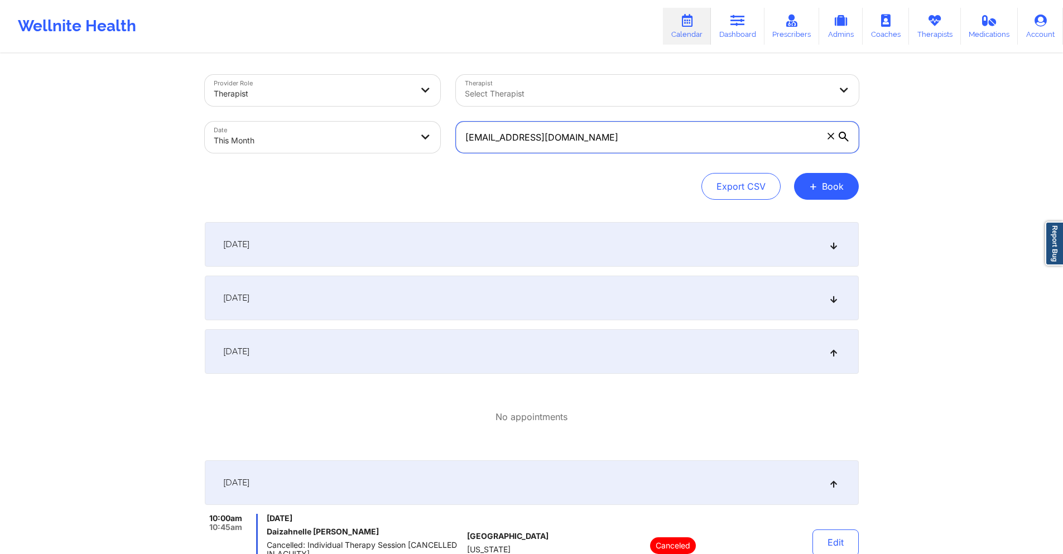
click at [597, 135] on input "daizahnelle@gmail.com" at bounding box center [657, 137] width 403 height 31
paste input "edefuso"
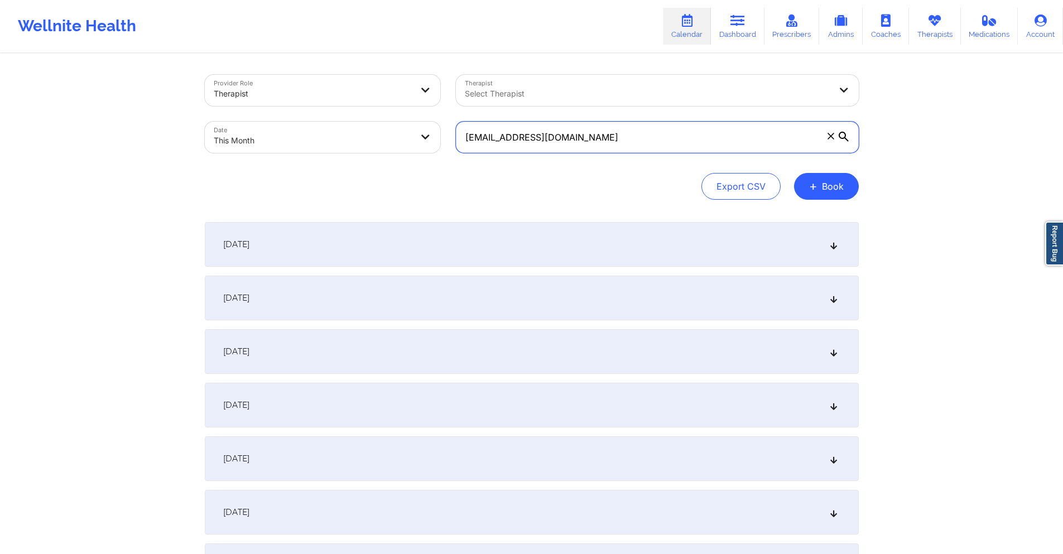
type input "edefuso@gmail.com"
click at [381, 342] on div "October 3, 2025" at bounding box center [532, 351] width 654 height 45
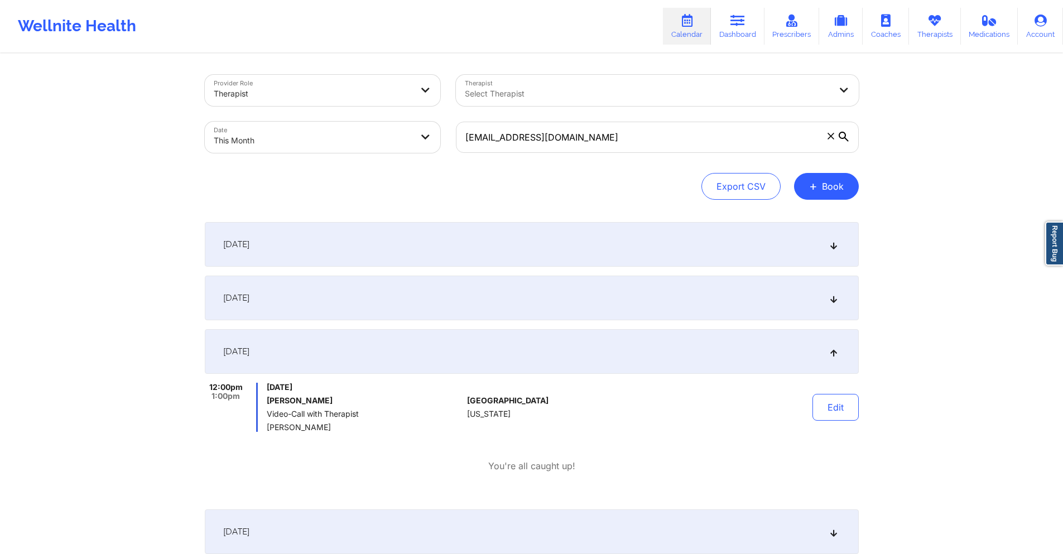
click at [385, 137] on body "Wellnite Health Calendar Dashboard Prescribers Admins Coaches Therapists Medica…" at bounding box center [531, 277] width 1063 height 554
select select "2025-9"
select select "2025-10"
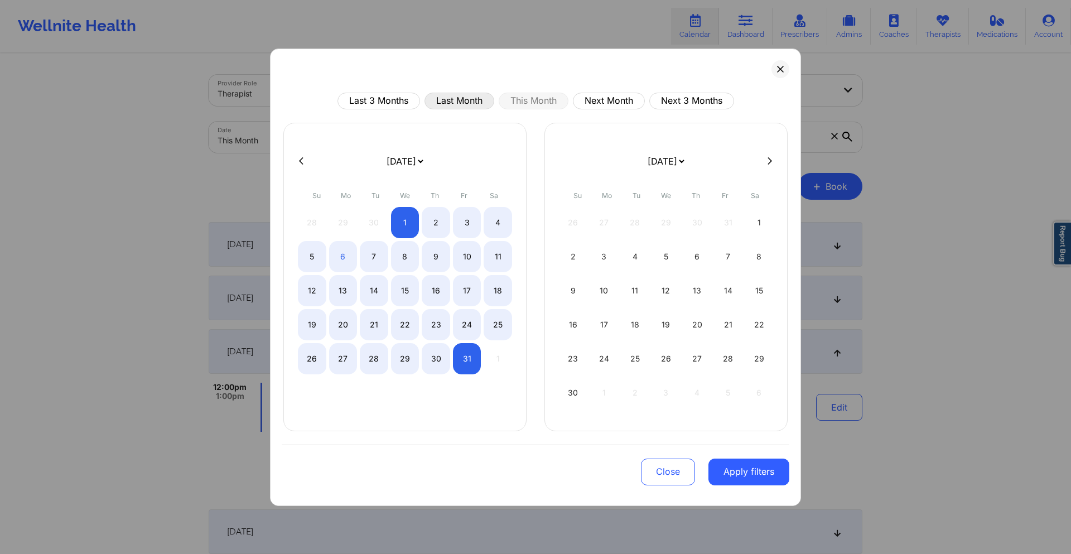
click at [459, 98] on button "Last Month" at bounding box center [460, 101] width 70 height 17
select select "2025-8"
select select "2025-9"
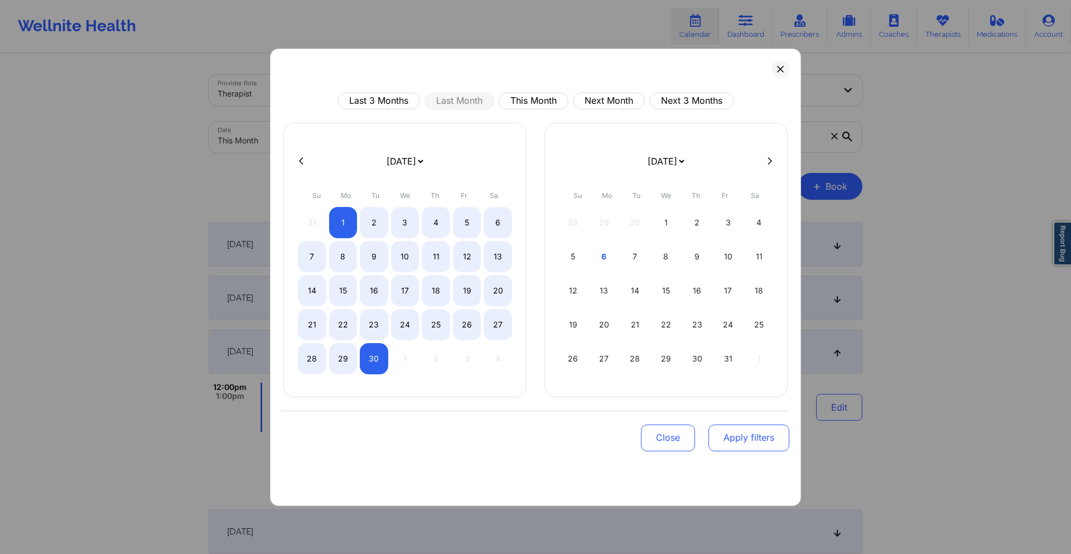
click at [760, 440] on button "Apply filters" at bounding box center [749, 438] width 81 height 27
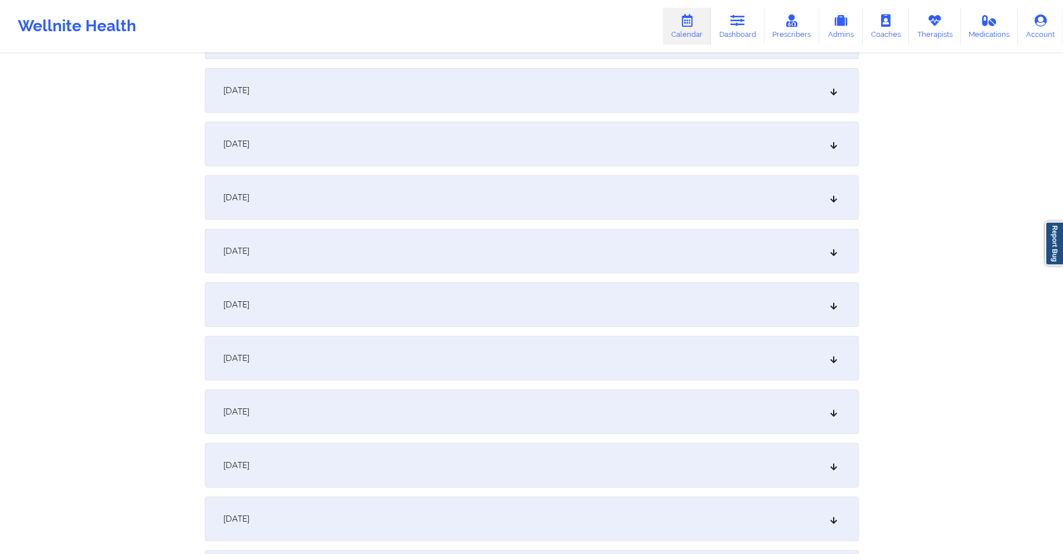
scroll to position [1357, 0]
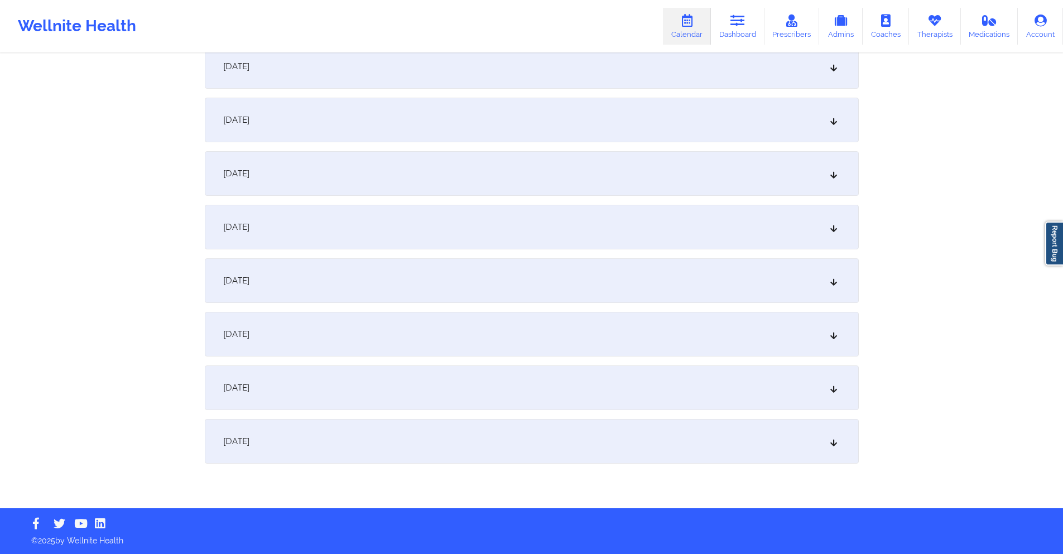
click at [489, 223] on div "September 26, 2025" at bounding box center [532, 227] width 654 height 45
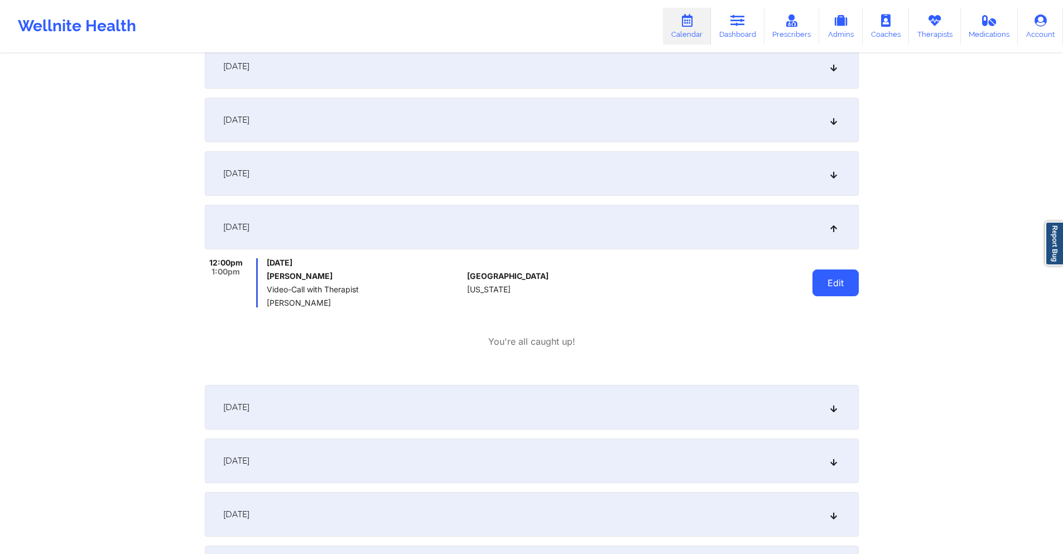
click at [842, 281] on button "Edit" at bounding box center [836, 283] width 46 height 27
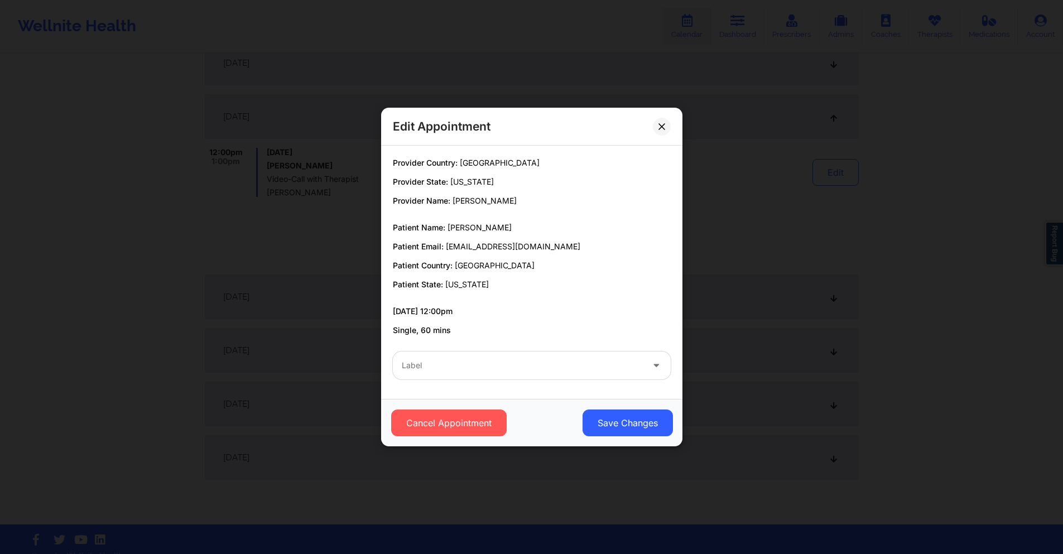
scroll to position [1483, 0]
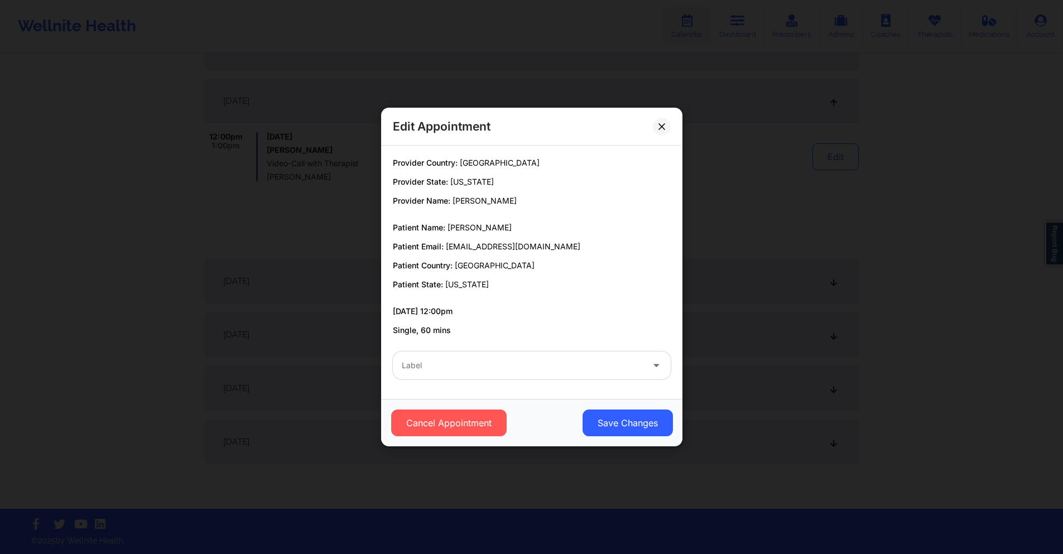
click at [419, 370] on div at bounding box center [522, 365] width 241 height 13
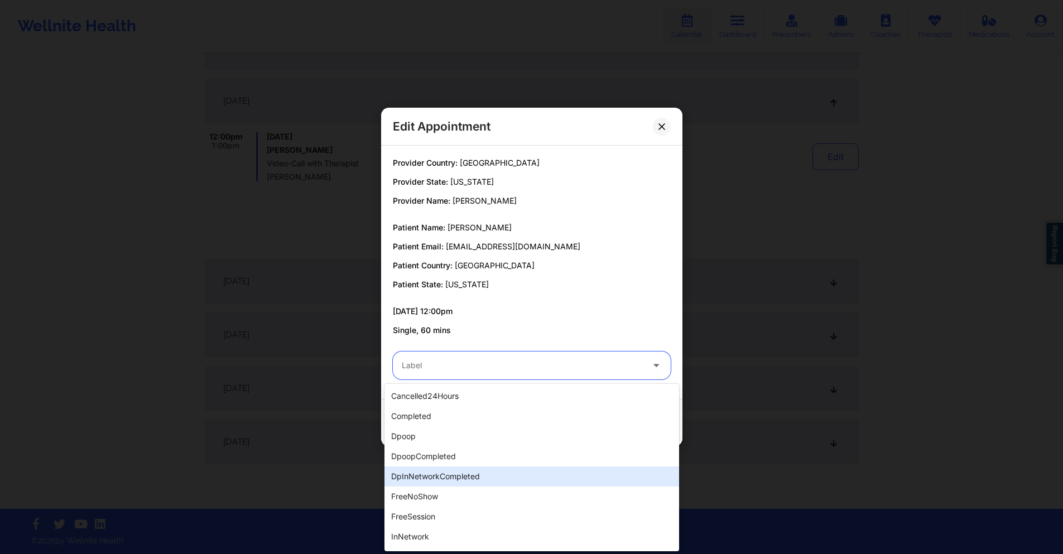
click at [443, 484] on div "dpInNetworkCompleted" at bounding box center [532, 477] width 295 height 20
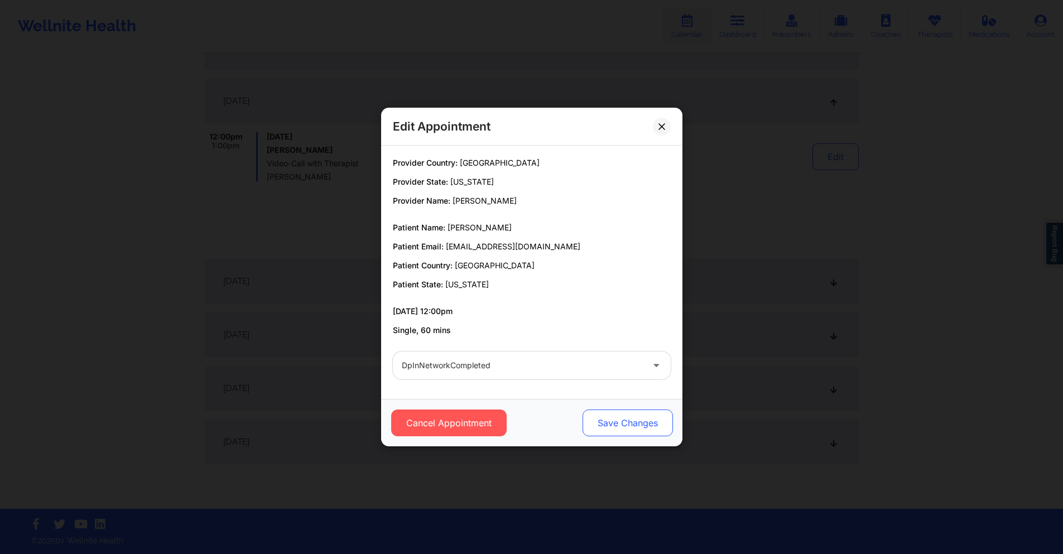
click at [637, 422] on button "Save Changes" at bounding box center [627, 423] width 90 height 27
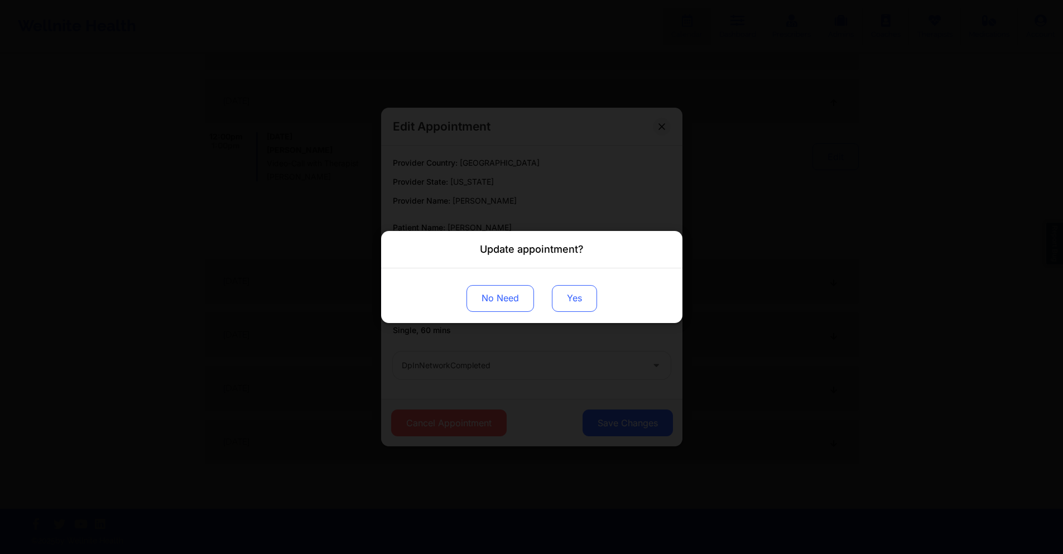
click at [578, 297] on button "Yes" at bounding box center [574, 298] width 45 height 27
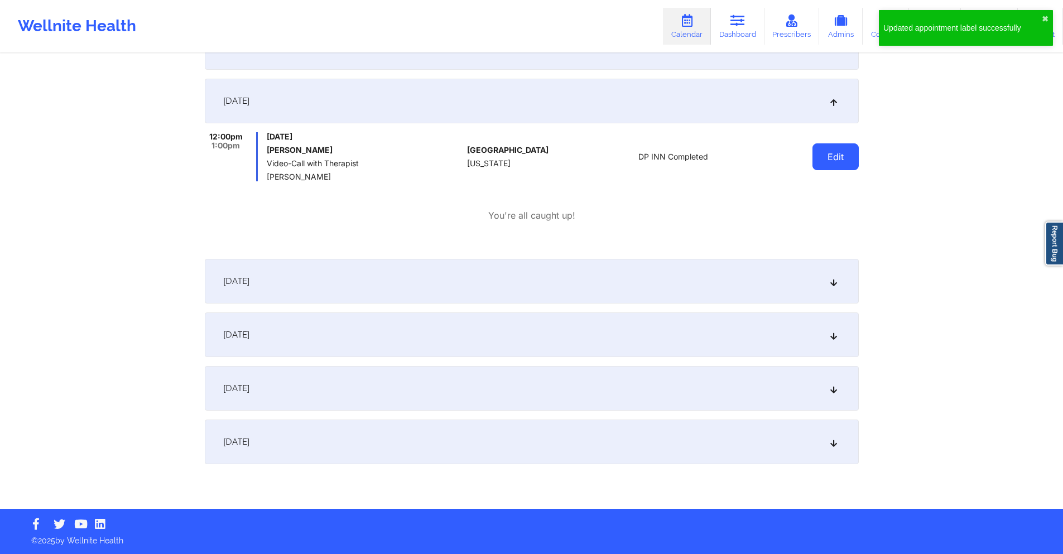
click at [838, 158] on button "Edit" at bounding box center [836, 156] width 46 height 27
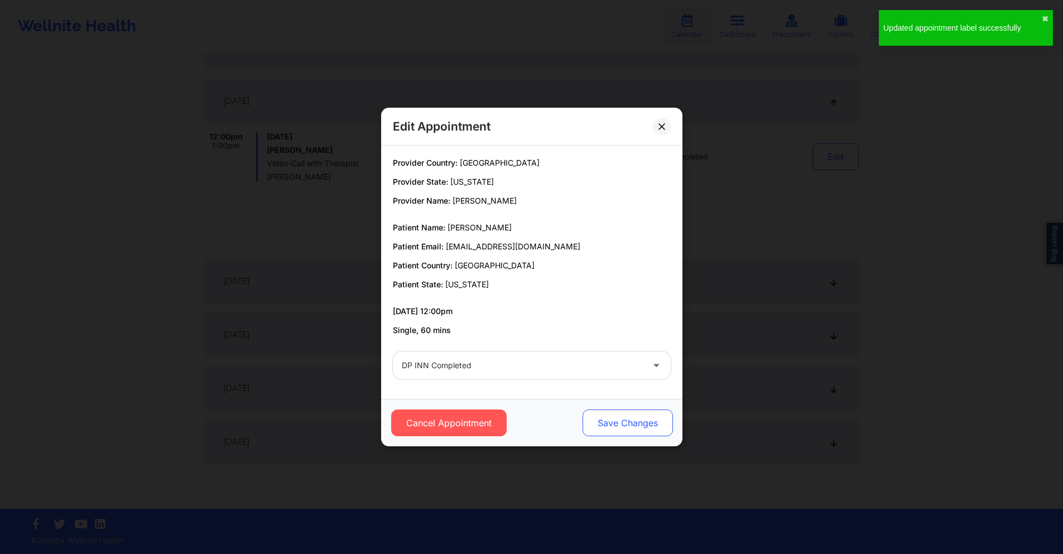
click at [635, 419] on button "Save Changes" at bounding box center [627, 423] width 90 height 27
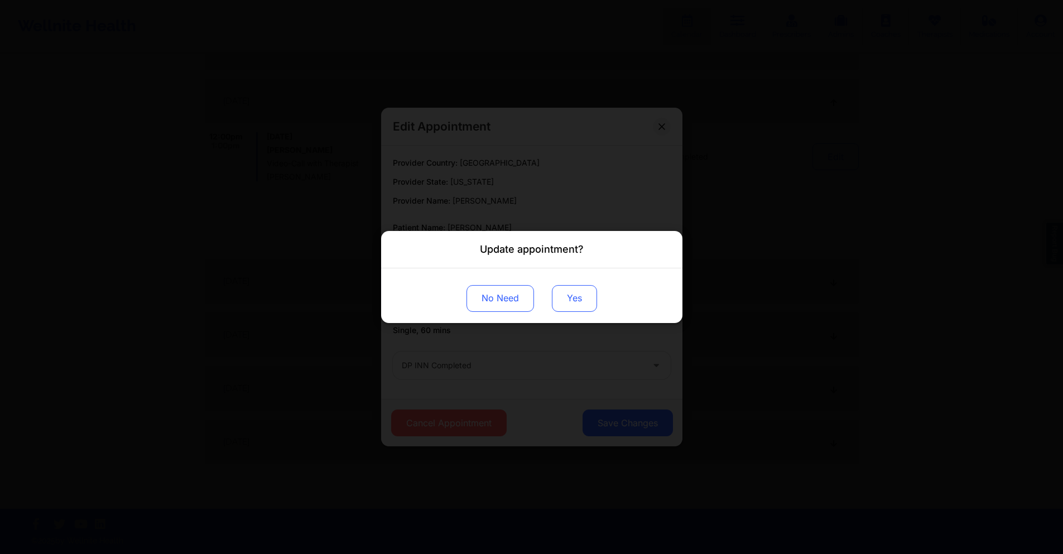
click at [563, 305] on button "Yes" at bounding box center [574, 298] width 45 height 27
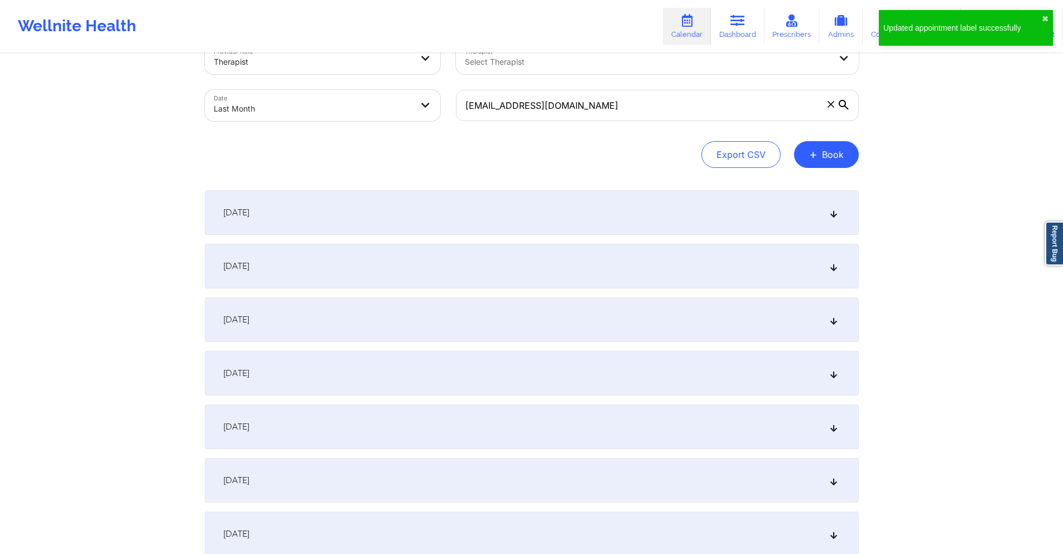
scroll to position [0, 0]
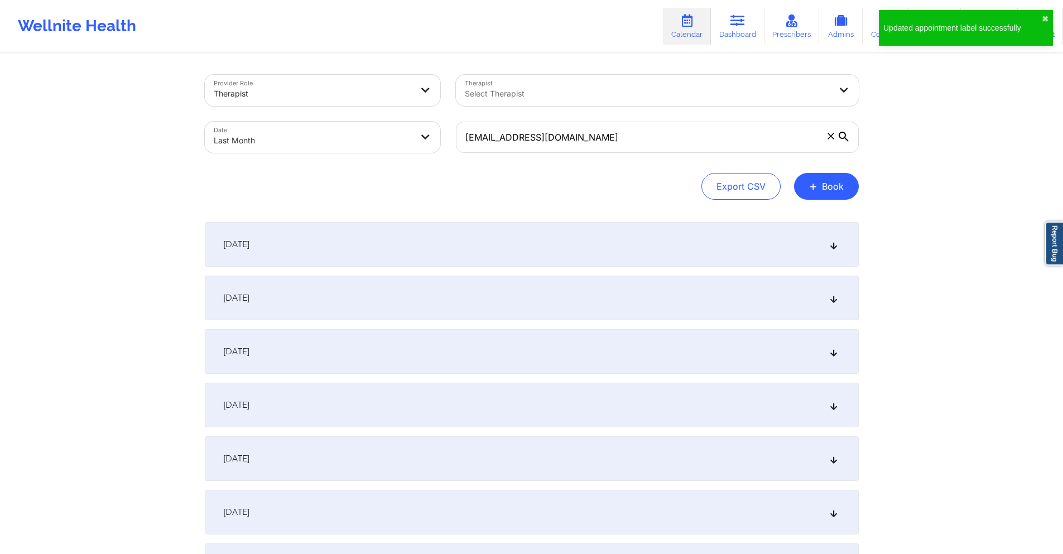
click at [374, 137] on body "Updated appointment label successfully ✖︎ Wellnite Health Calendar Dashboard Pr…" at bounding box center [531, 277] width 1063 height 554
select select "2025-8"
select select "2025-9"
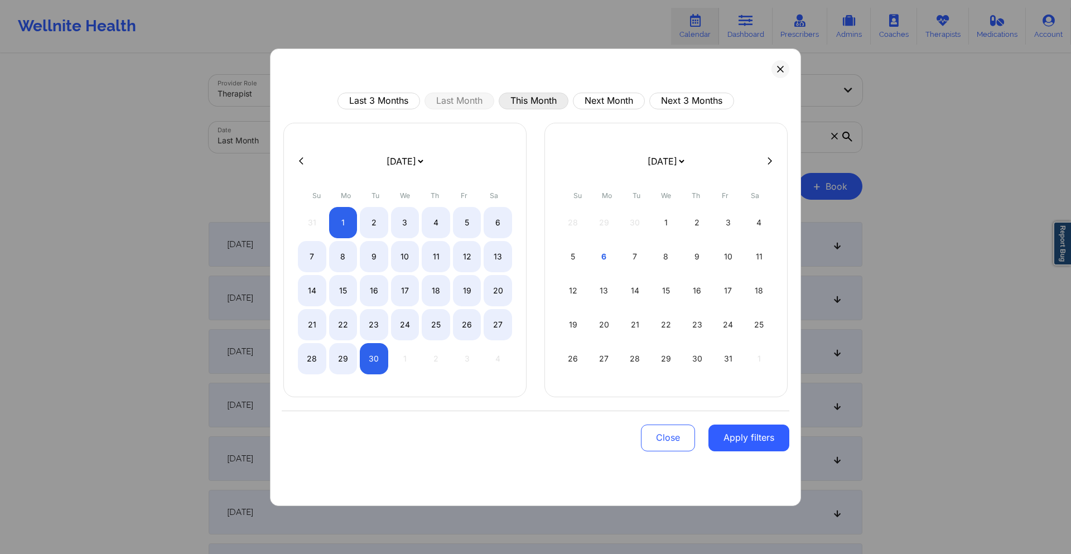
click at [527, 103] on button "This Month" at bounding box center [534, 101] width 70 height 17
select select "2025-9"
select select "2025-10"
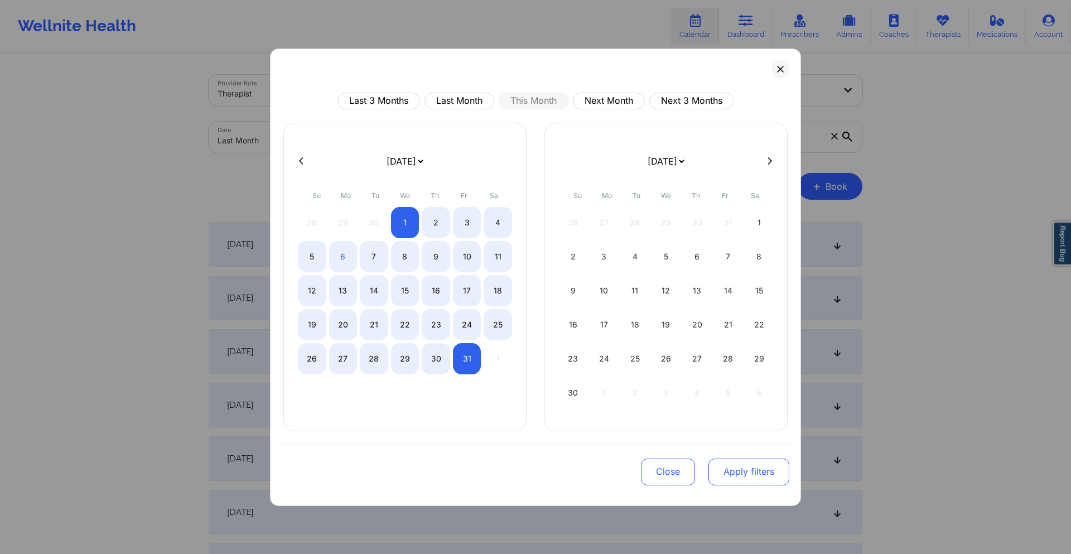
click at [744, 466] on button "Apply filters" at bounding box center [749, 472] width 81 height 27
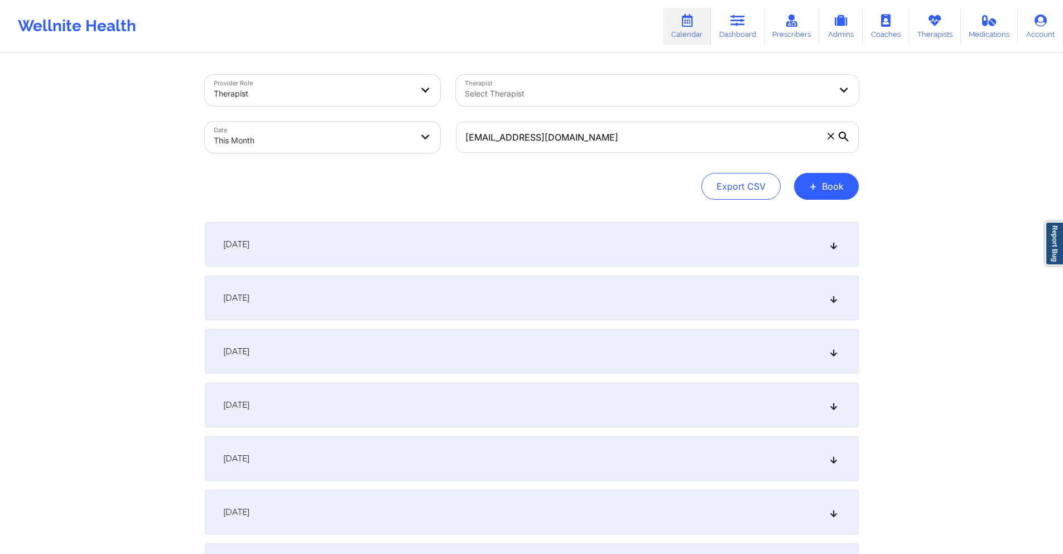
click at [514, 353] on div "October 3, 2025" at bounding box center [532, 351] width 654 height 45
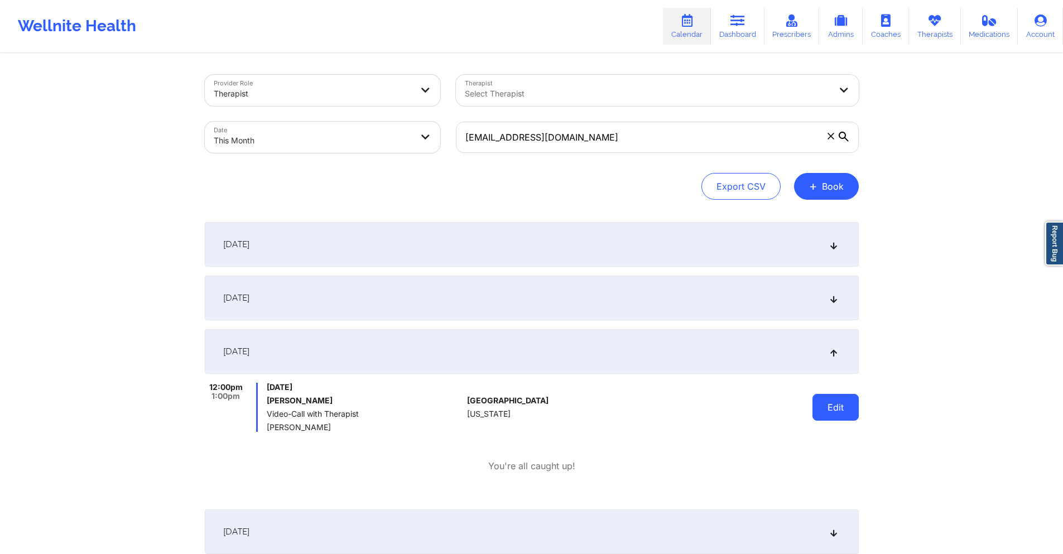
click at [821, 411] on button "Edit" at bounding box center [836, 407] width 46 height 27
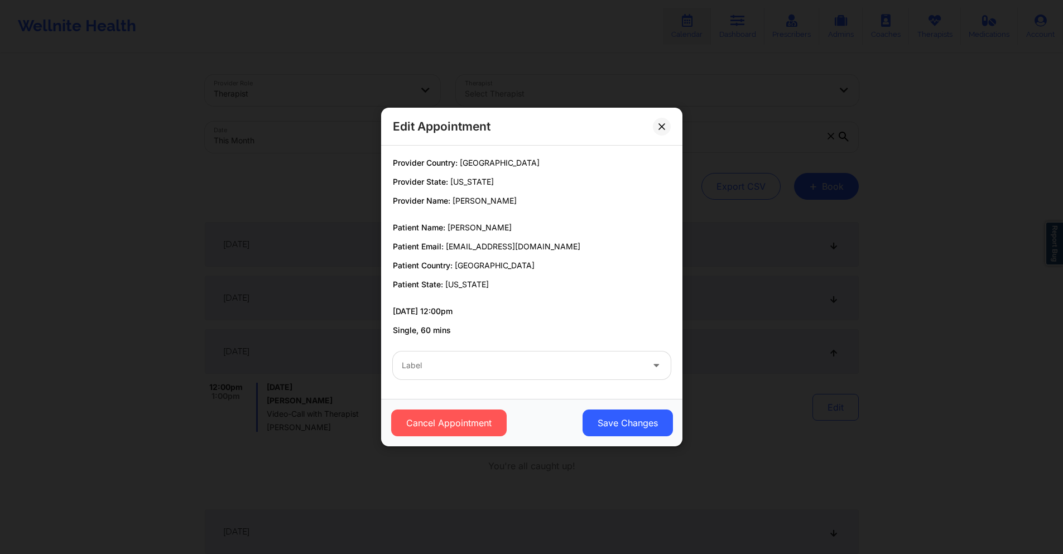
click at [513, 370] on div at bounding box center [522, 365] width 241 height 13
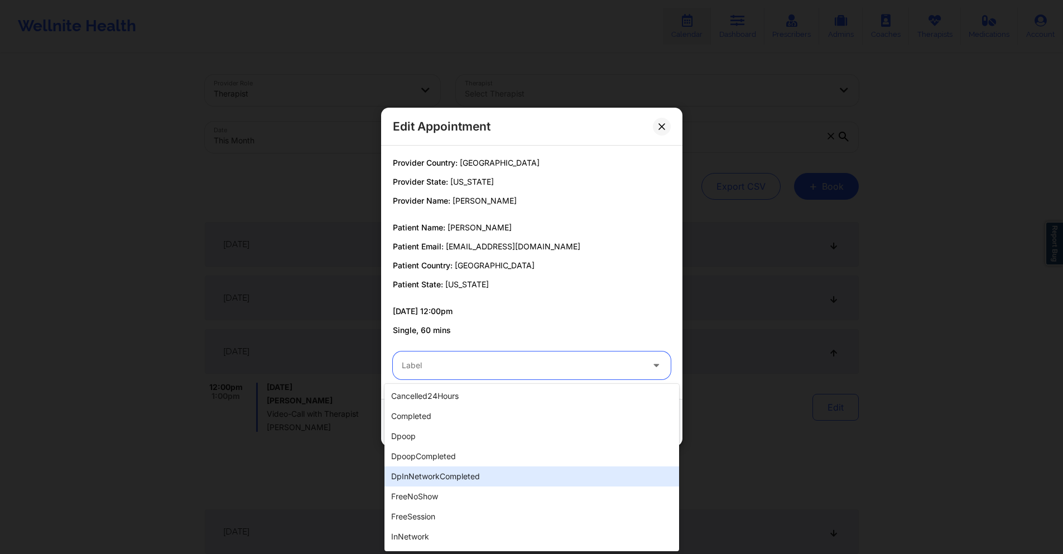
click at [435, 470] on div "dpInNetworkCompleted" at bounding box center [532, 477] width 295 height 20
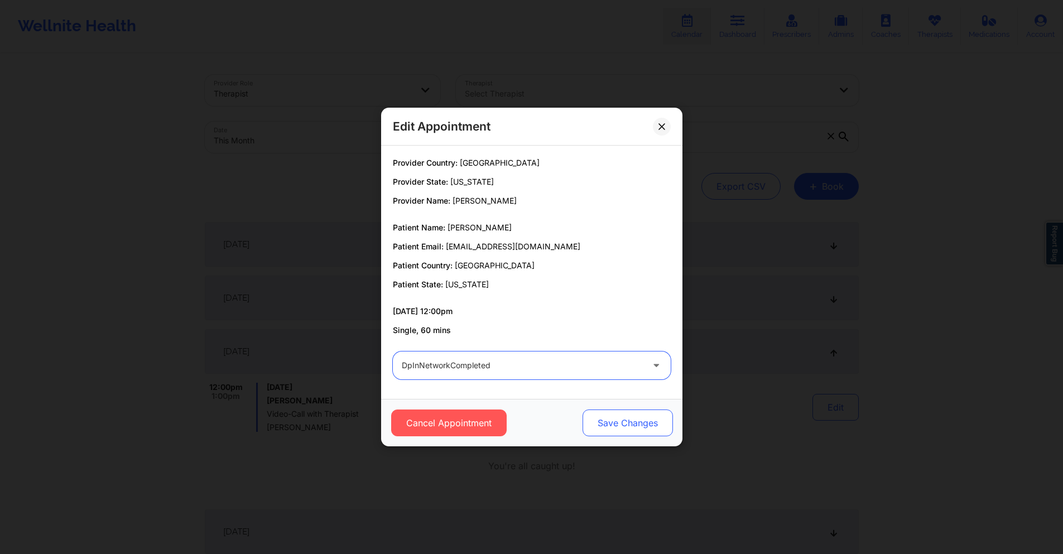
click at [638, 420] on button "Save Changes" at bounding box center [627, 423] width 90 height 27
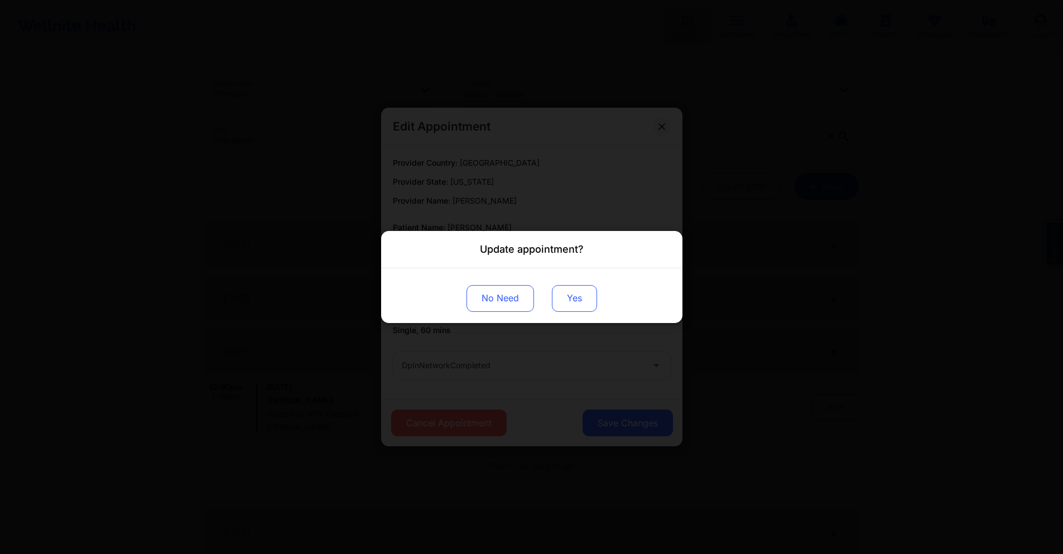
click at [577, 305] on button "Yes" at bounding box center [574, 298] width 45 height 27
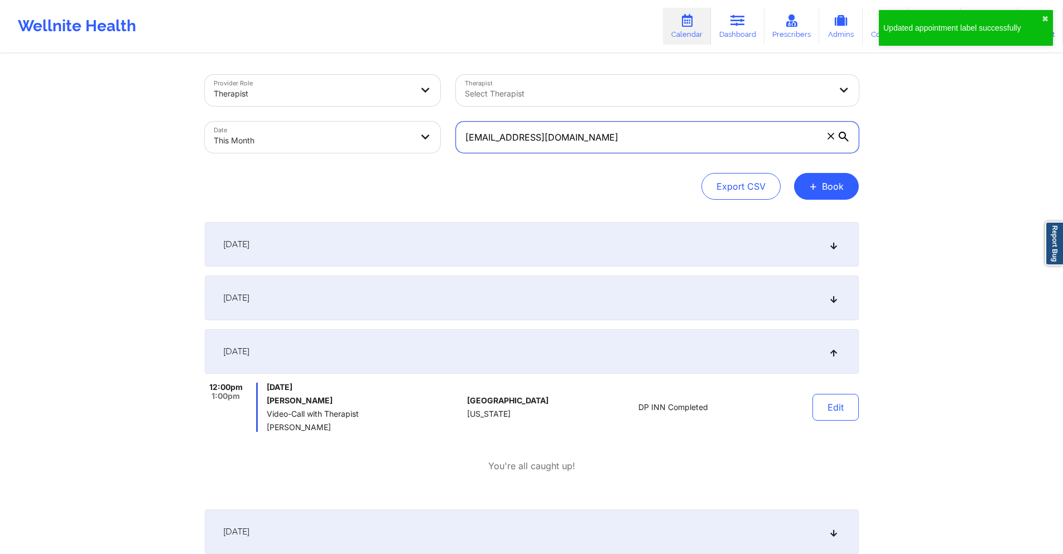
click at [513, 142] on input "edefuso@gmail.com" at bounding box center [657, 137] width 403 height 31
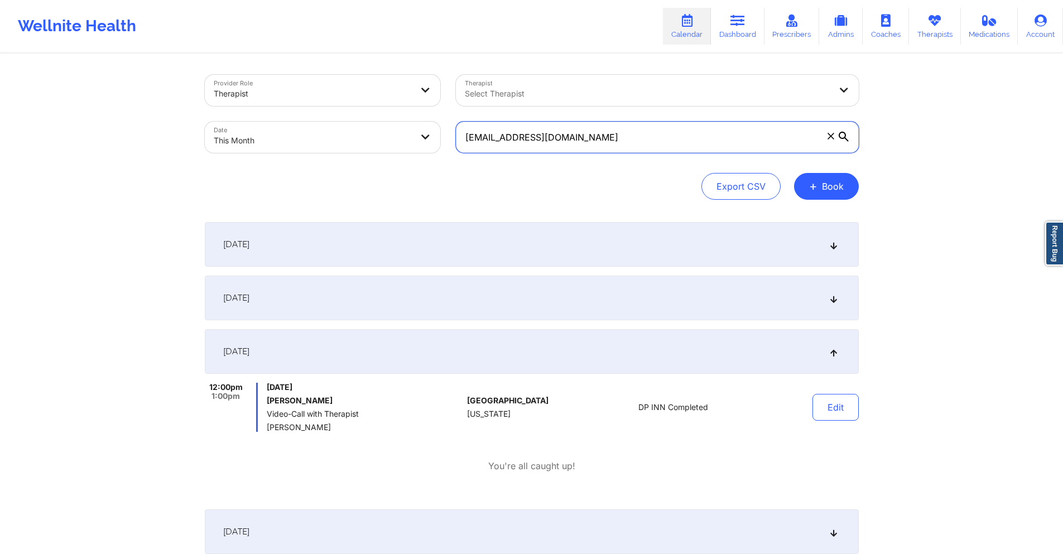
click at [513, 142] on input "edefuso@gmail.com" at bounding box center [657, 137] width 403 height 31
paste input "saleemajelmekki"
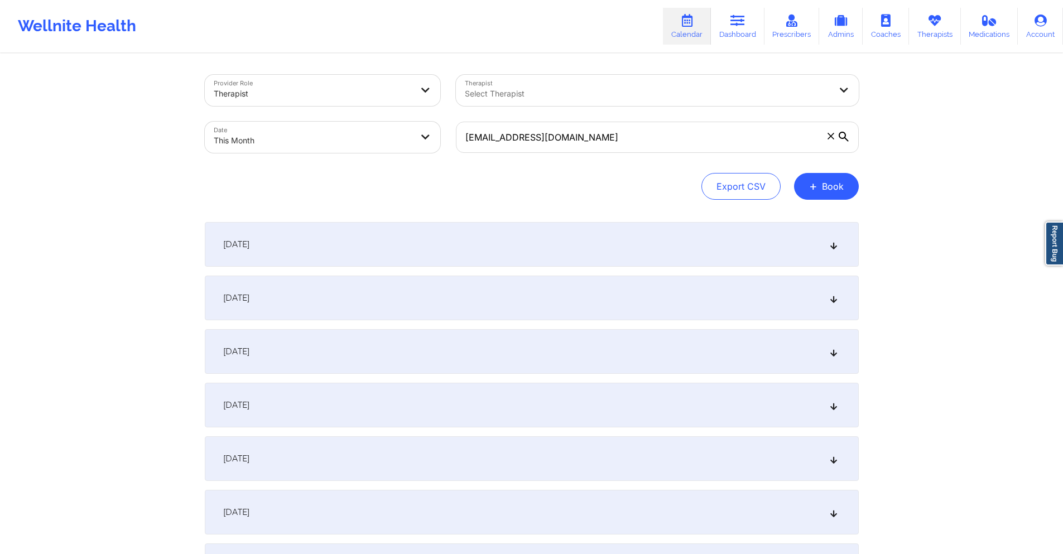
click at [469, 344] on div "October 3, 2025" at bounding box center [532, 351] width 654 height 45
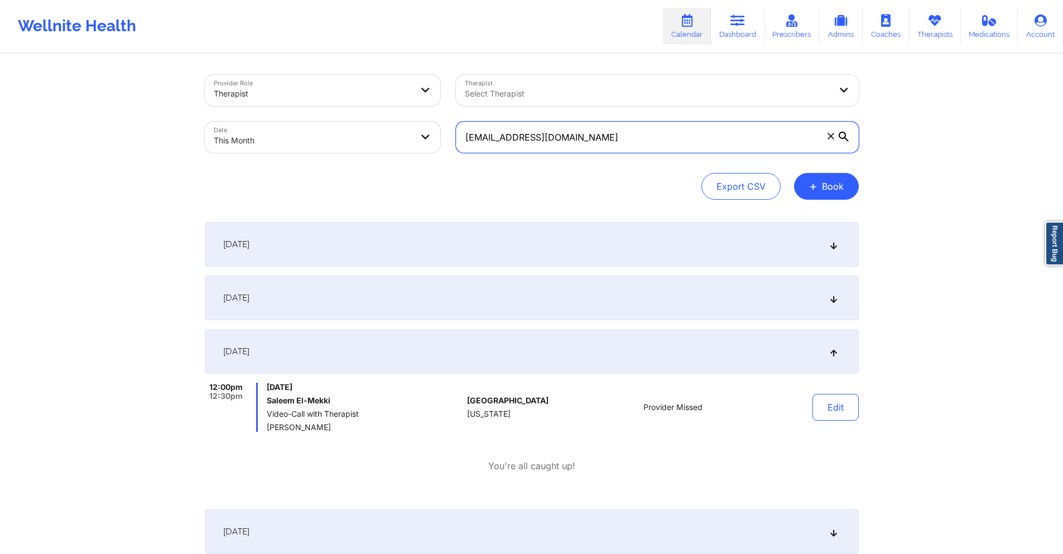
click at [592, 147] on input "saleemajelmekki@gmail.com" at bounding box center [657, 137] width 403 height 31
paste input "xdestinyksx"
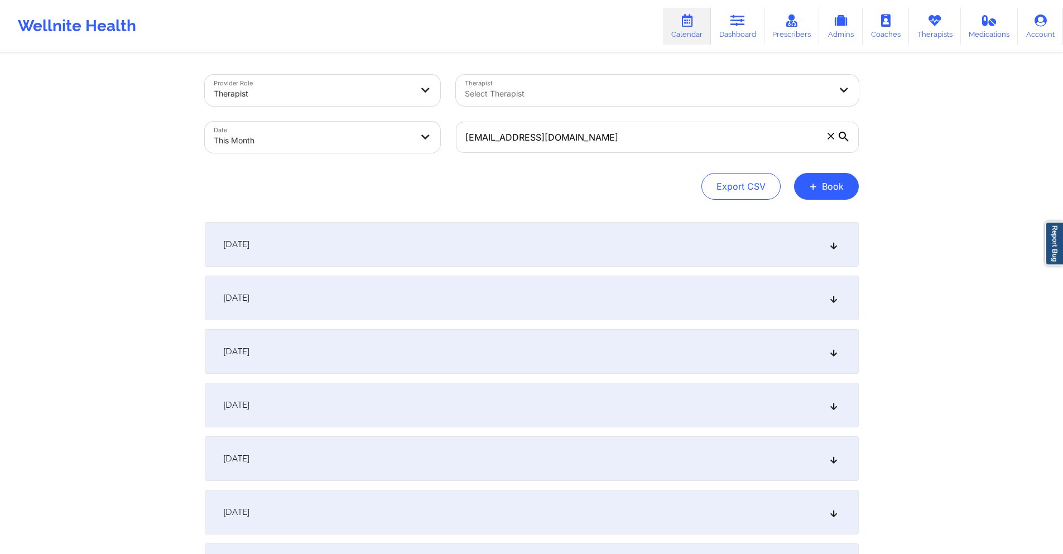
click at [524, 400] on div "October 4, 2025" at bounding box center [532, 405] width 654 height 45
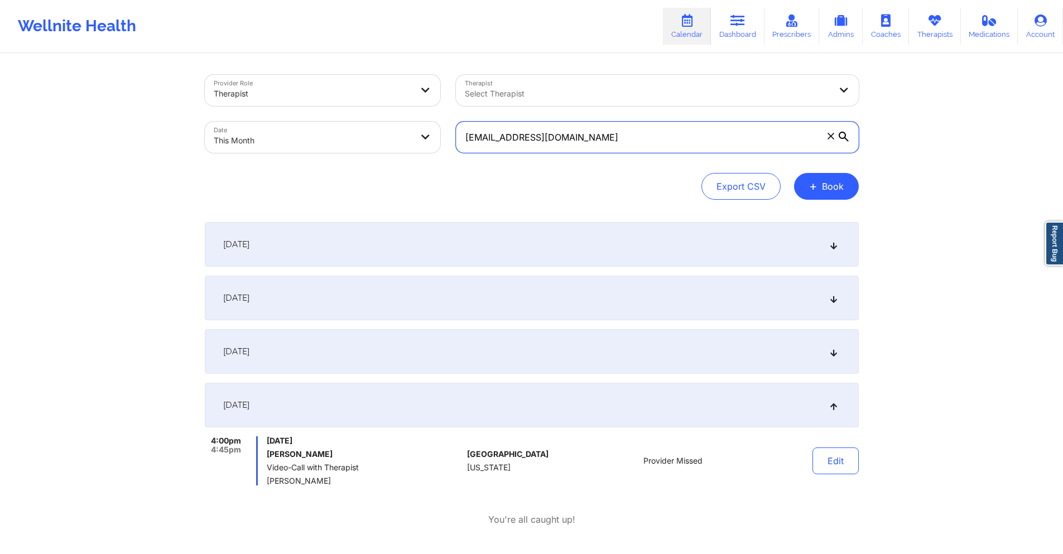
click at [584, 141] on input "xdestinyksx@gmail.com" at bounding box center [657, 137] width 403 height 31
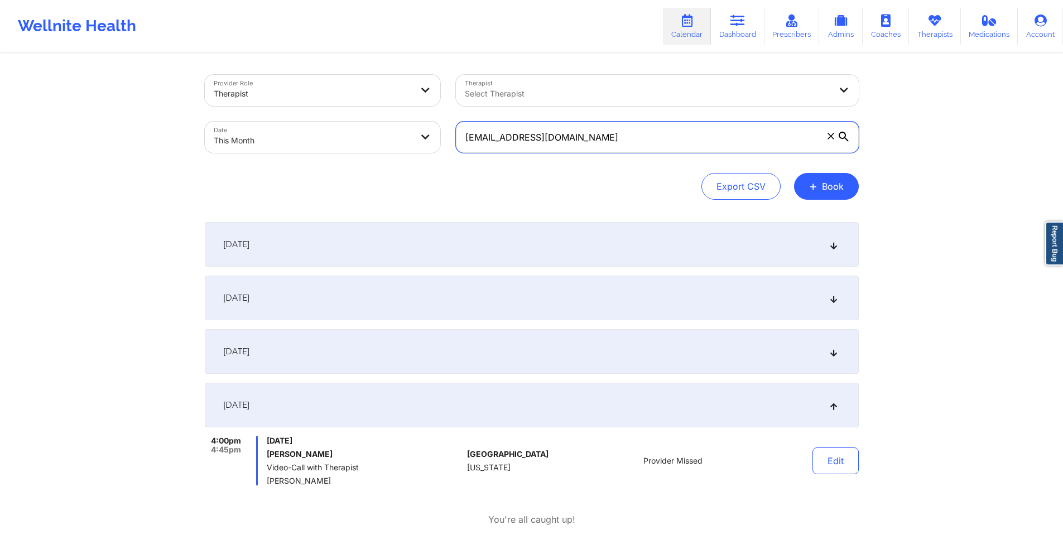
click at [584, 141] on input "xdestinyksx@gmail.com" at bounding box center [657, 137] width 403 height 31
paste input "kennedyhootman"
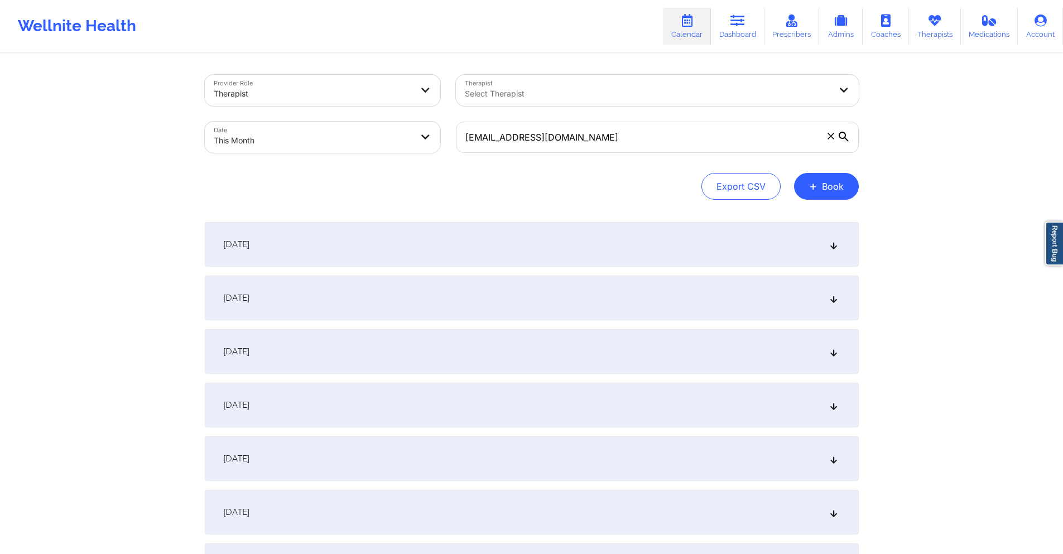
click at [436, 409] on div "October 4, 2025" at bounding box center [532, 405] width 654 height 45
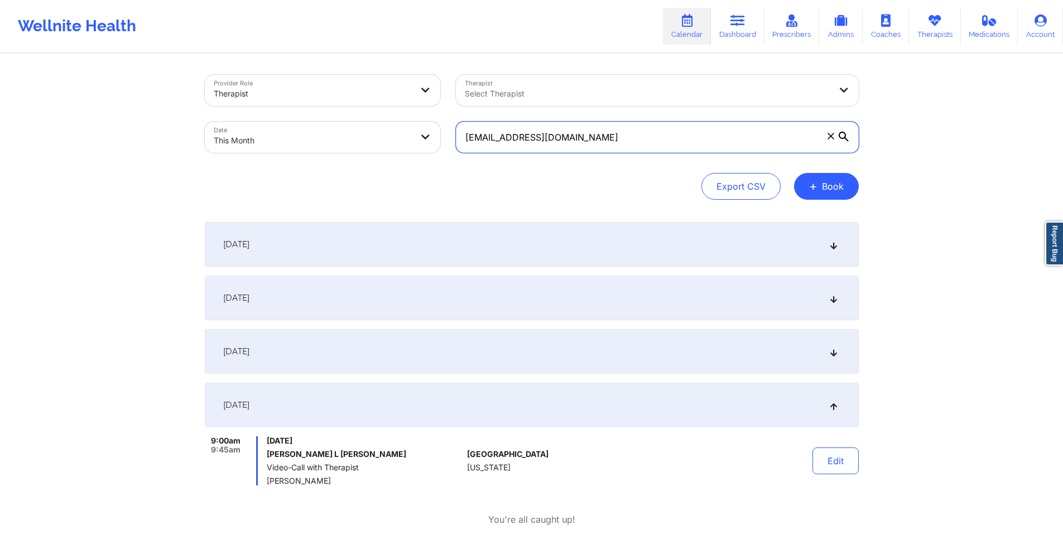
click at [602, 135] on input "kennedyhootman@gmail.com" at bounding box center [657, 137] width 403 height 31
click at [602, 136] on input "kennedyhootman@gmail.com" at bounding box center [657, 137] width 403 height 31
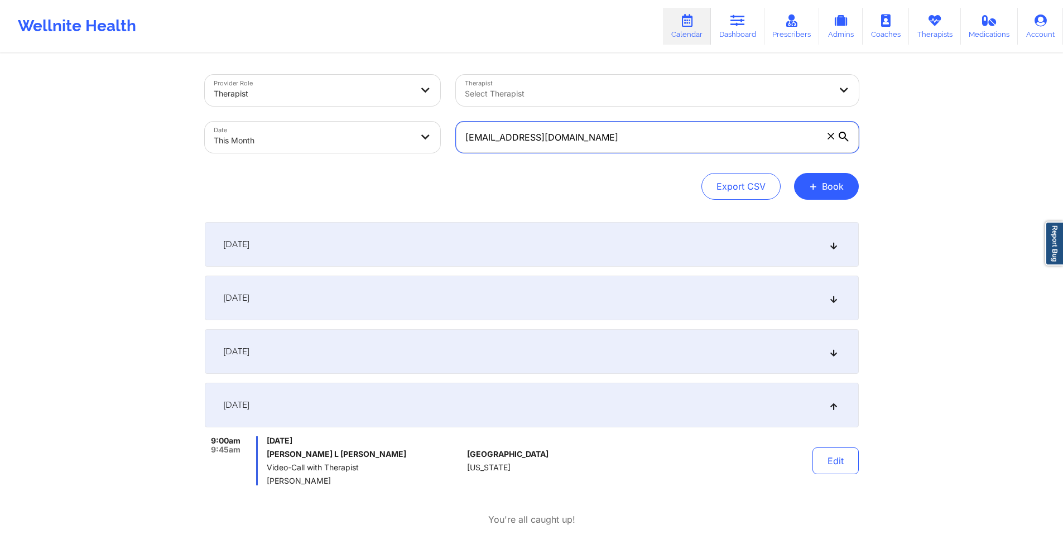
click at [602, 136] on input "kennedyhootman@gmail.com" at bounding box center [657, 137] width 403 height 31
paste input "tmilito10@icloud"
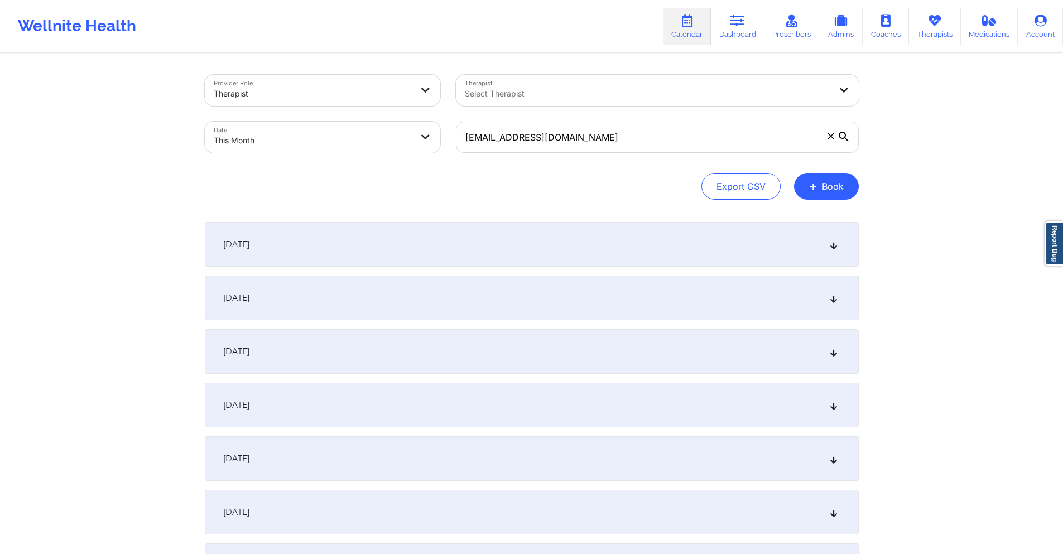
click at [506, 407] on div "October 4, 2025" at bounding box center [532, 405] width 654 height 45
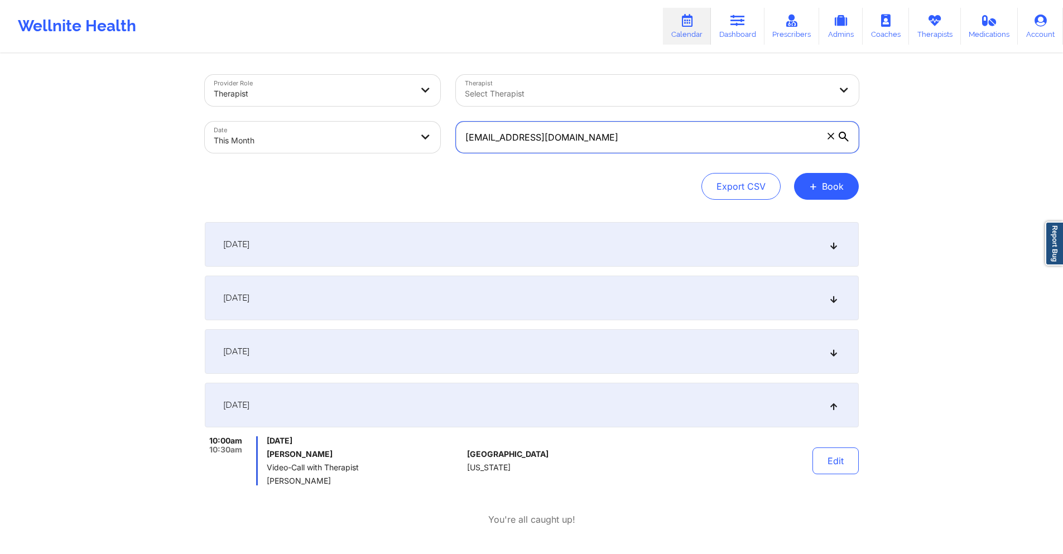
click at [584, 147] on input "tmilito10@icloud.com" at bounding box center [657, 137] width 403 height 31
paste input "reynita.mcmillan@gmail"
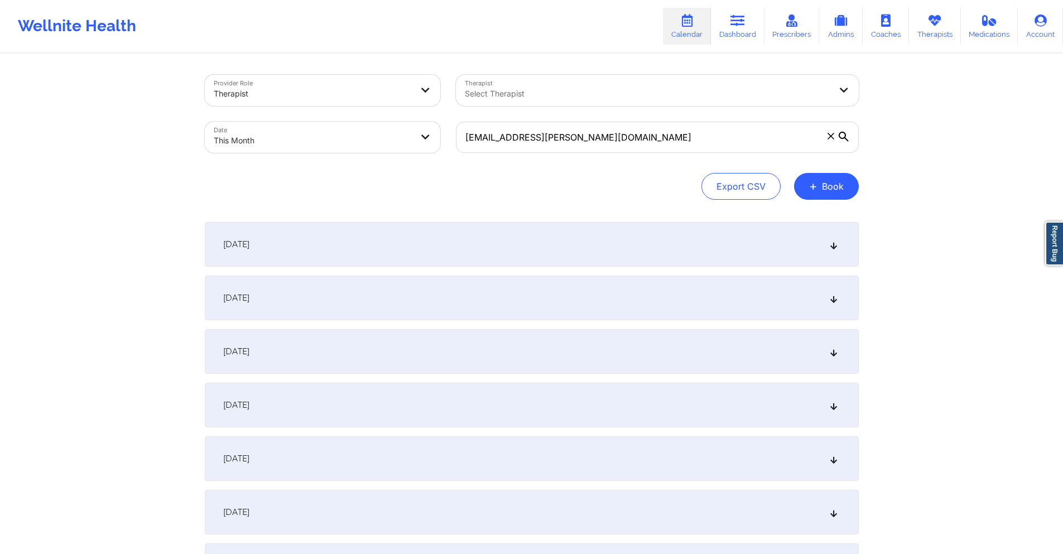
click at [390, 407] on div "October 4, 2025" at bounding box center [532, 405] width 654 height 45
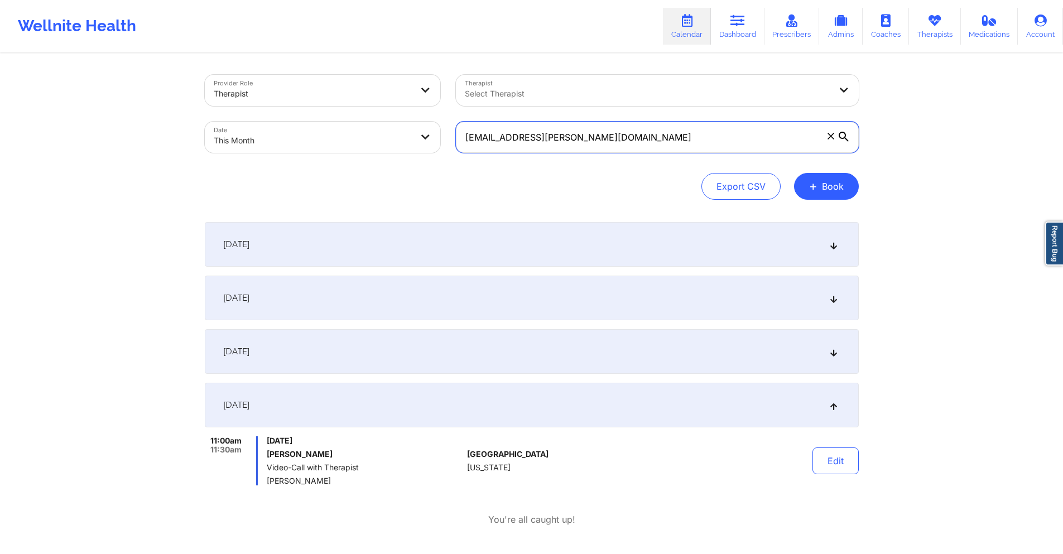
click at [551, 142] on input "reynita.mcmillan@gmail.com" at bounding box center [657, 137] width 403 height 31
paste input "$20.00"
paste input "nmcolem"
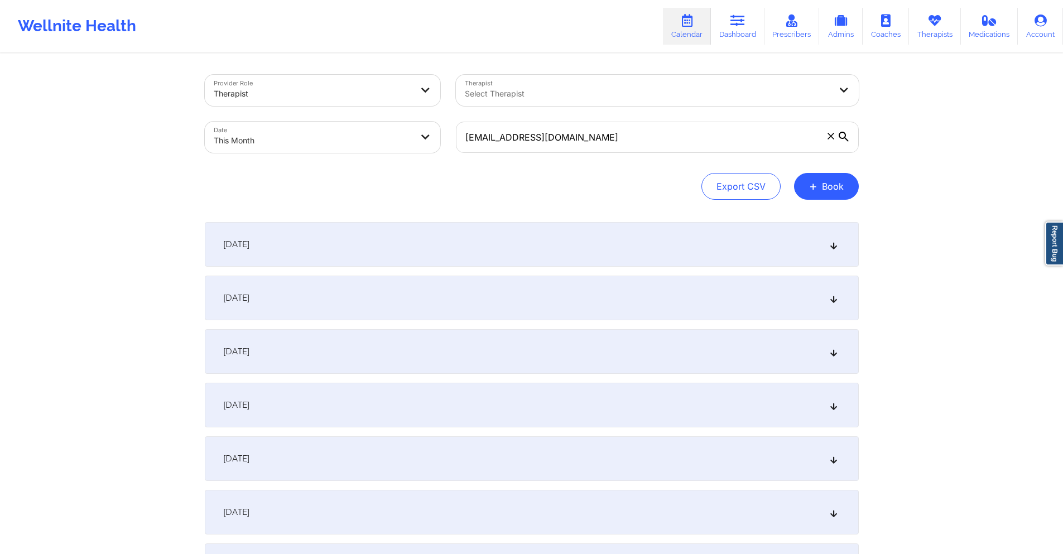
click at [573, 292] on div "October 2, 2025" at bounding box center [532, 298] width 654 height 45
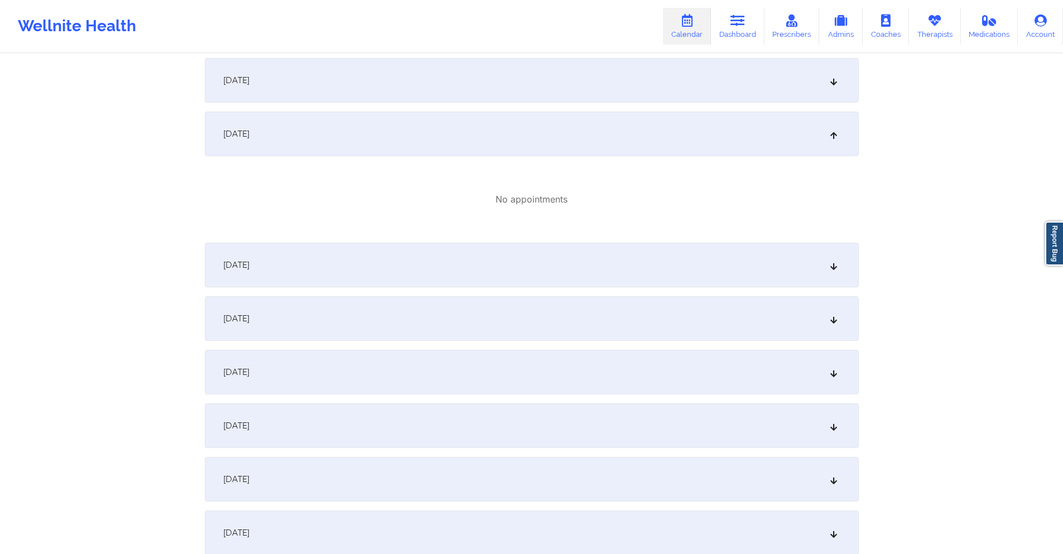
scroll to position [167, 0]
click at [398, 414] on div "October 6, 2025" at bounding box center [532, 422] width 654 height 45
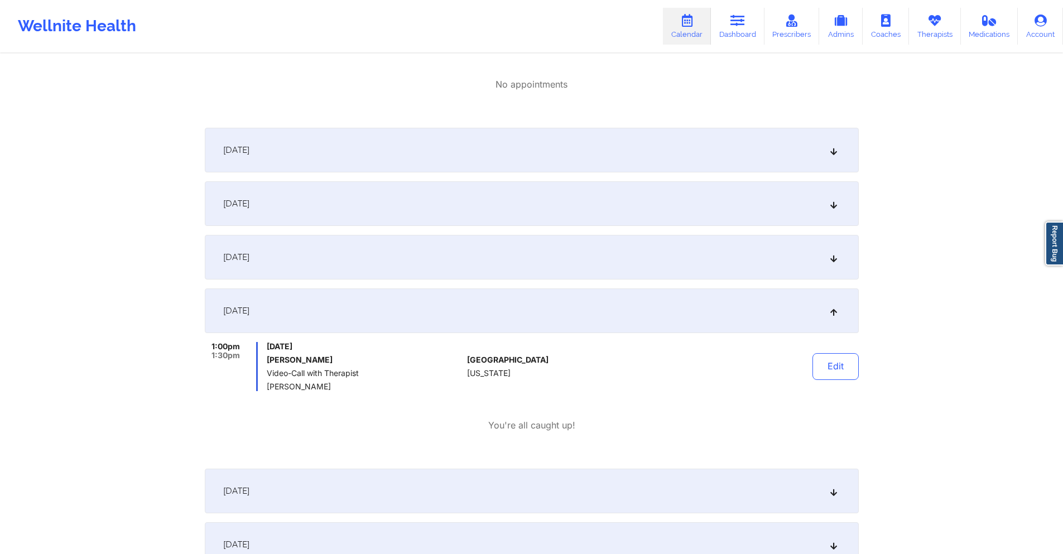
scroll to position [0, 0]
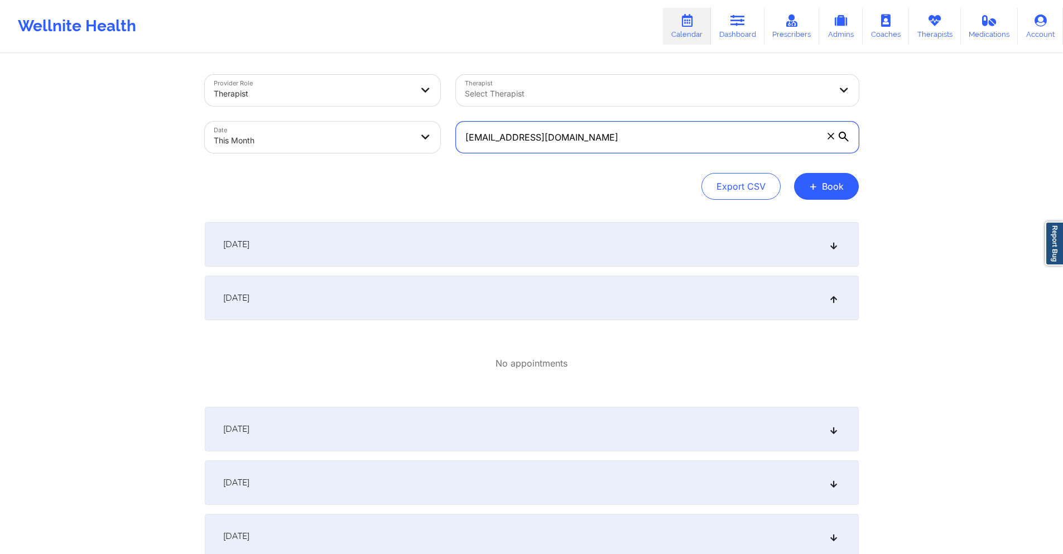
click at [583, 139] on input "nmcoleman@gmail.com" at bounding box center [657, 137] width 403 height 31
paste input "babette.cummings78"
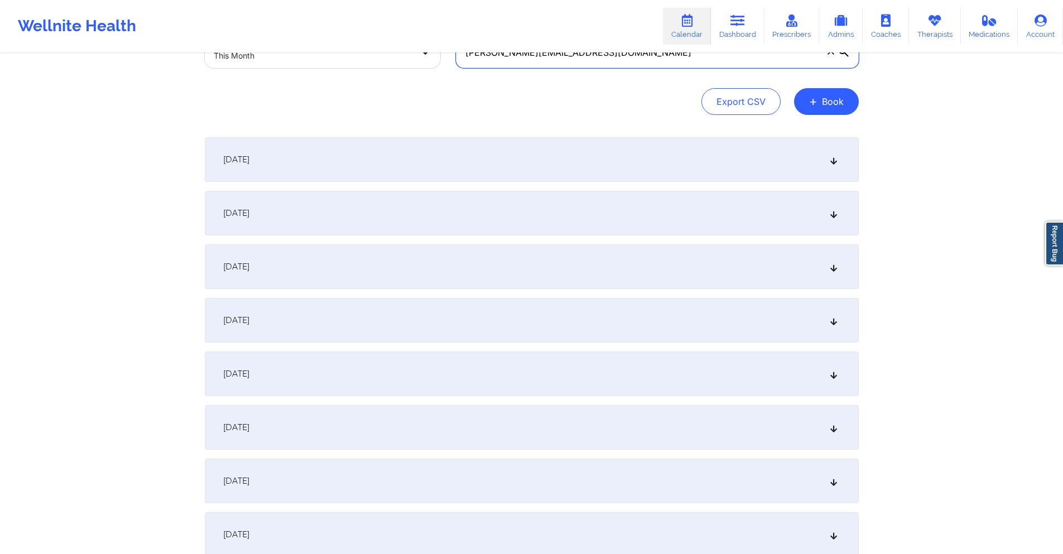
scroll to position [112, 0]
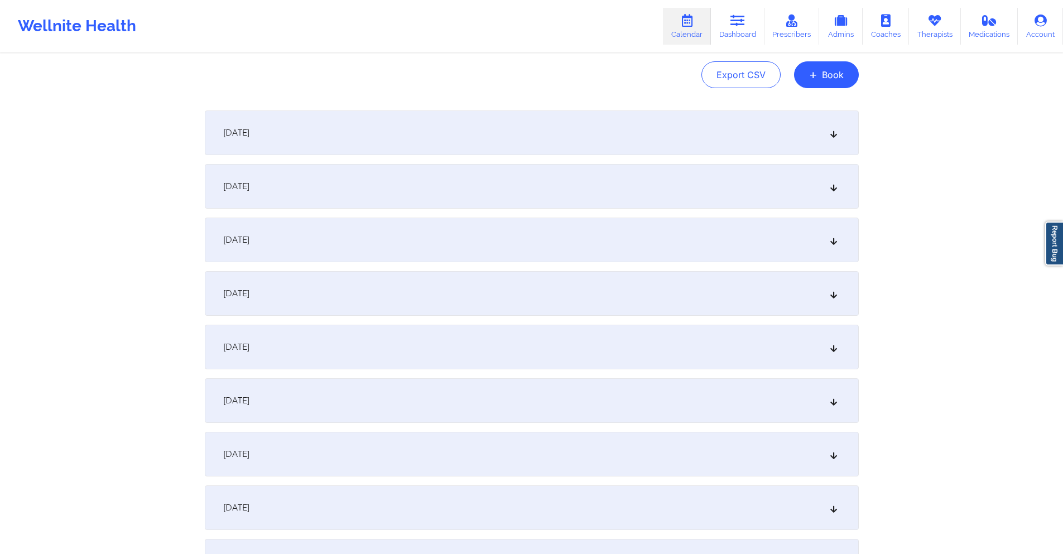
click at [352, 403] on div "October 6, 2025" at bounding box center [532, 400] width 654 height 45
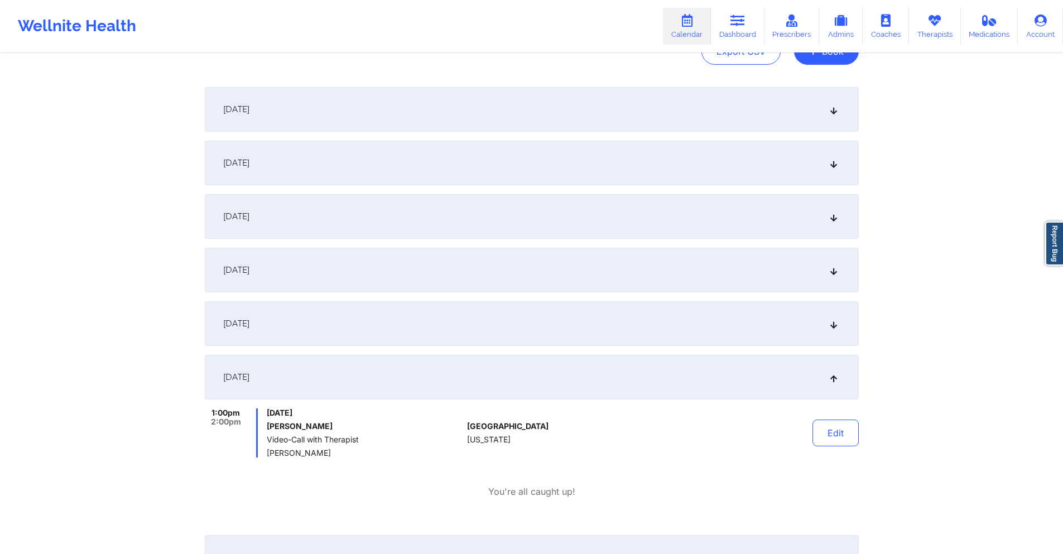
scroll to position [0, 0]
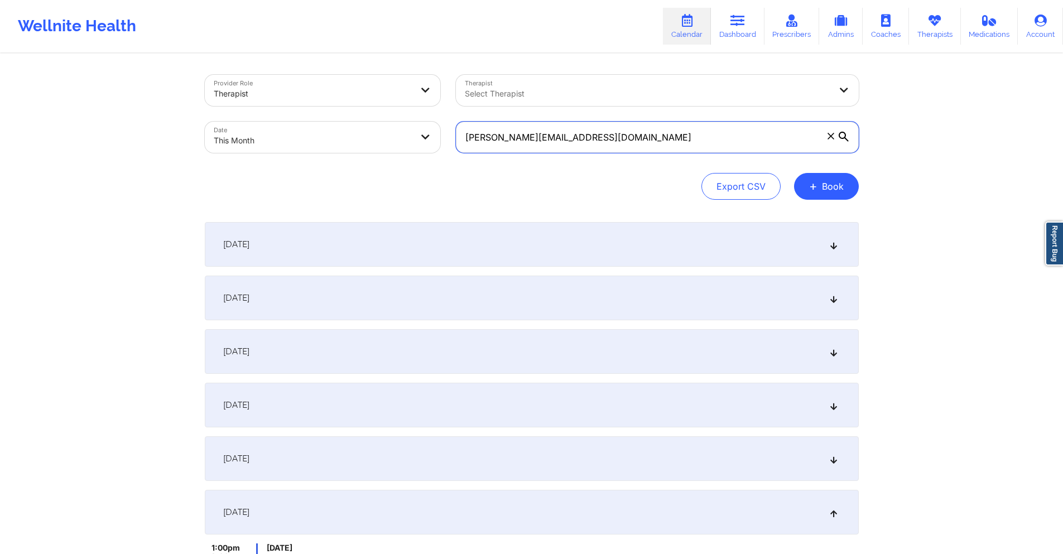
click at [613, 133] on input "babette.cummings78@gmail.com" at bounding box center [657, 137] width 403 height 31
paste input "wilemenia54@live"
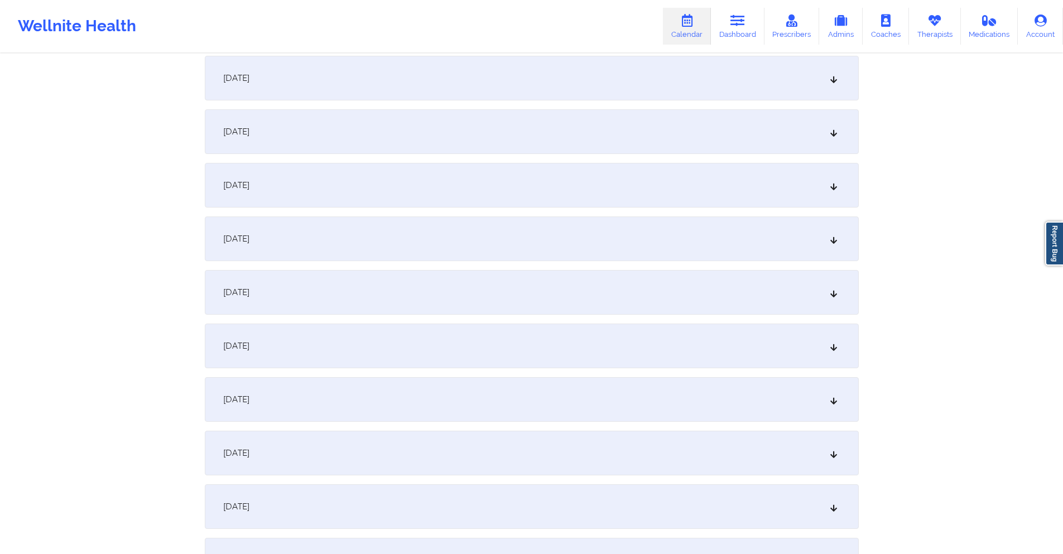
scroll to position [167, 0]
click at [450, 349] on div "October 6, 2025" at bounding box center [532, 345] width 654 height 45
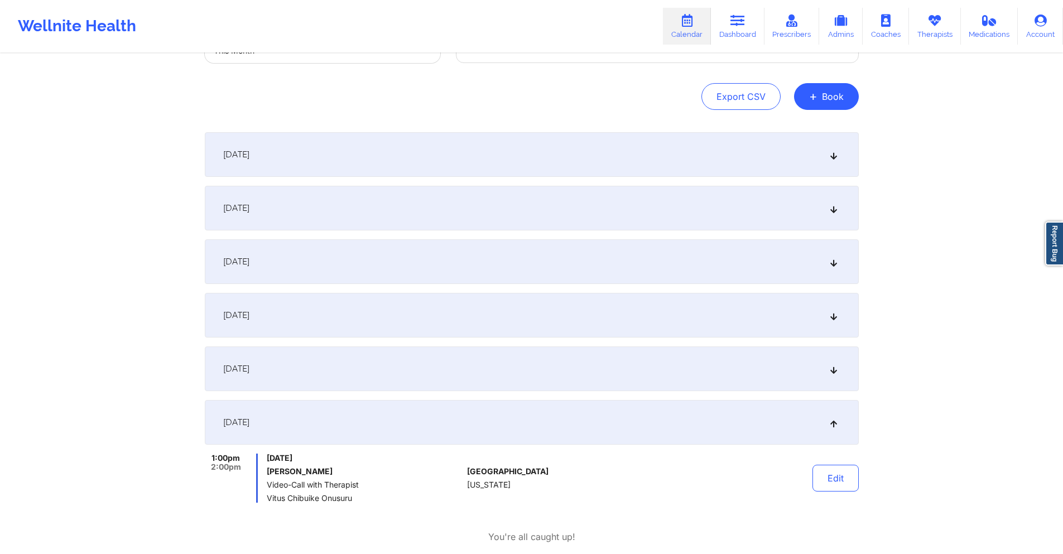
scroll to position [0, 0]
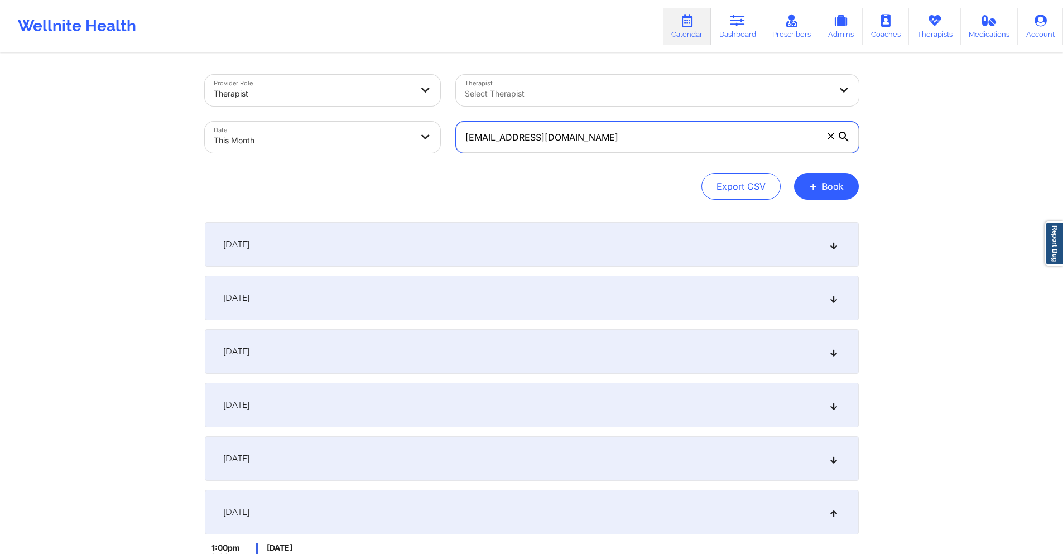
click at [627, 135] on input "wilemenia54@live.com" at bounding box center [657, 137] width 403 height 31
paste input "lillyanteby@gmail"
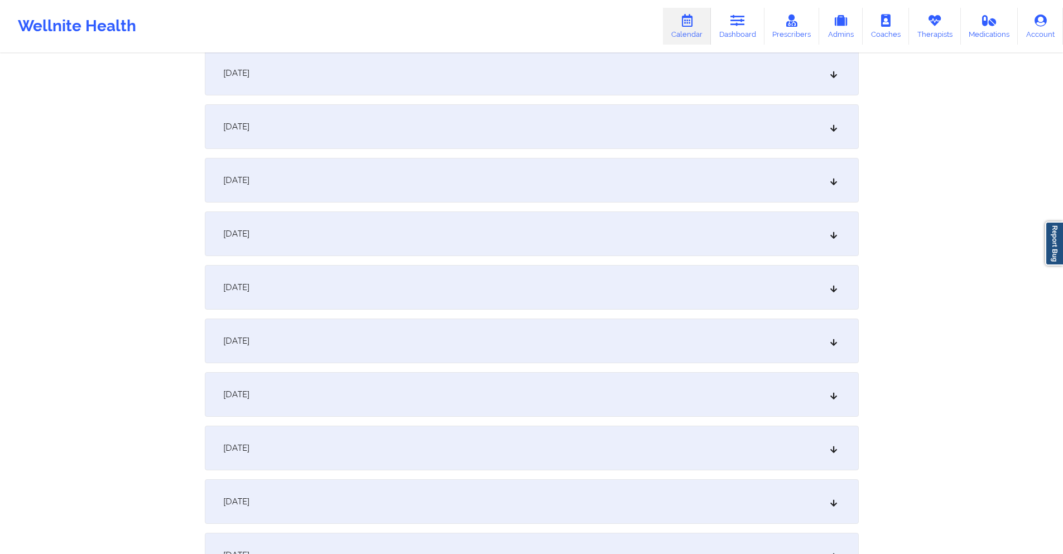
scroll to position [223, 0]
type input "lillyanteby@gmail.com"
click at [465, 288] on div "October 6, 2025" at bounding box center [532, 289] width 654 height 45
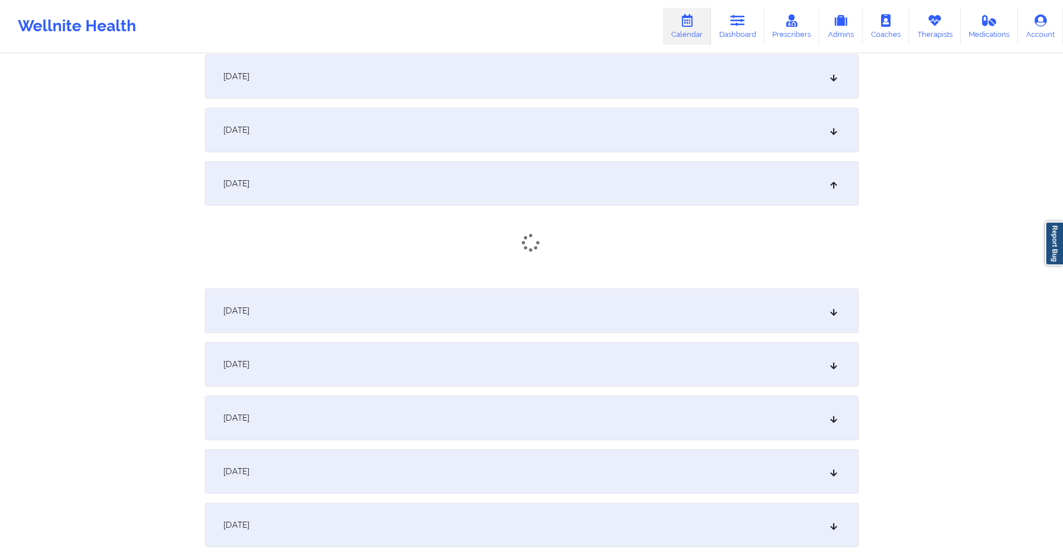
scroll to position [335, 0]
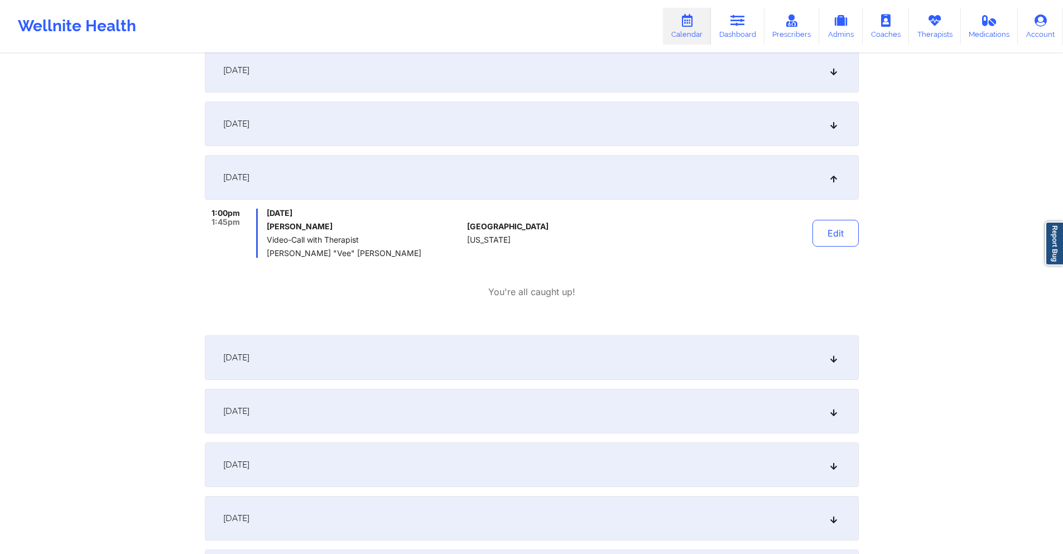
click at [487, 349] on div "October 7, 2025" at bounding box center [532, 357] width 654 height 45
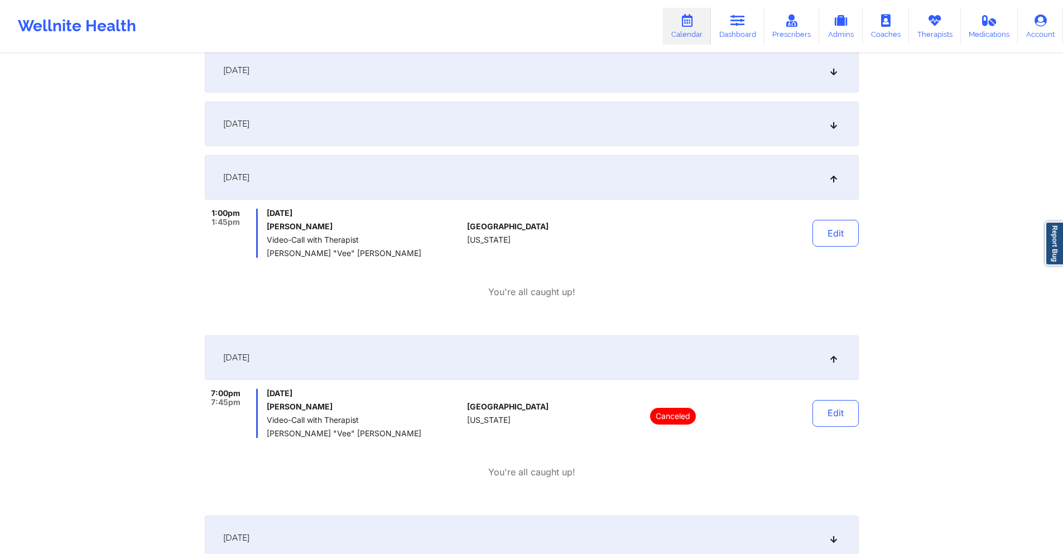
scroll to position [0, 0]
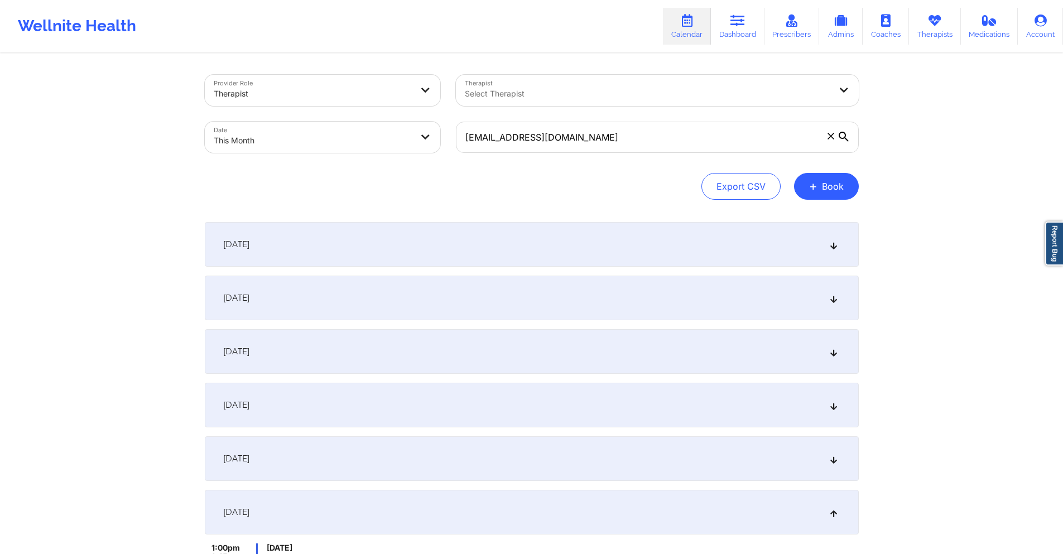
click at [410, 137] on body "Wellnite Health Calendar Dashboard Prescribers Admins Coaches Therapists Medica…" at bounding box center [531, 277] width 1063 height 554
select select "2025-9"
select select "2025-10"
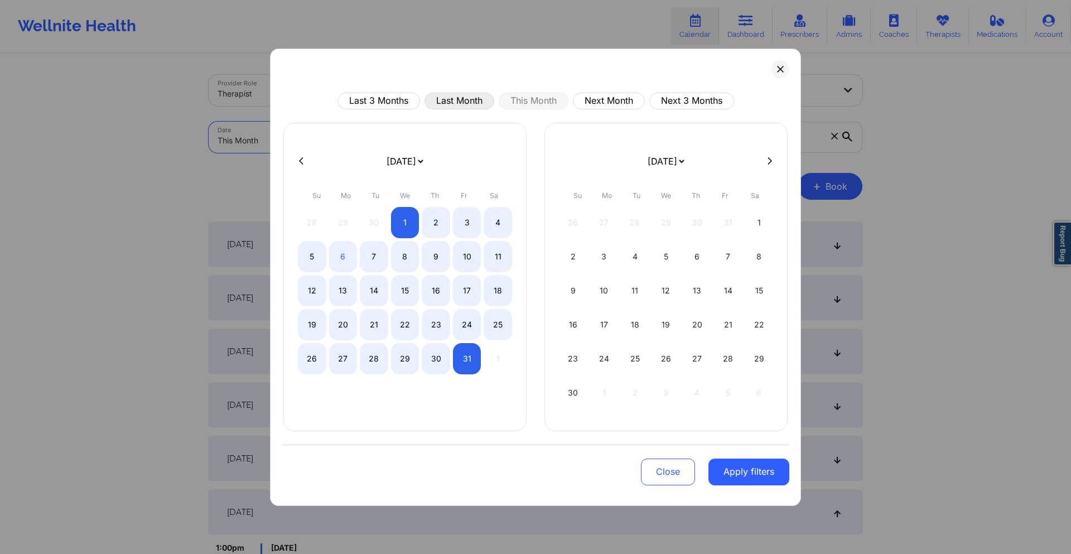
click at [461, 97] on button "Last Month" at bounding box center [460, 101] width 70 height 17
select select "2025-8"
select select "2025-9"
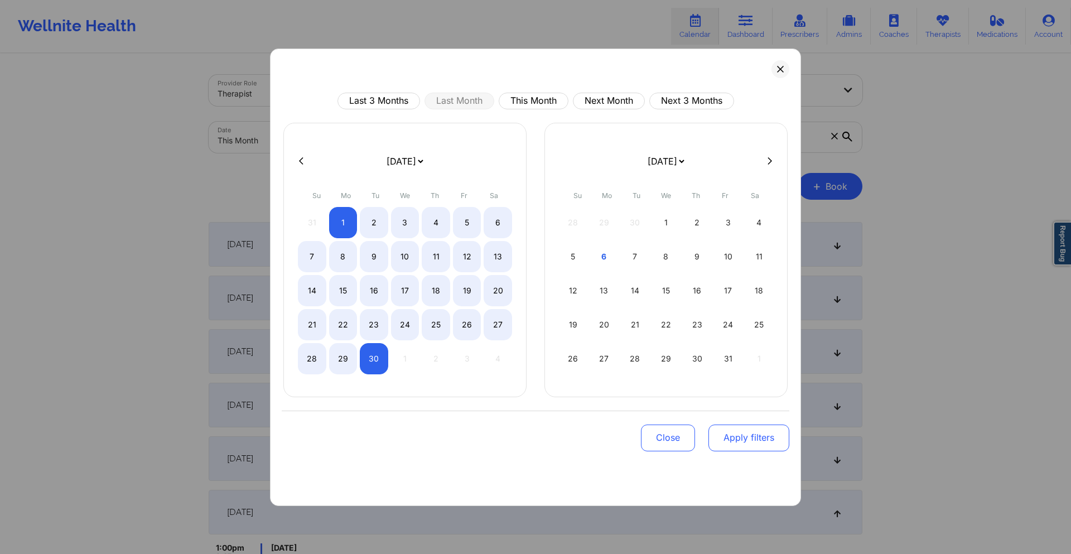
click at [747, 438] on button "Apply filters" at bounding box center [749, 438] width 81 height 27
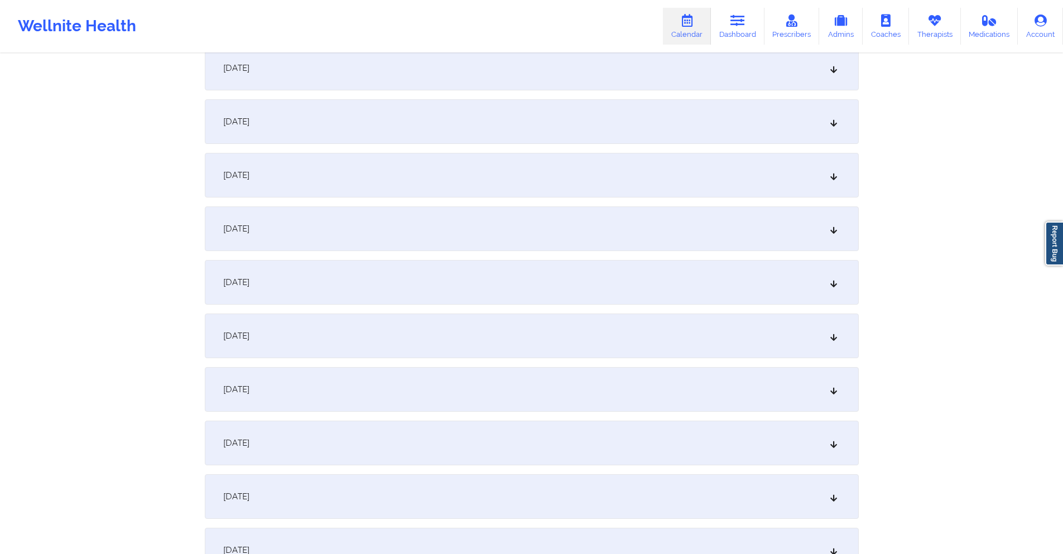
scroll to position [1060, 0]
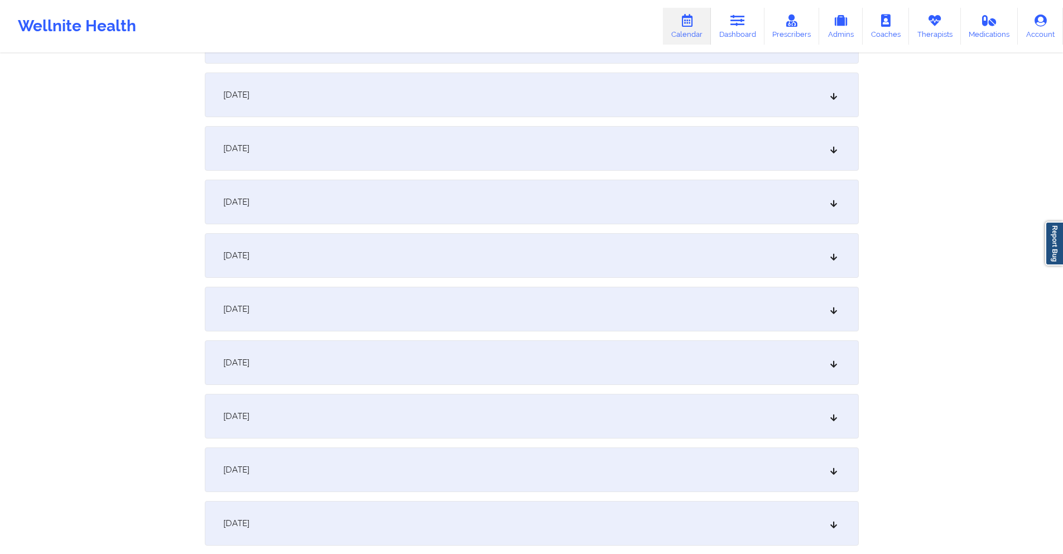
click at [518, 300] on div "September 22, 2025" at bounding box center [532, 309] width 654 height 45
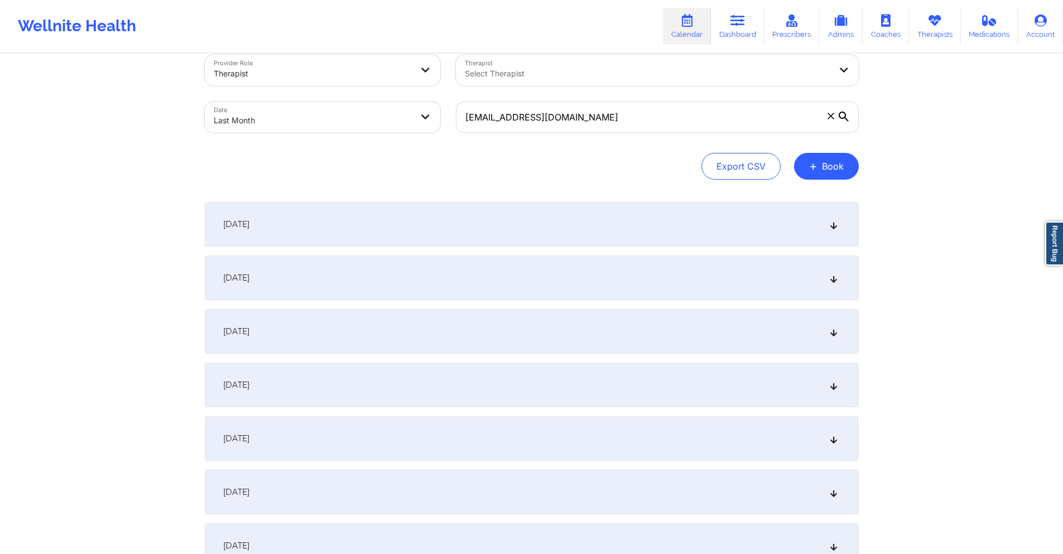
scroll to position [0, 0]
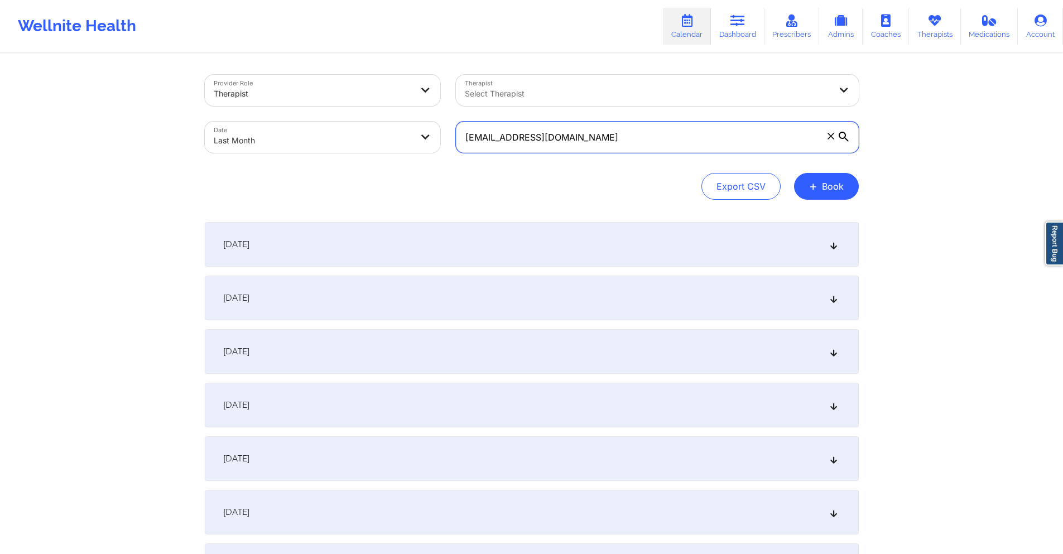
click at [577, 141] on input "lillyanteby@gmail.com" at bounding box center [657, 137] width 403 height 31
paste input "jackmank11"
type input "jackmank11@gmail.com"
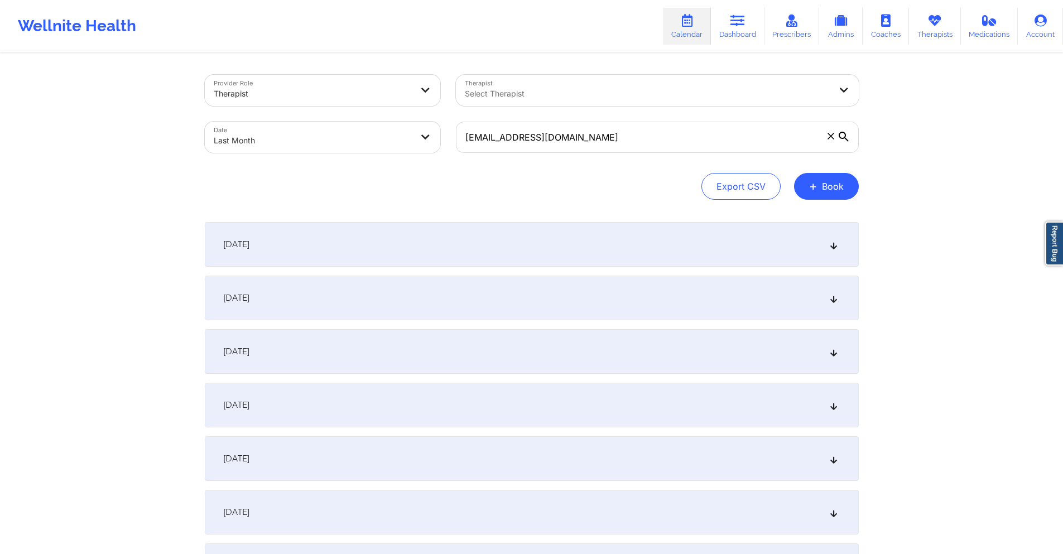
click at [395, 132] on body "Wellnite Health Calendar Dashboard Prescribers Admins Coaches Therapists Medica…" at bounding box center [531, 277] width 1063 height 554
select select "2025-8"
select select "2025-9"
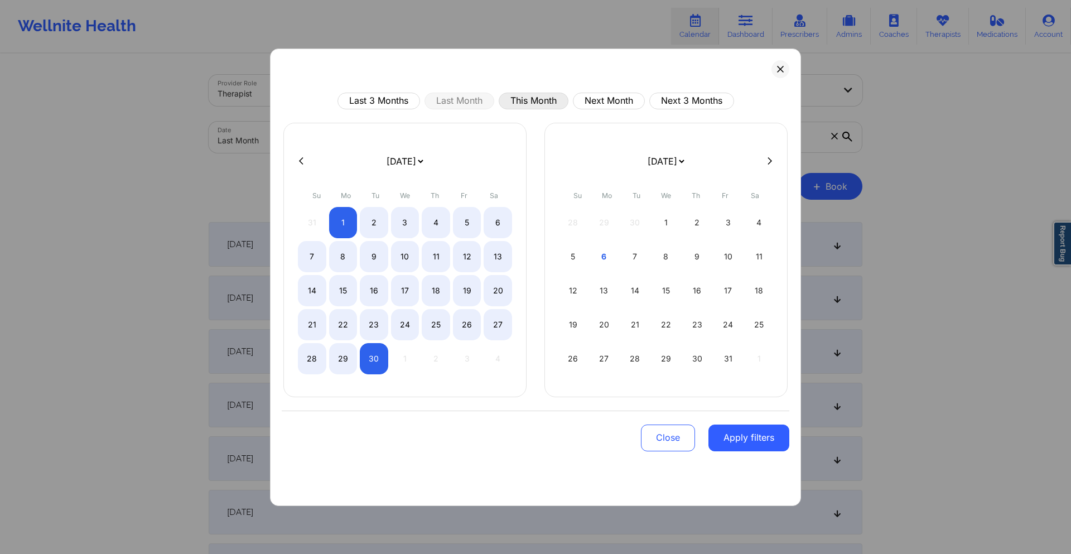
click at [536, 102] on button "This Month" at bounding box center [534, 101] width 70 height 17
select select "2025-9"
select select "2025-10"
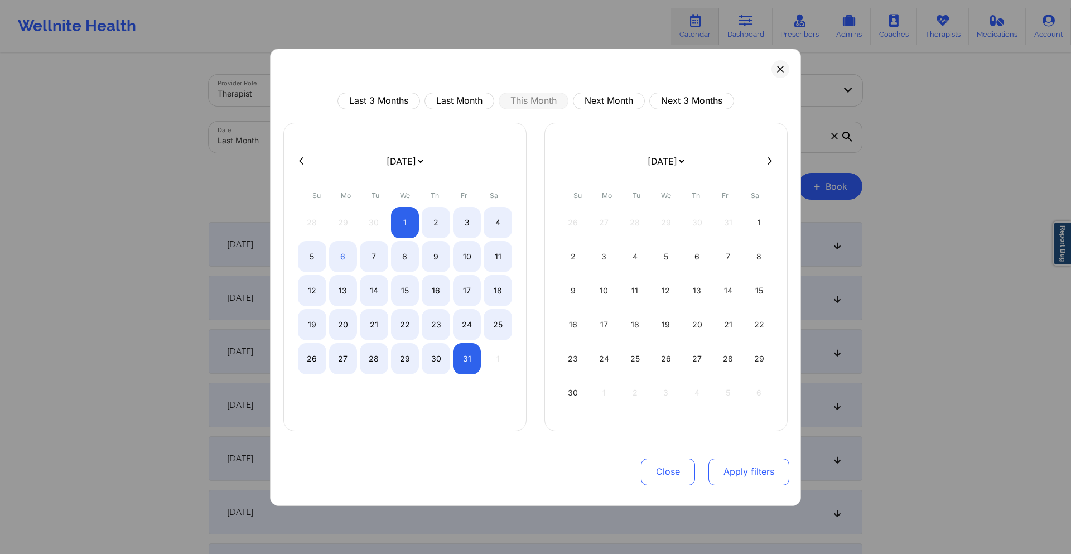
click at [732, 467] on button "Apply filters" at bounding box center [749, 472] width 81 height 27
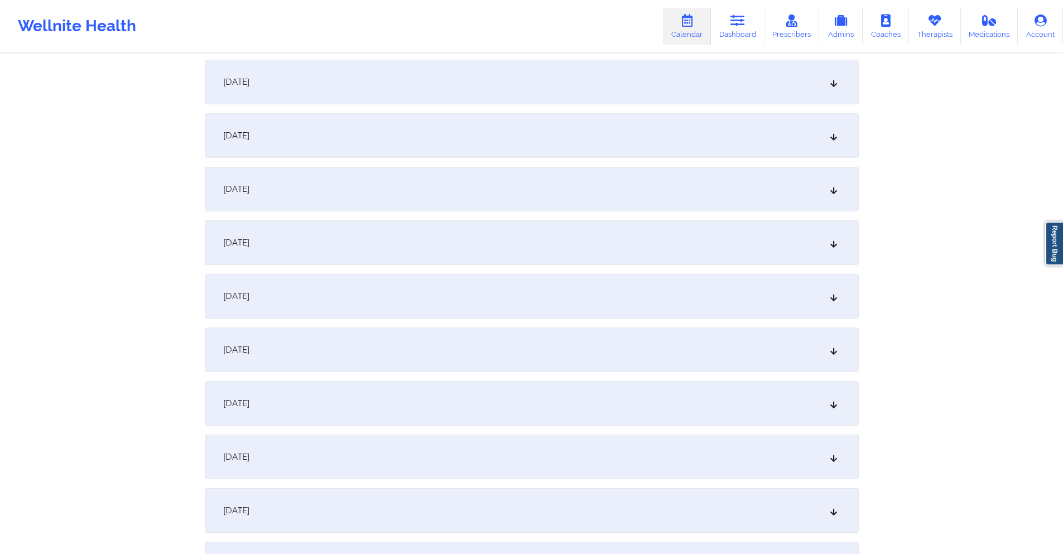
scroll to position [279, 0]
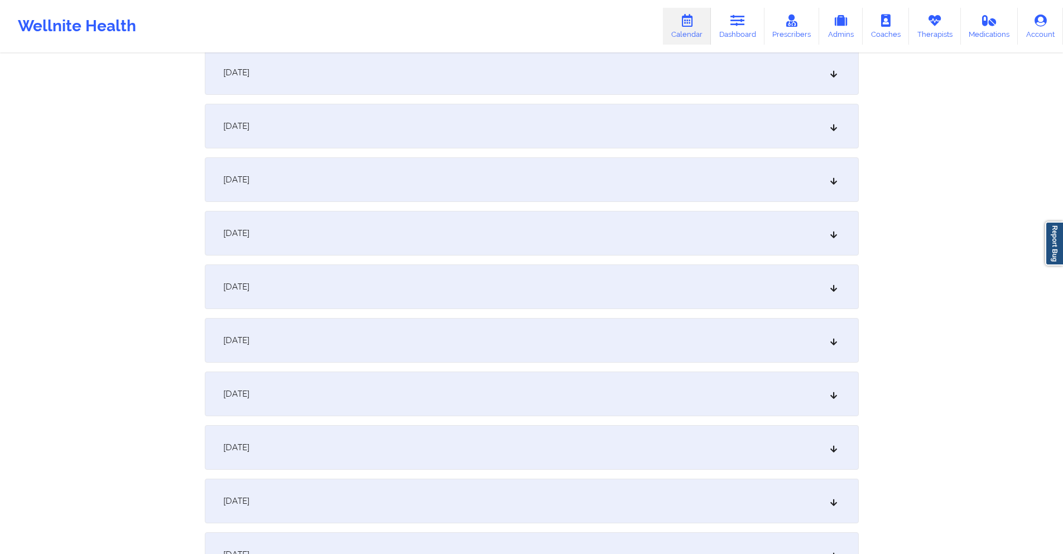
click at [510, 230] on div "October 6, 2025" at bounding box center [532, 233] width 654 height 45
